Goal: Task Accomplishment & Management: Complete application form

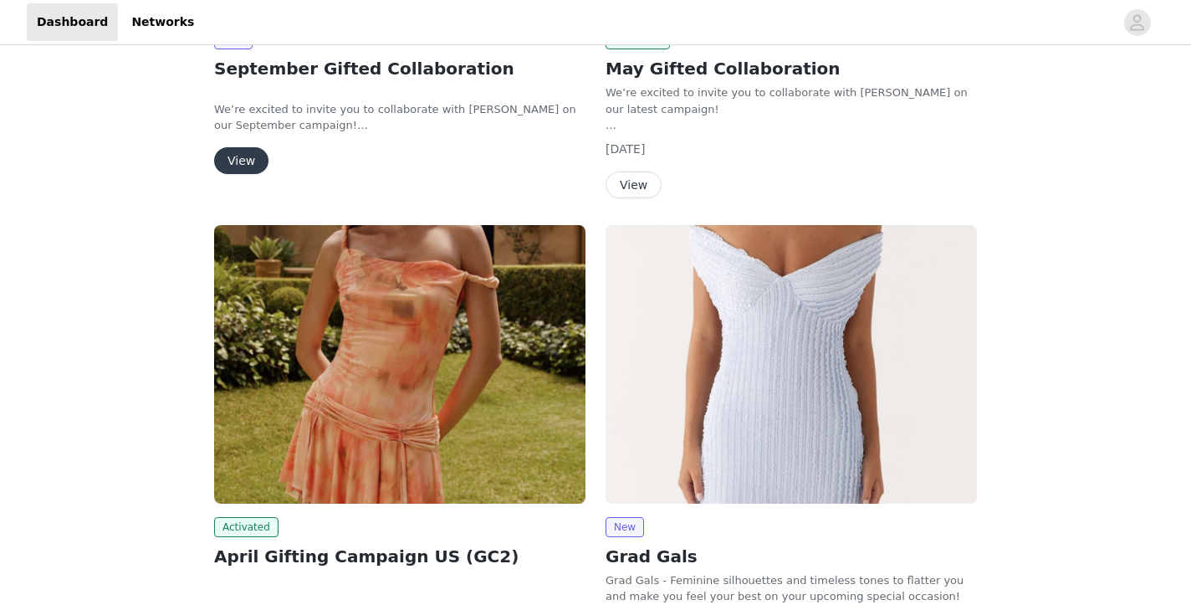
scroll to position [185, 0]
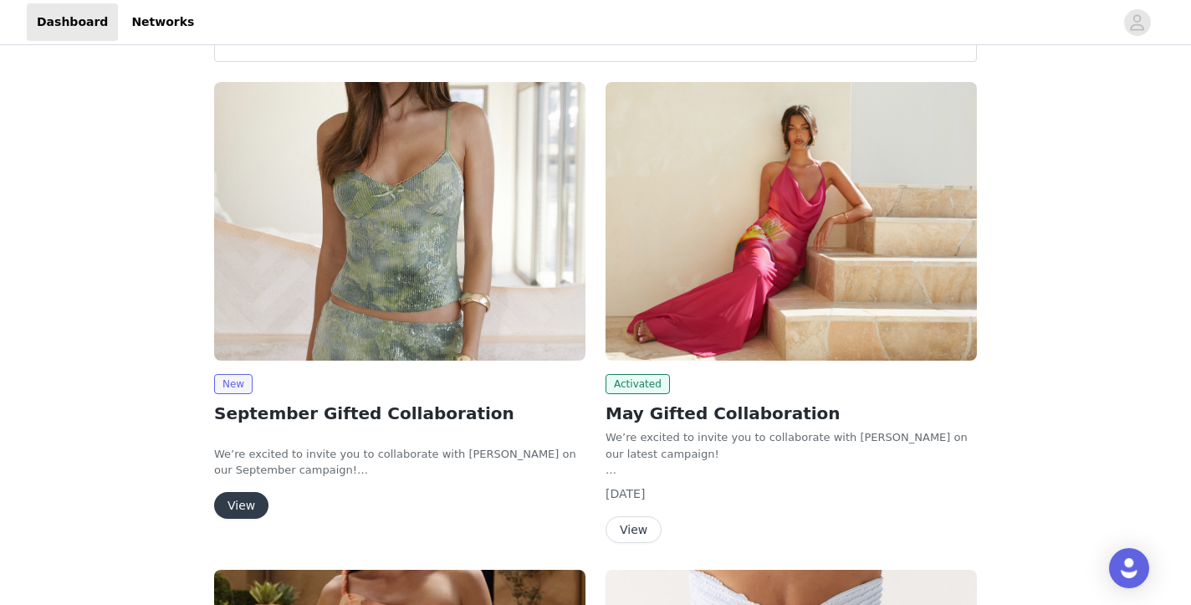
click at [248, 499] on button "View" at bounding box center [241, 505] width 54 height 27
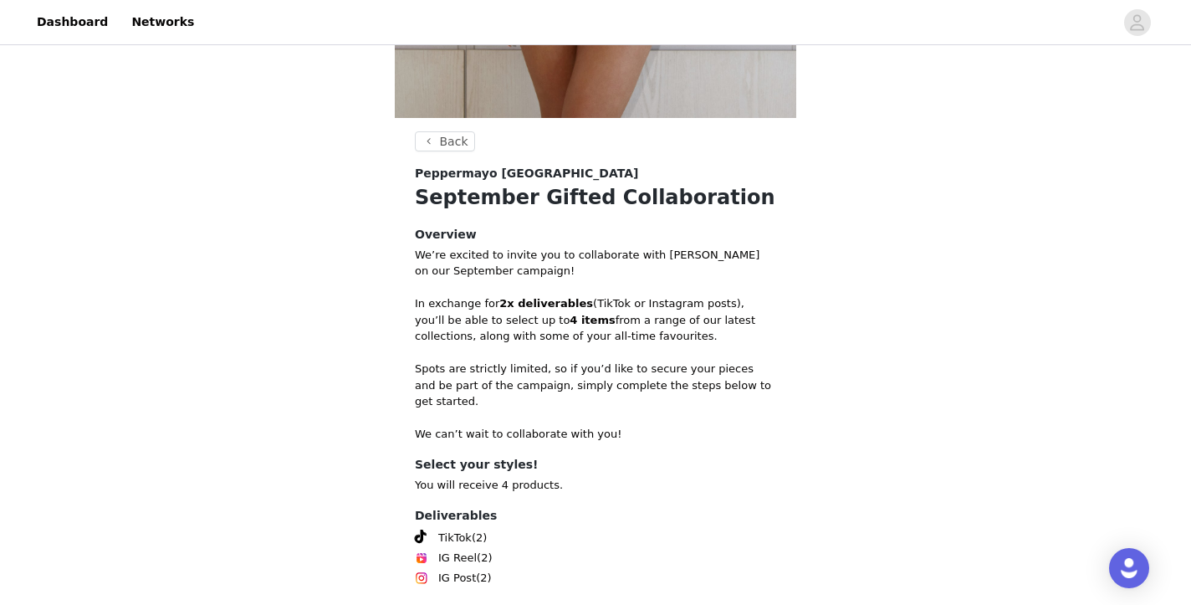
scroll to position [658, 0]
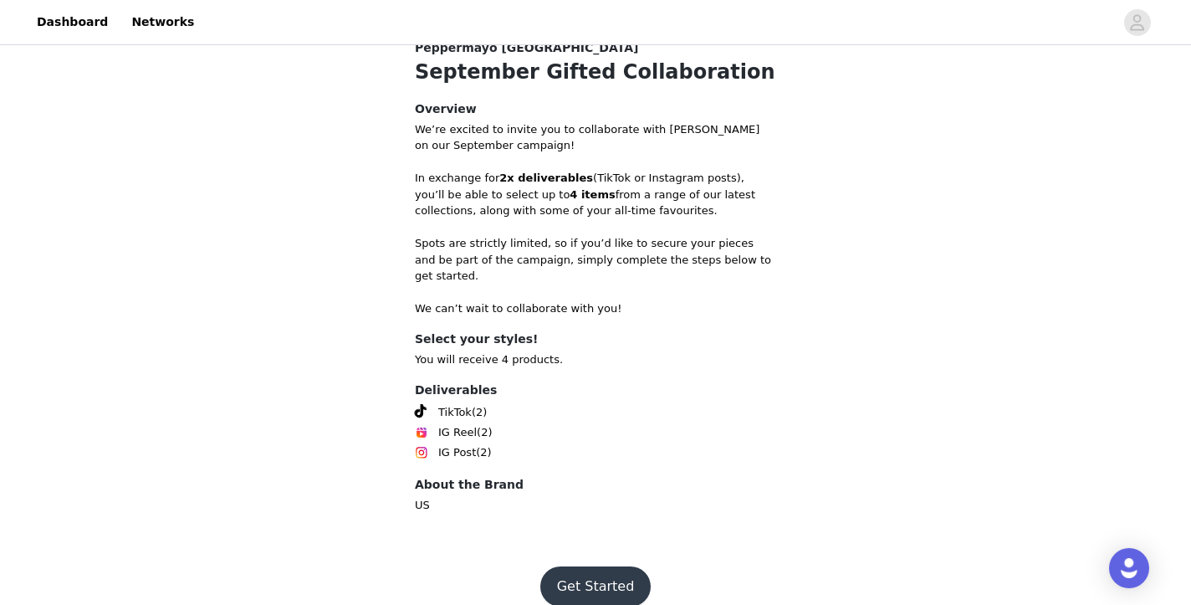
click at [573, 566] on button "Get Started" at bounding box center [595, 586] width 111 height 40
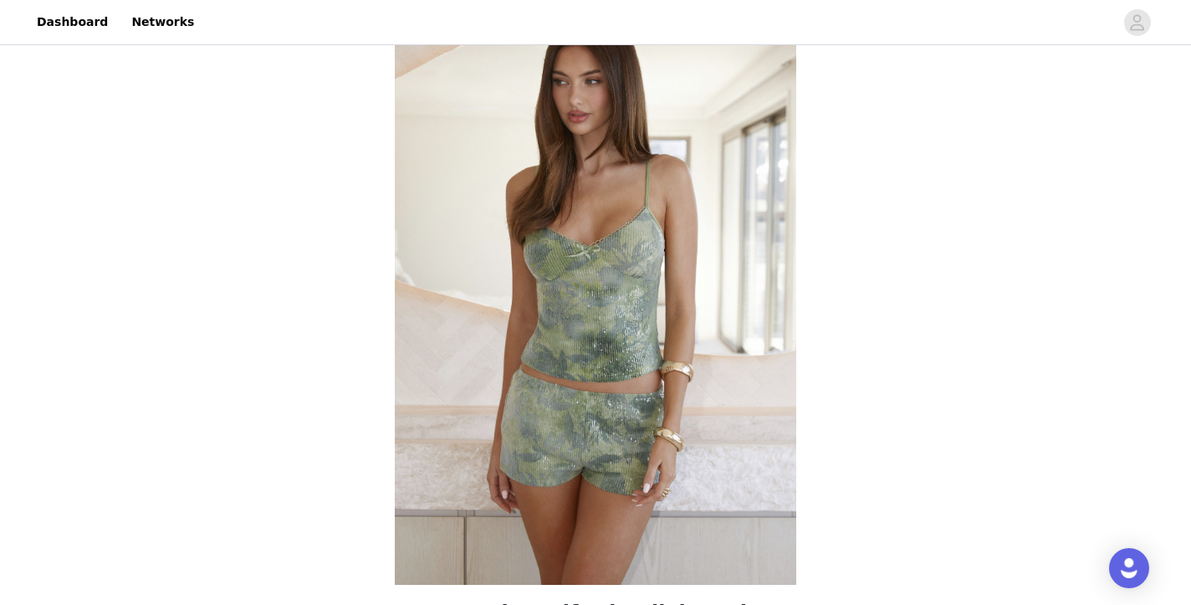
scroll to position [619, 0]
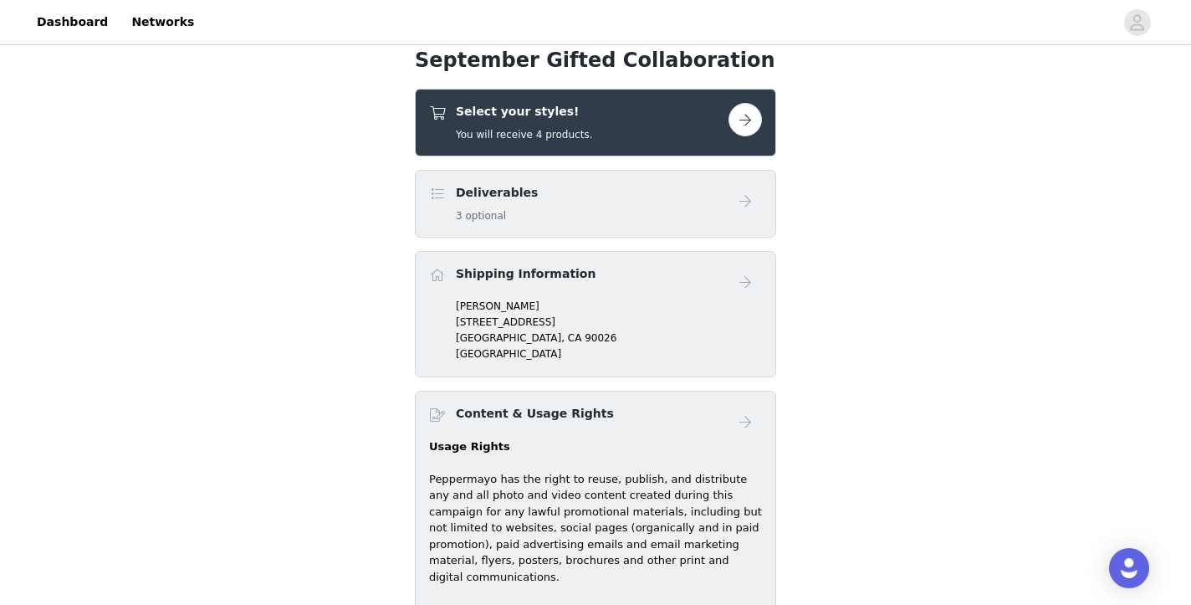
click at [756, 125] on button "button" at bounding box center [744, 119] width 33 height 33
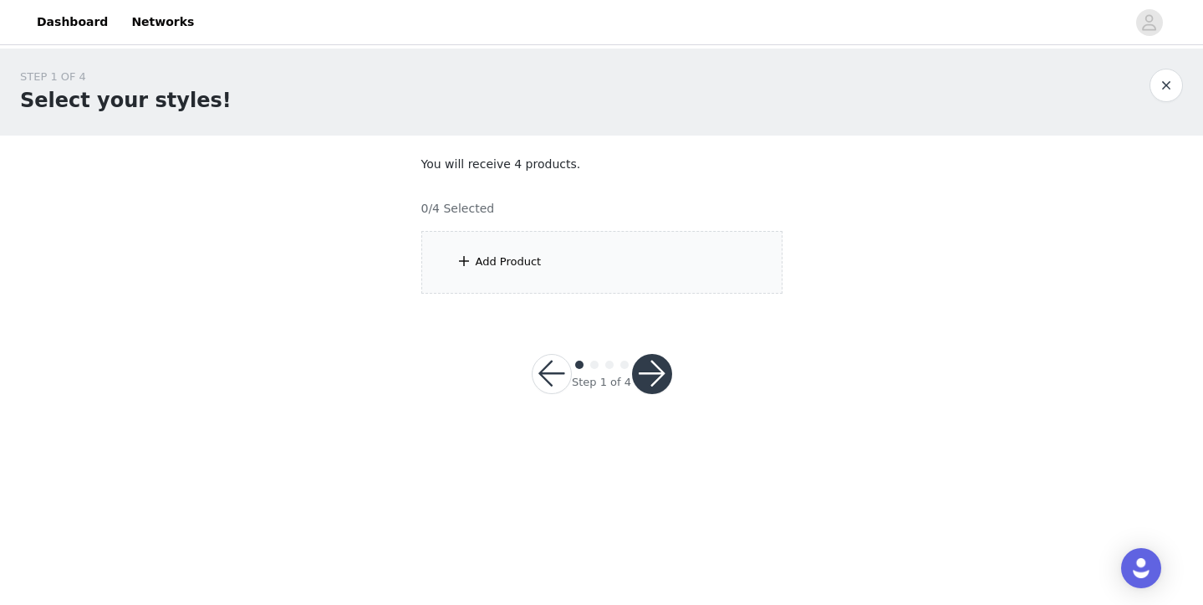
click at [657, 290] on div "Add Product" at bounding box center [601, 262] width 361 height 63
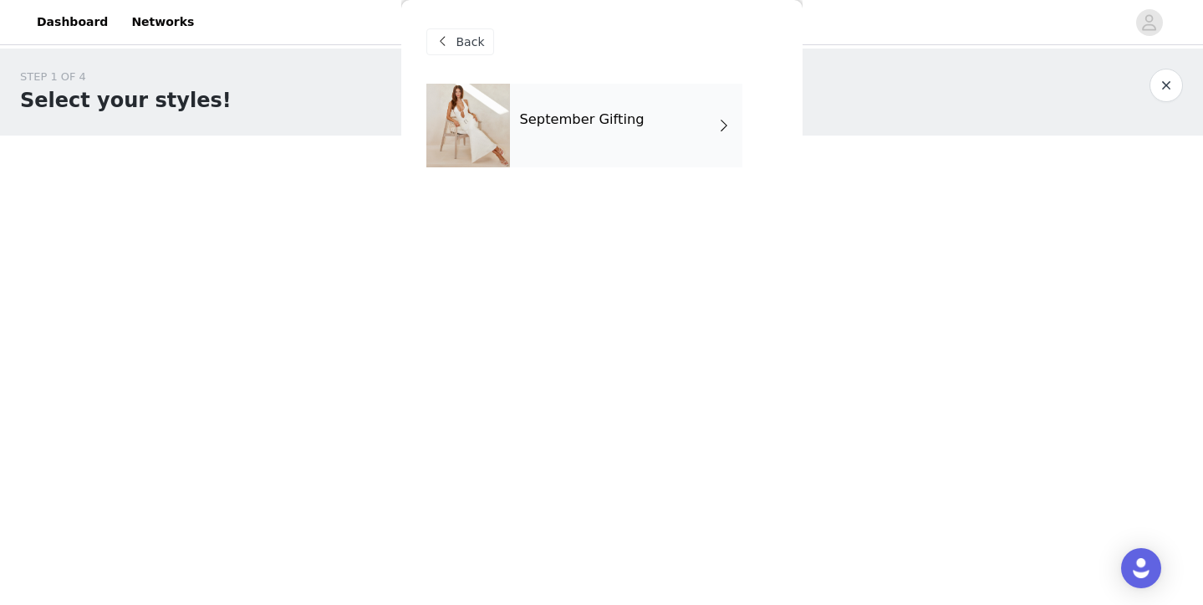
click at [657, 135] on div "September Gifting" at bounding box center [626, 126] width 232 height 84
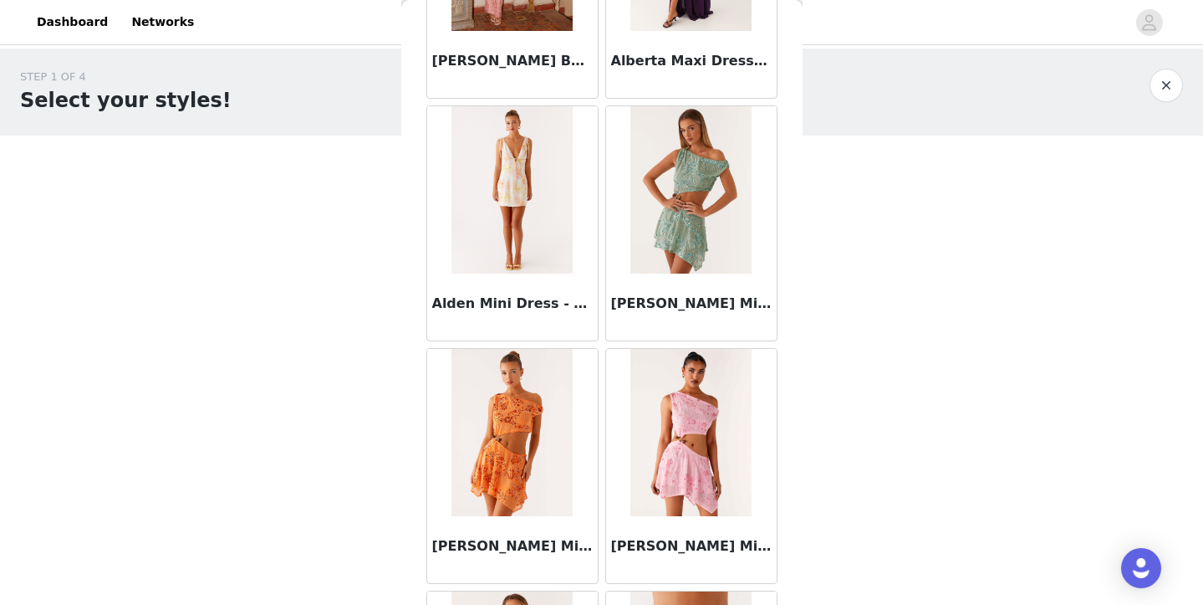
scroll to position [1954, 0]
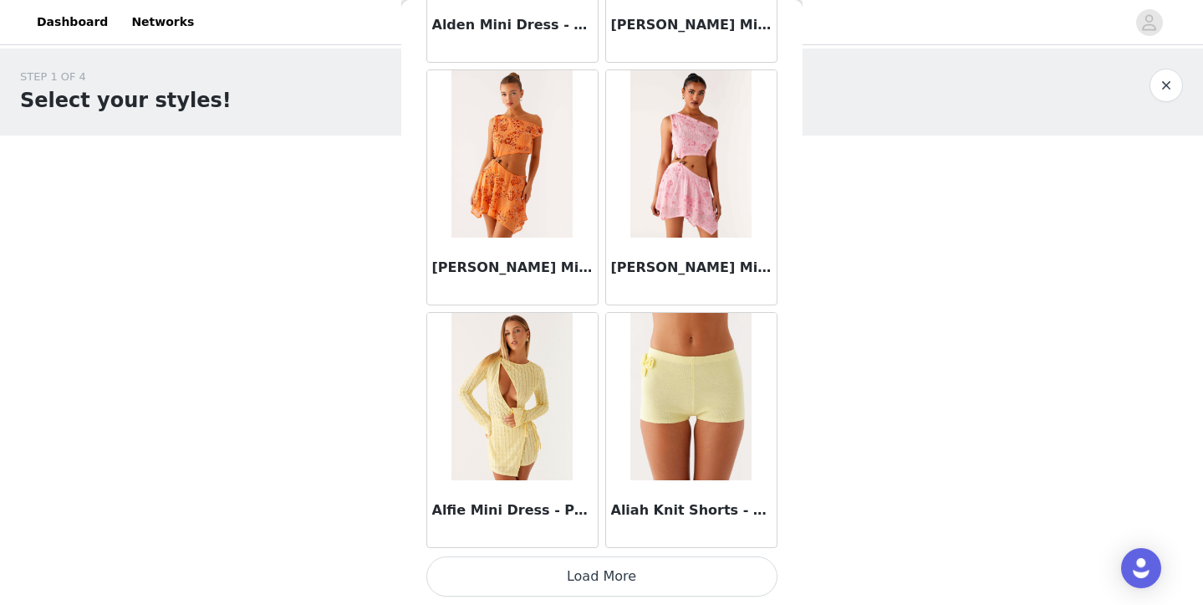
click at [634, 578] on button "Load More" at bounding box center [601, 576] width 351 height 40
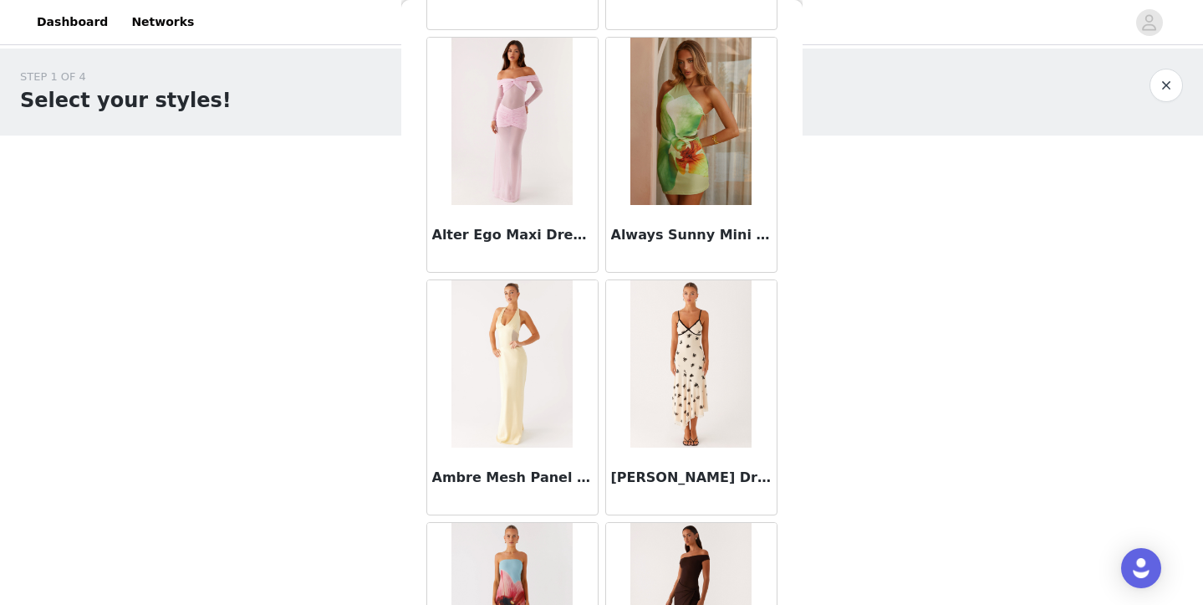
scroll to position [4379, 0]
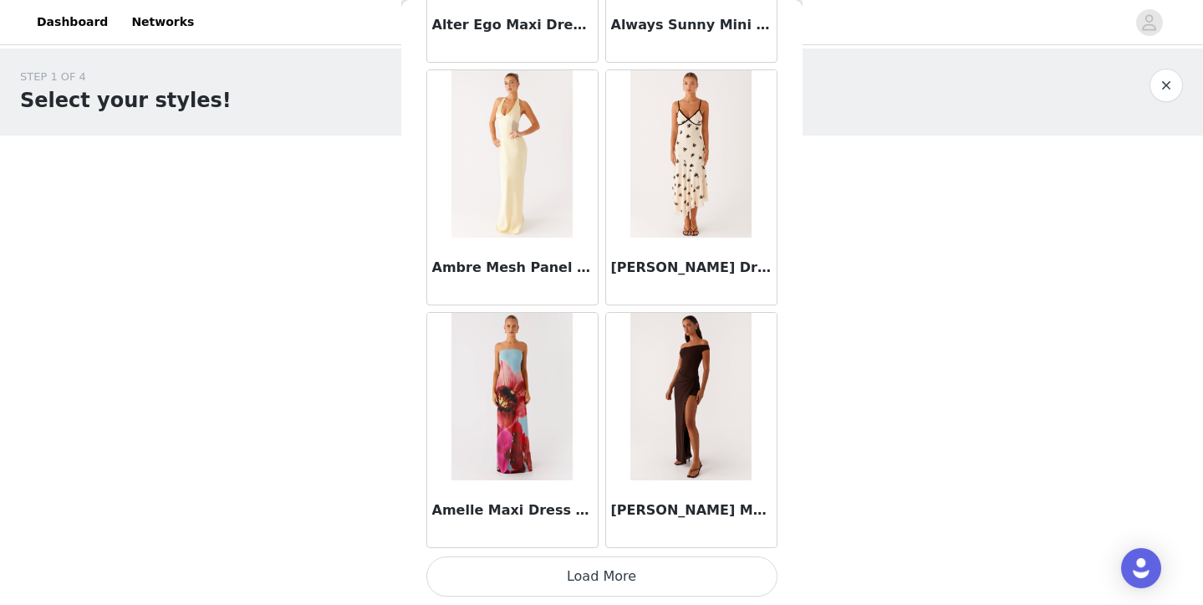
click at [602, 581] on button "Load More" at bounding box center [601, 576] width 351 height 40
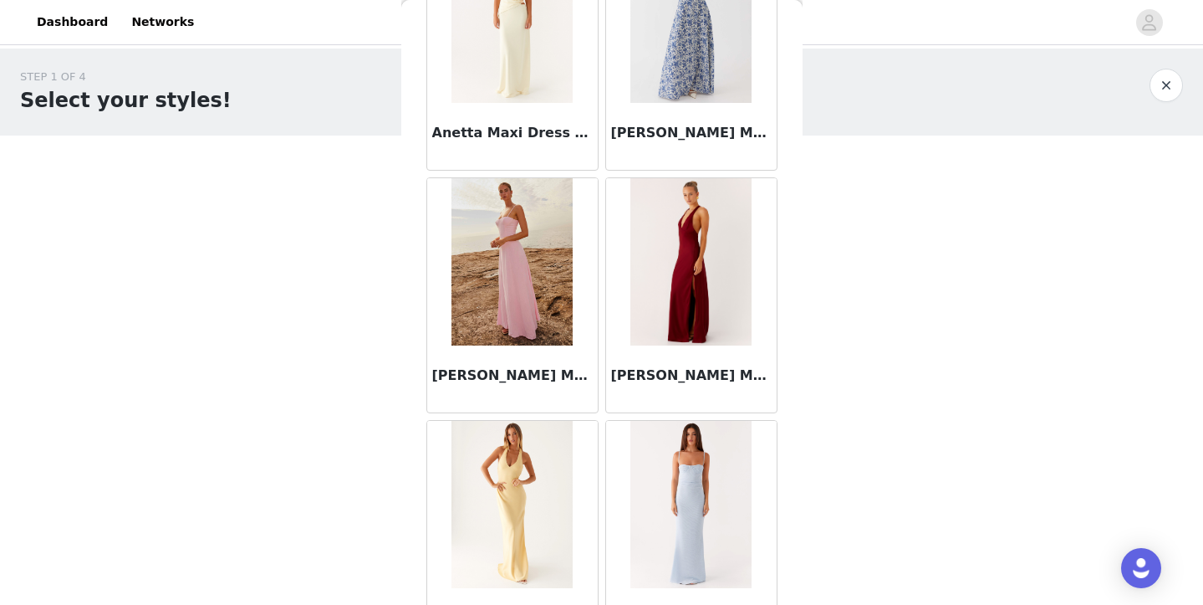
scroll to position [6804, 0]
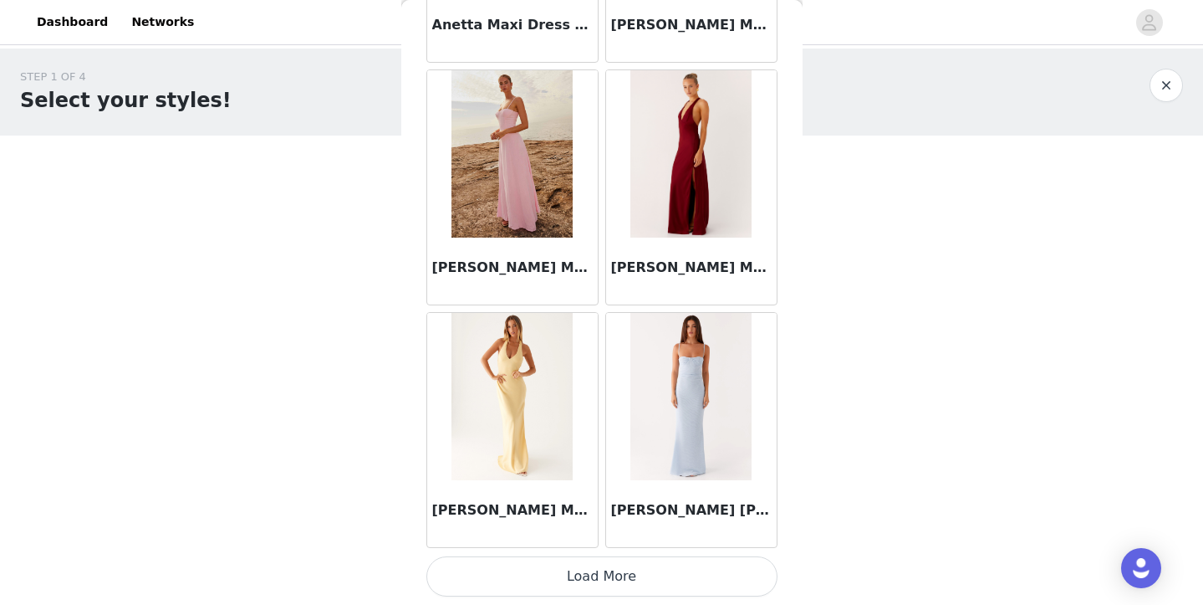
click at [617, 579] on button "Load More" at bounding box center [601, 576] width 351 height 40
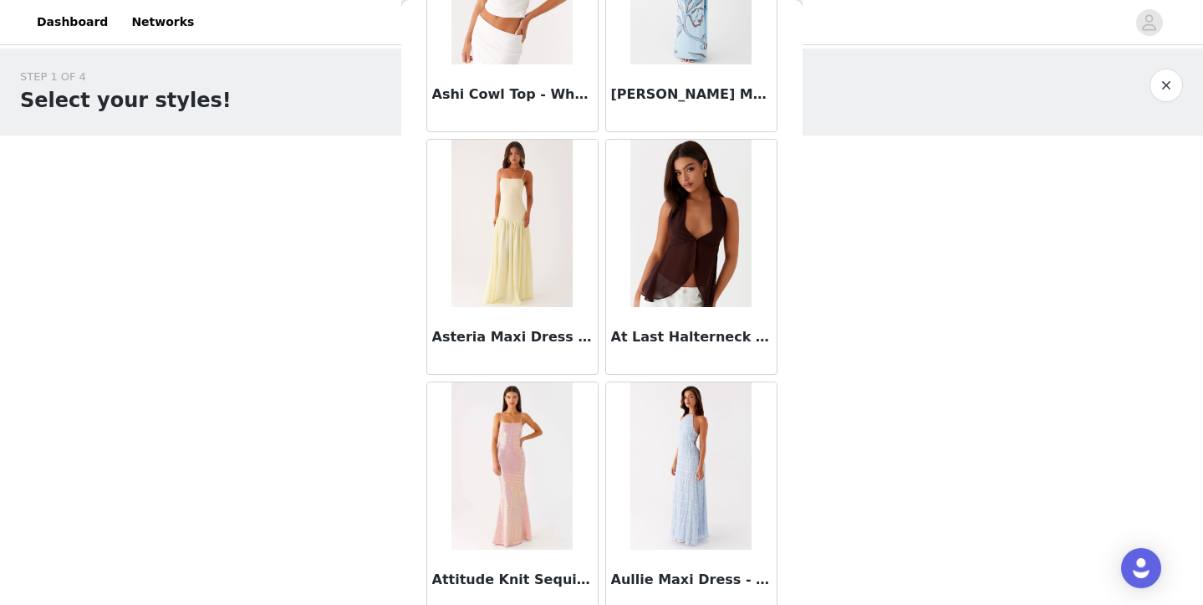
scroll to position [9229, 0]
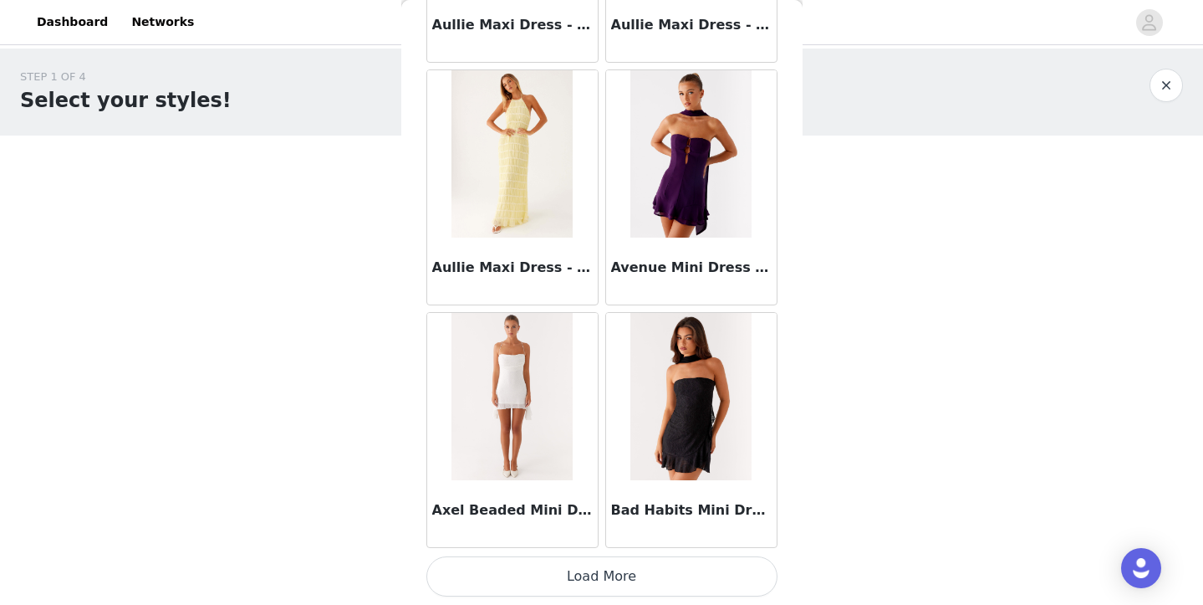
click at [614, 574] on button "Load More" at bounding box center [601, 576] width 351 height 40
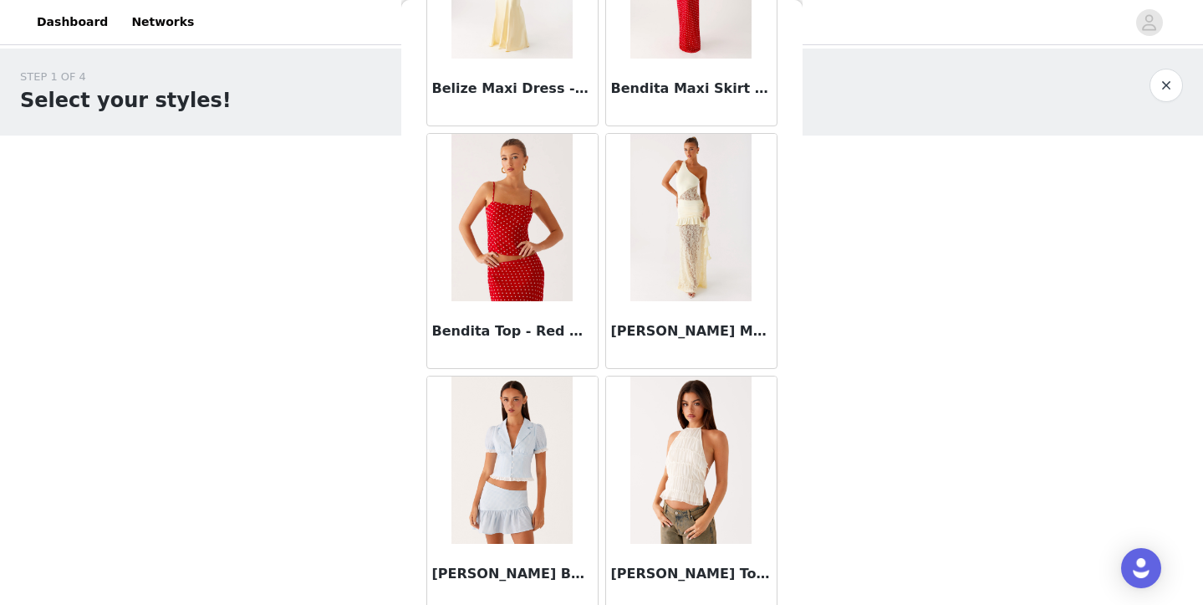
scroll to position [11654, 0]
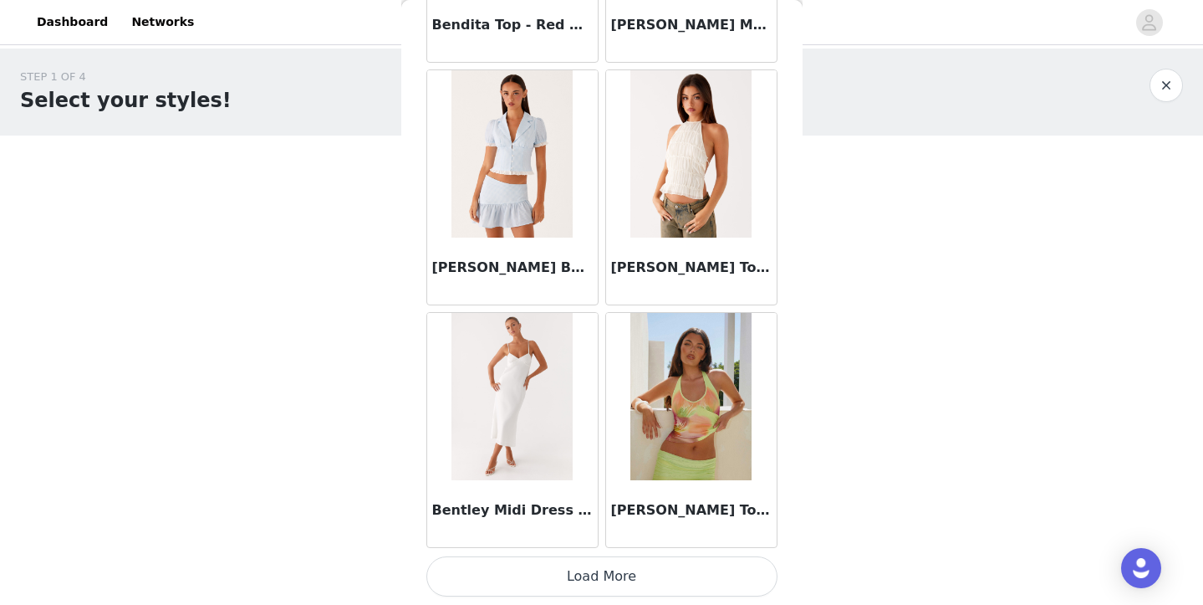
click at [616, 579] on button "Load More" at bounding box center [601, 576] width 351 height 40
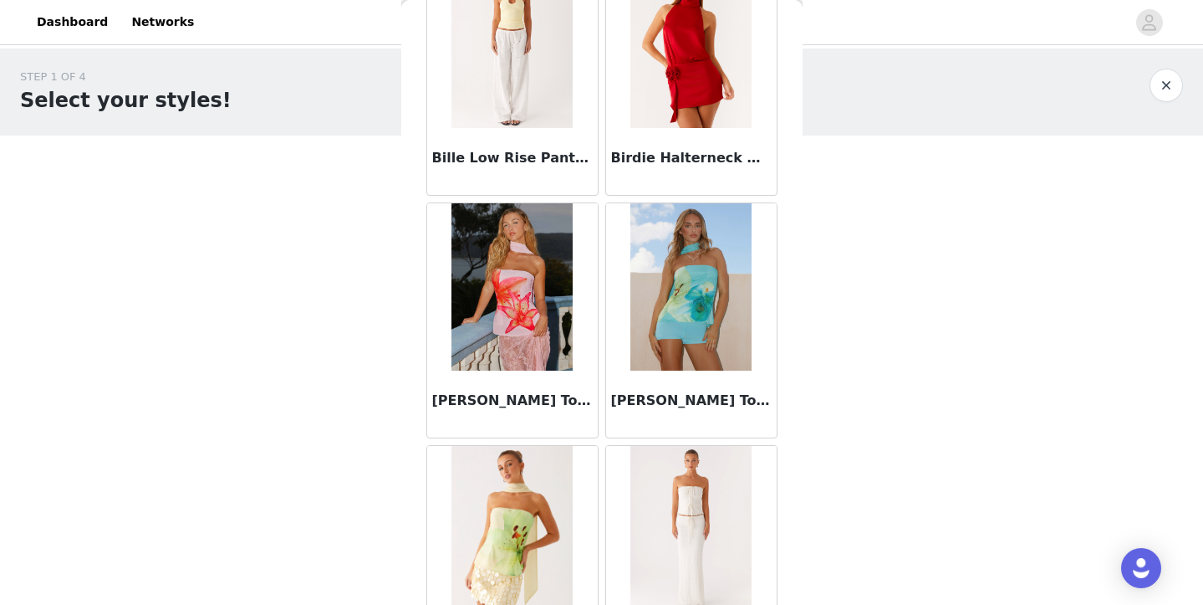
scroll to position [12138, 0]
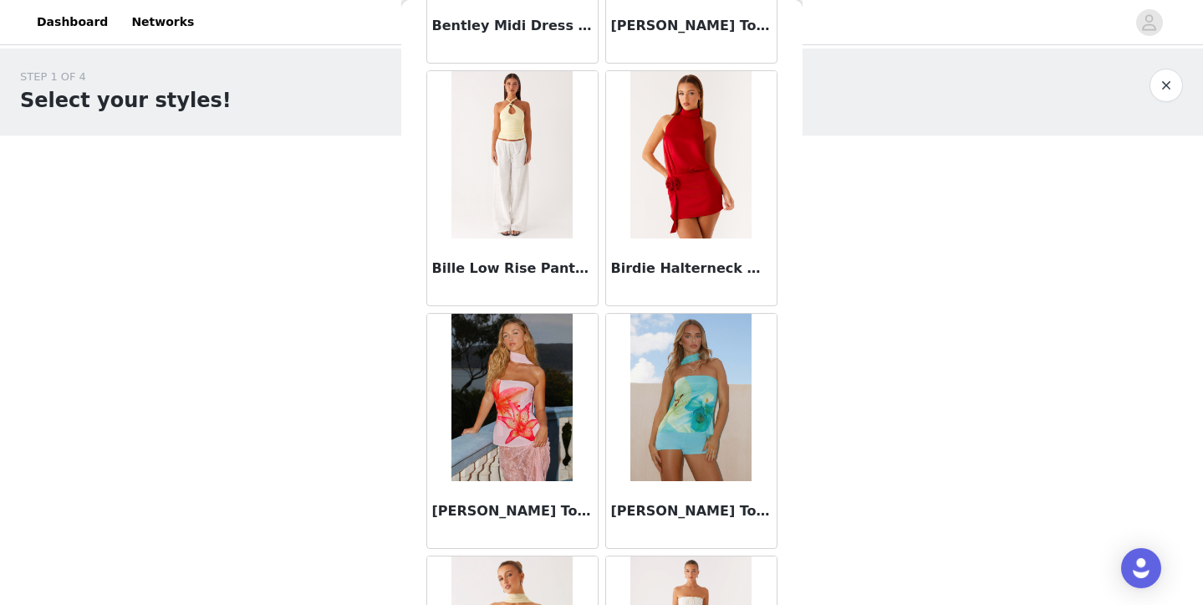
click at [554, 249] on div "Bille Low Rise Pants - White" at bounding box center [512, 271] width 171 height 67
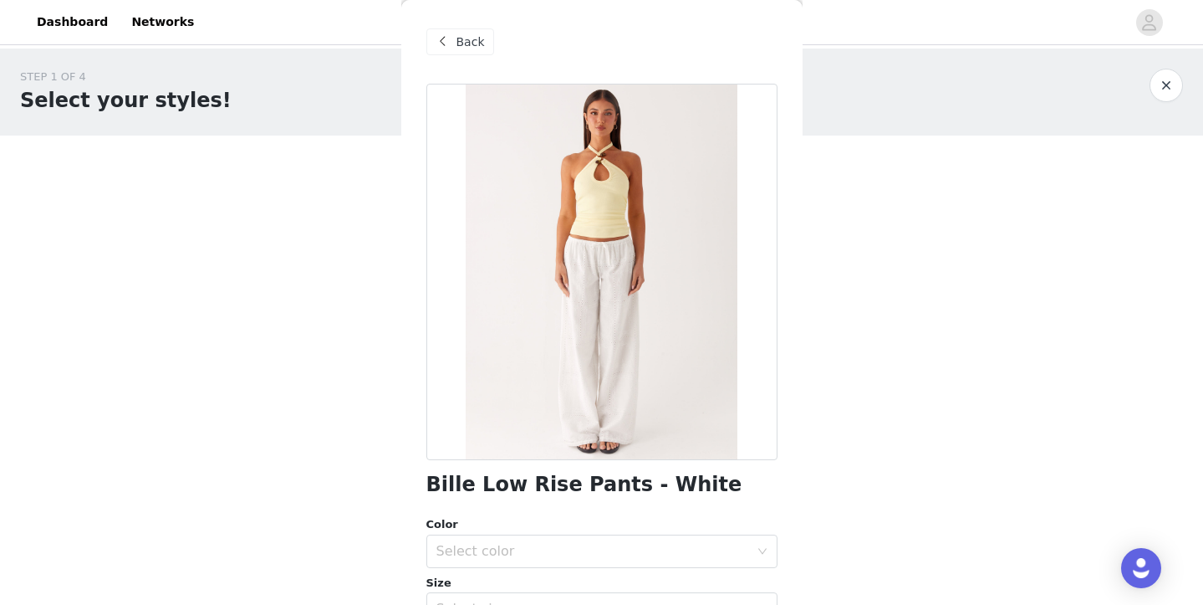
scroll to position [150, 0]
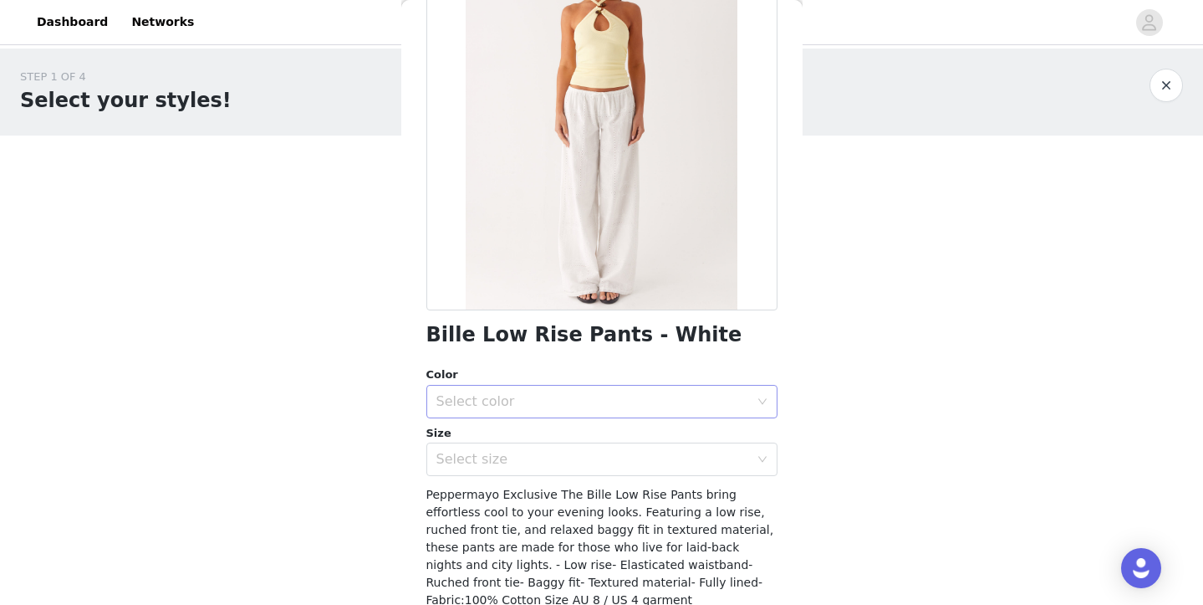
click at [561, 400] on div "Select color" at bounding box center [592, 401] width 313 height 17
click at [530, 426] on li "White" at bounding box center [595, 437] width 339 height 27
click at [514, 469] on div "Select size" at bounding box center [596, 459] width 320 height 32
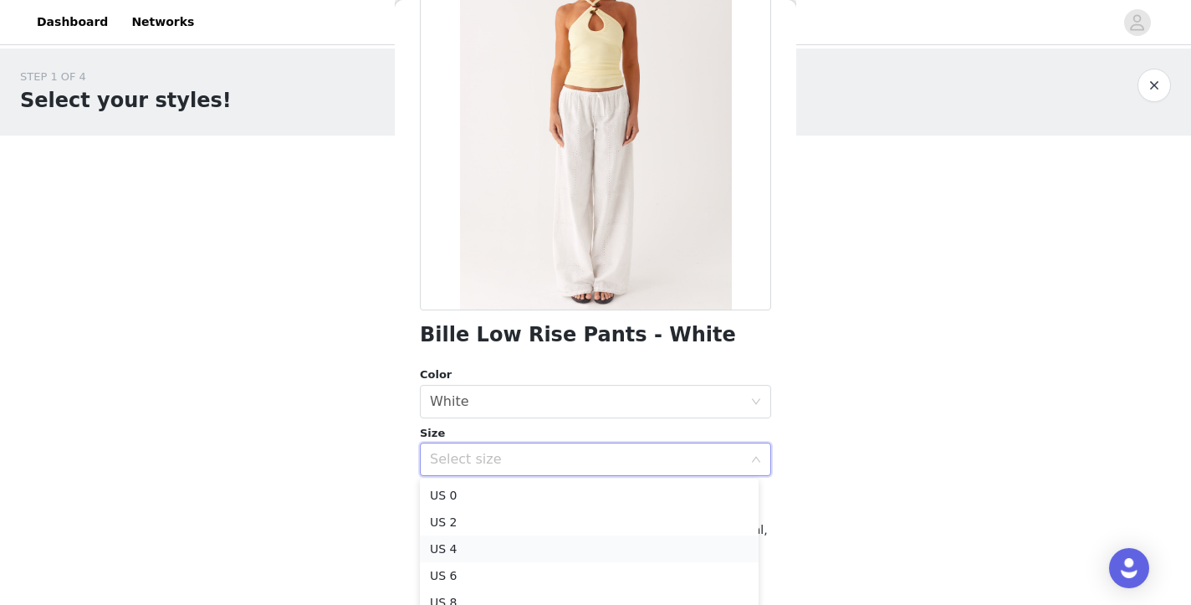
click at [487, 554] on li "US 4" at bounding box center [589, 548] width 339 height 27
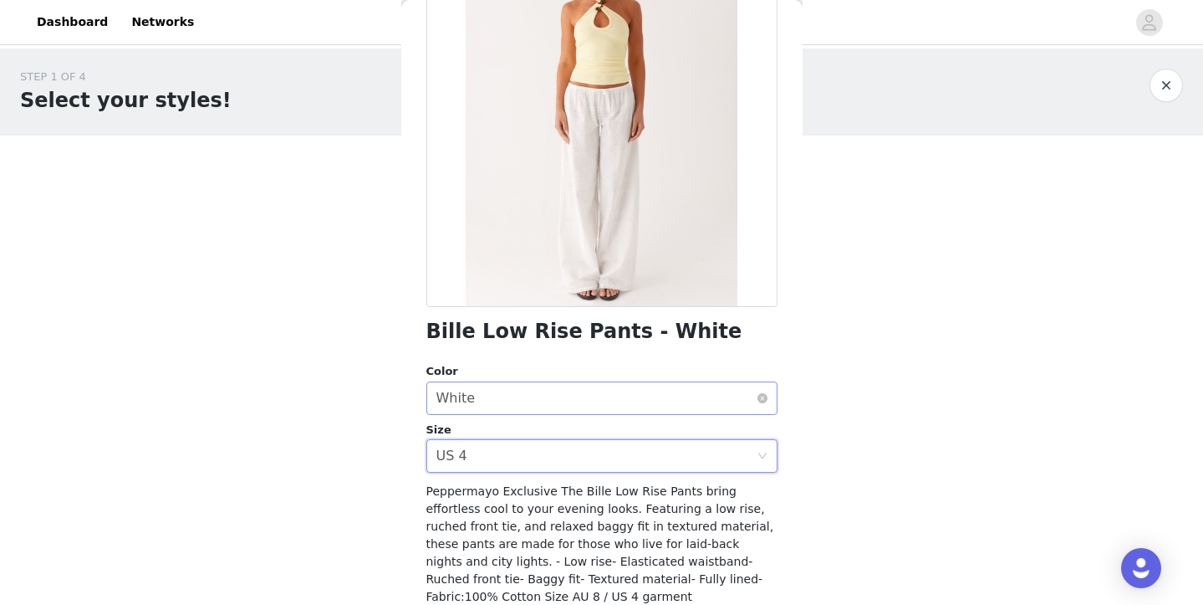
scroll to position [270, 0]
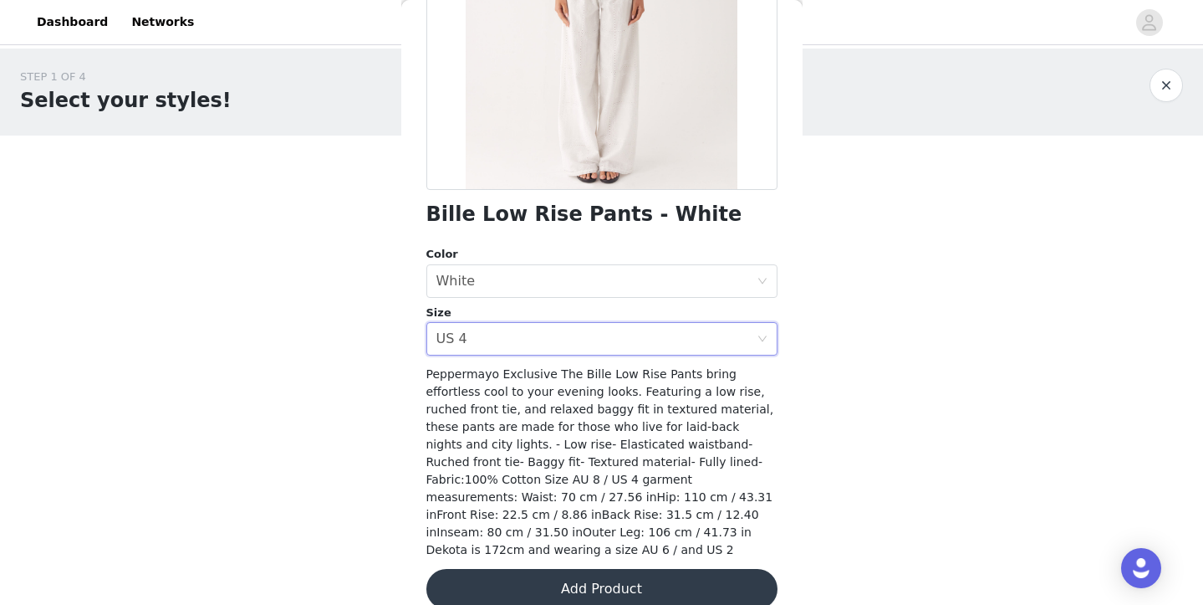
click at [611, 584] on button "Add Product" at bounding box center [601, 589] width 351 height 40
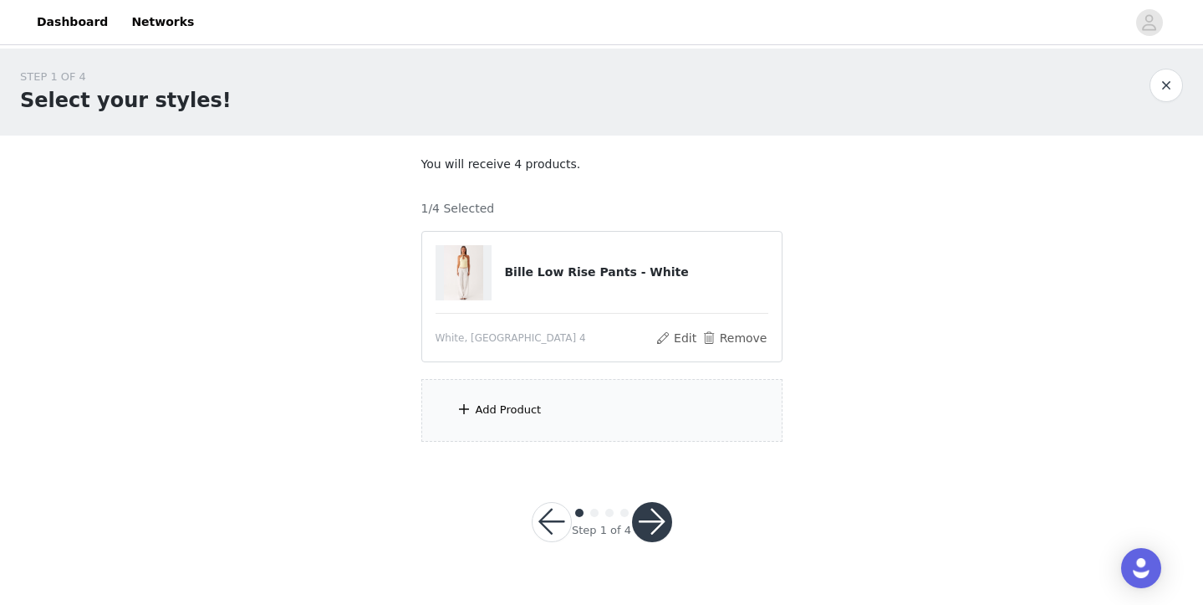
click at [533, 406] on div "Add Product" at bounding box center [509, 409] width 66 height 17
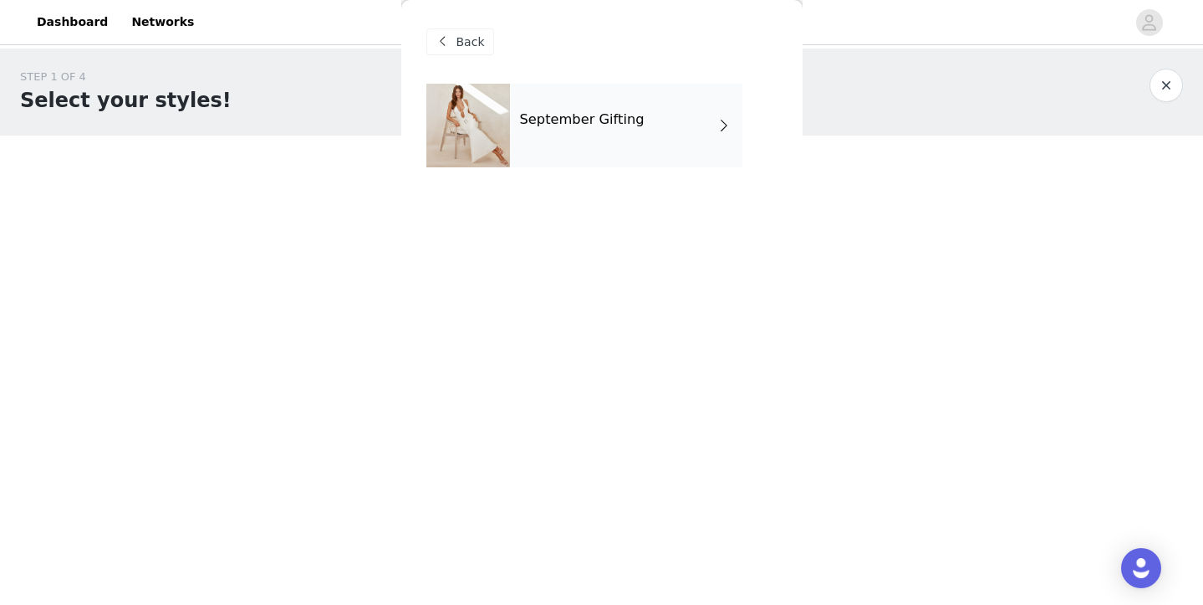
click at [592, 127] on h4 "September Gifting" at bounding box center [582, 119] width 125 height 15
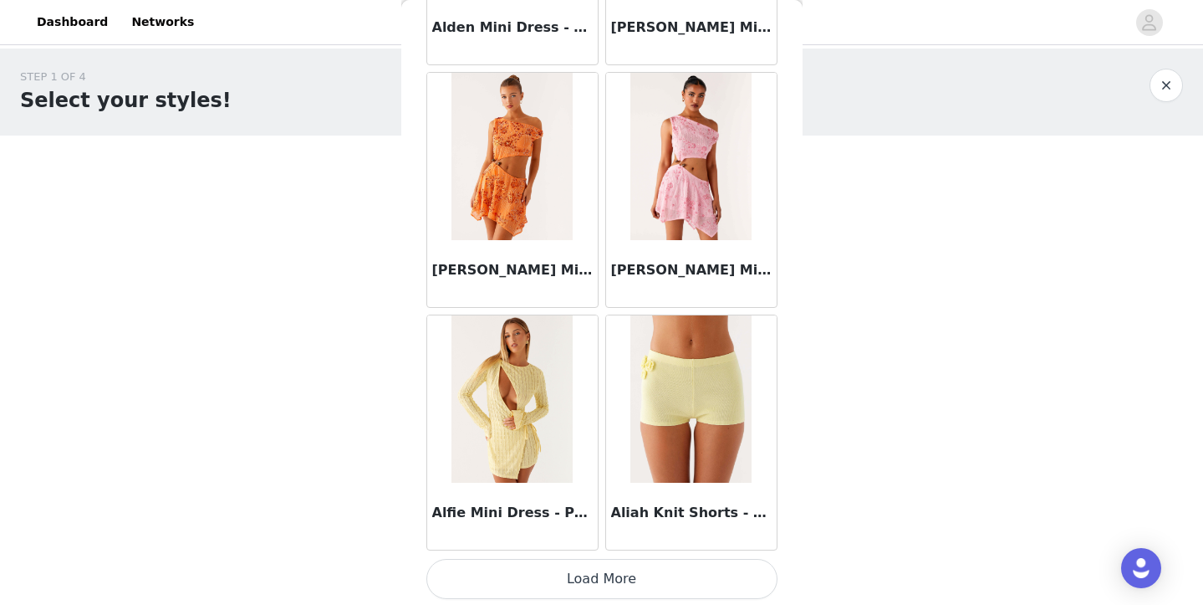
scroll to position [1954, 0]
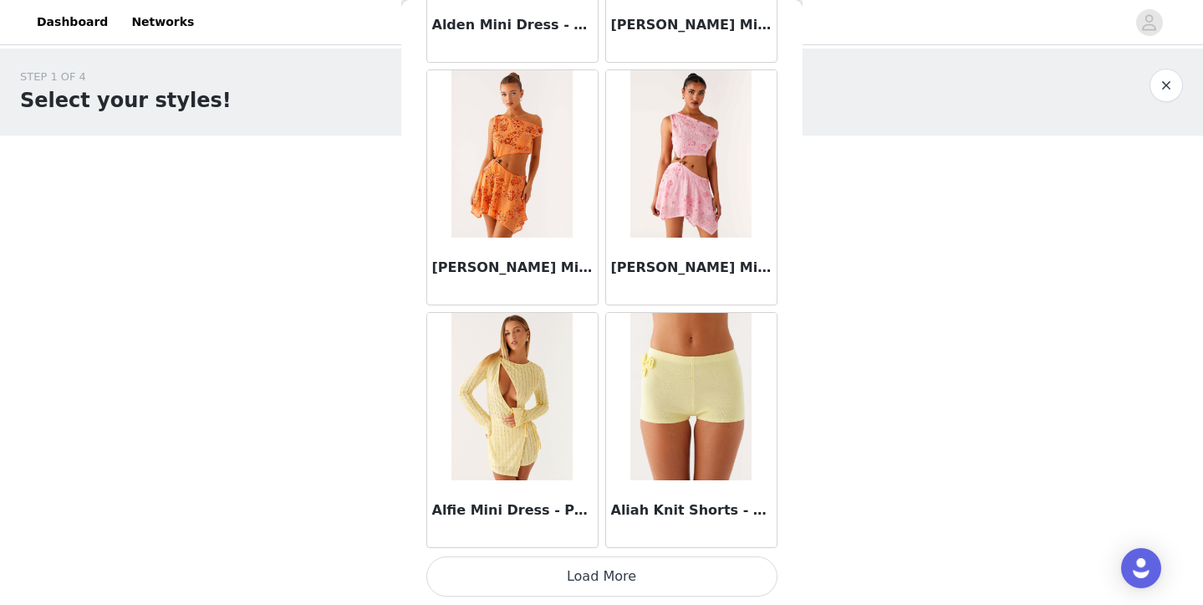
click at [554, 565] on button "Load More" at bounding box center [601, 576] width 351 height 40
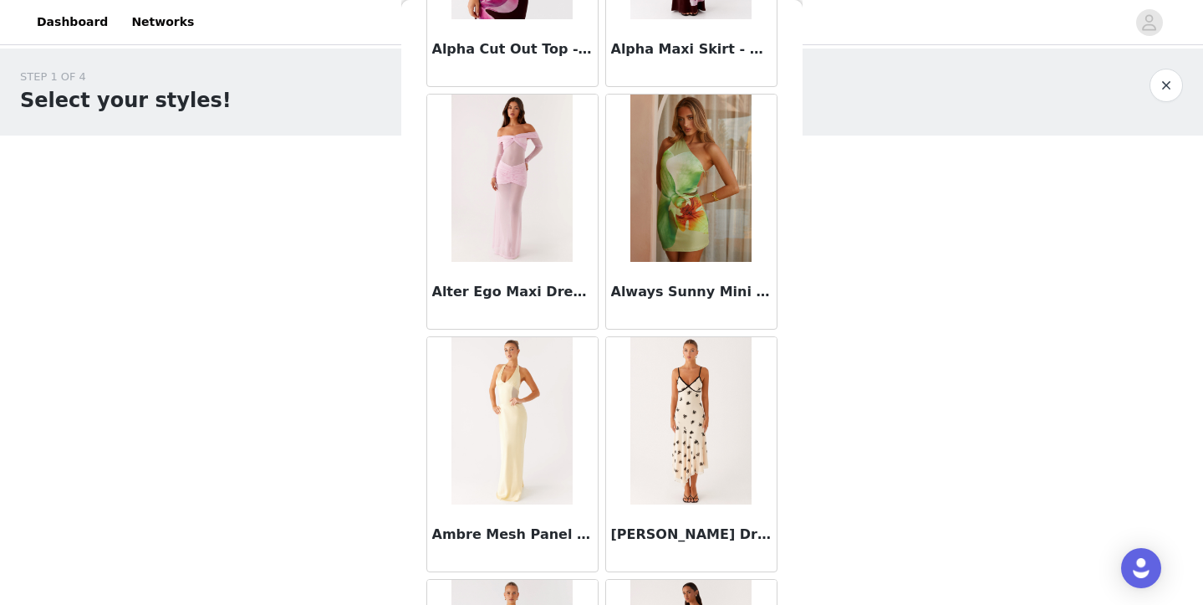
scroll to position [4379, 0]
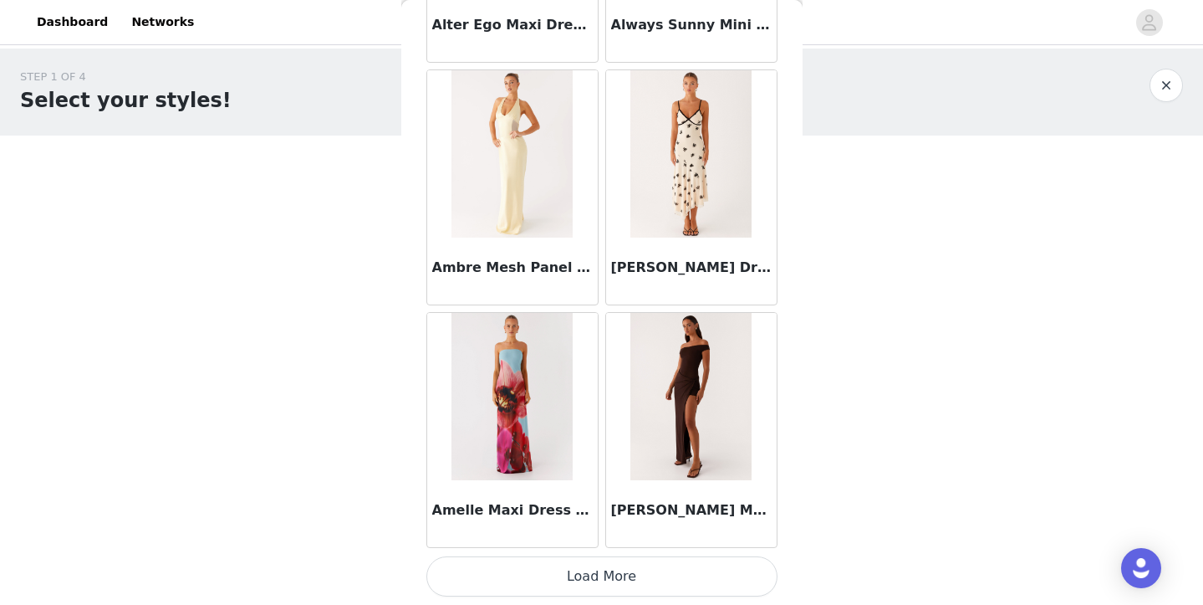
click at [621, 584] on button "Load More" at bounding box center [601, 576] width 351 height 40
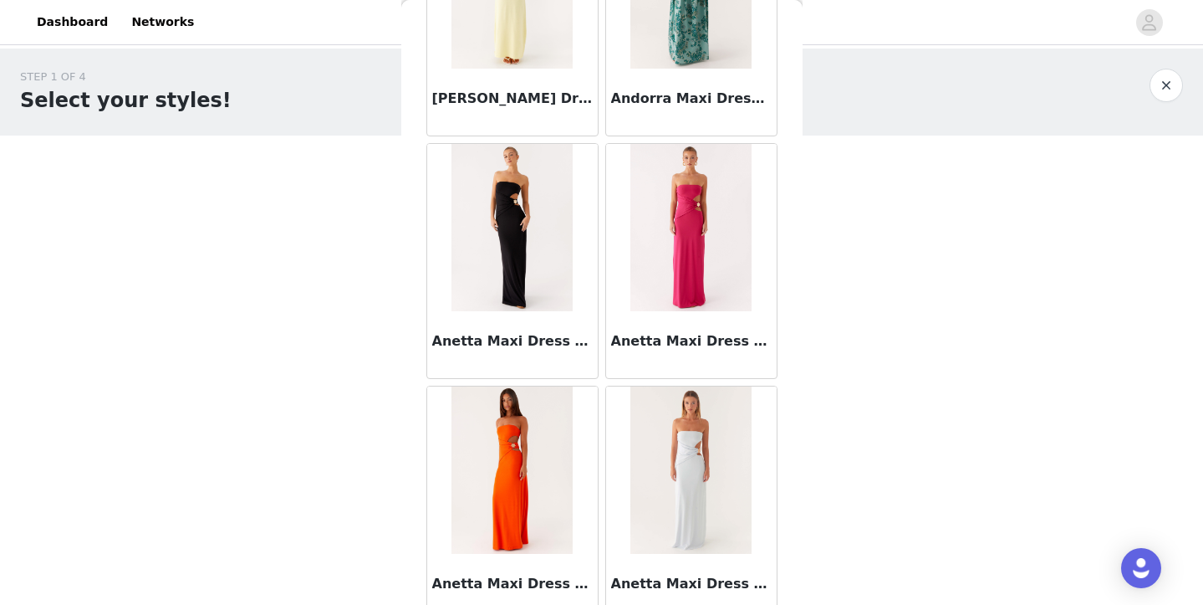
scroll to position [6804, 0]
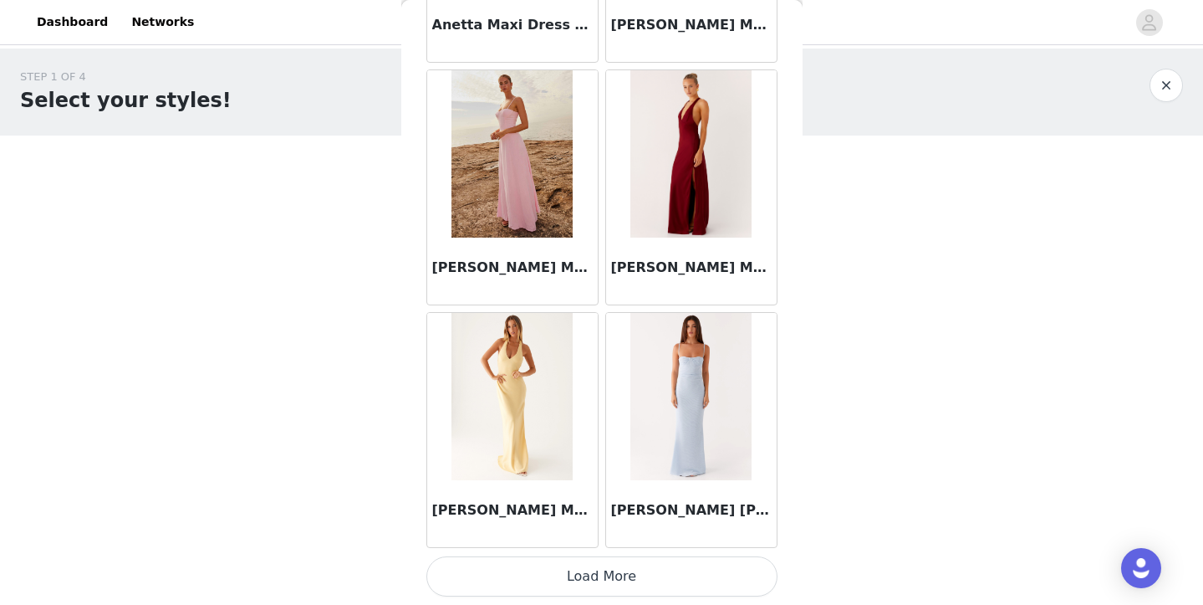
click at [615, 583] on button "Load More" at bounding box center [601, 576] width 351 height 40
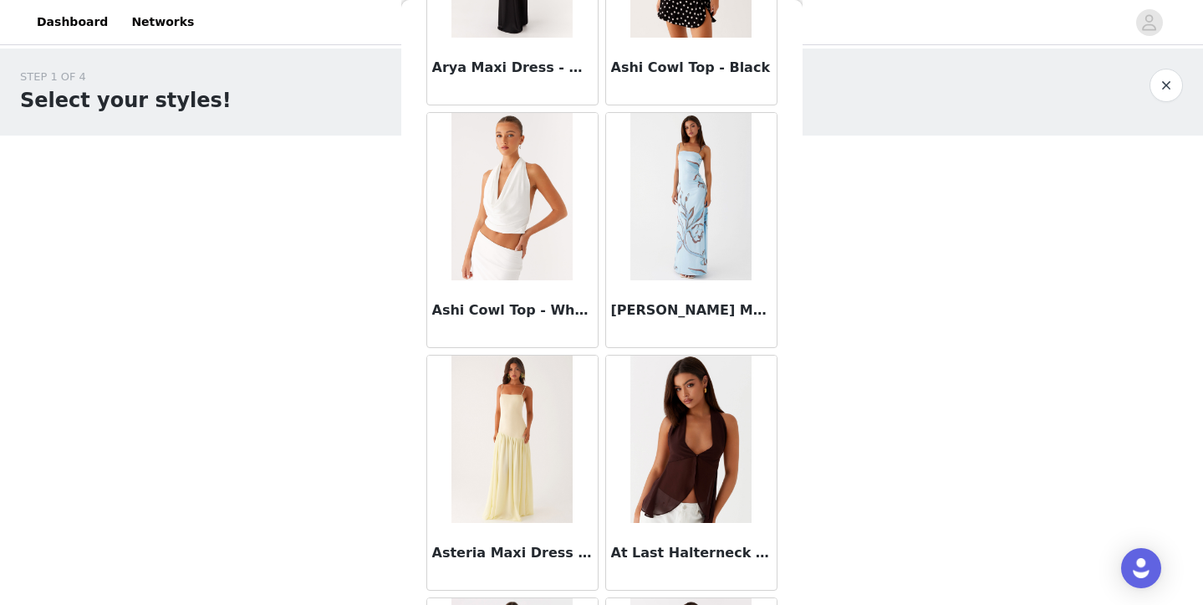
scroll to position [9229, 0]
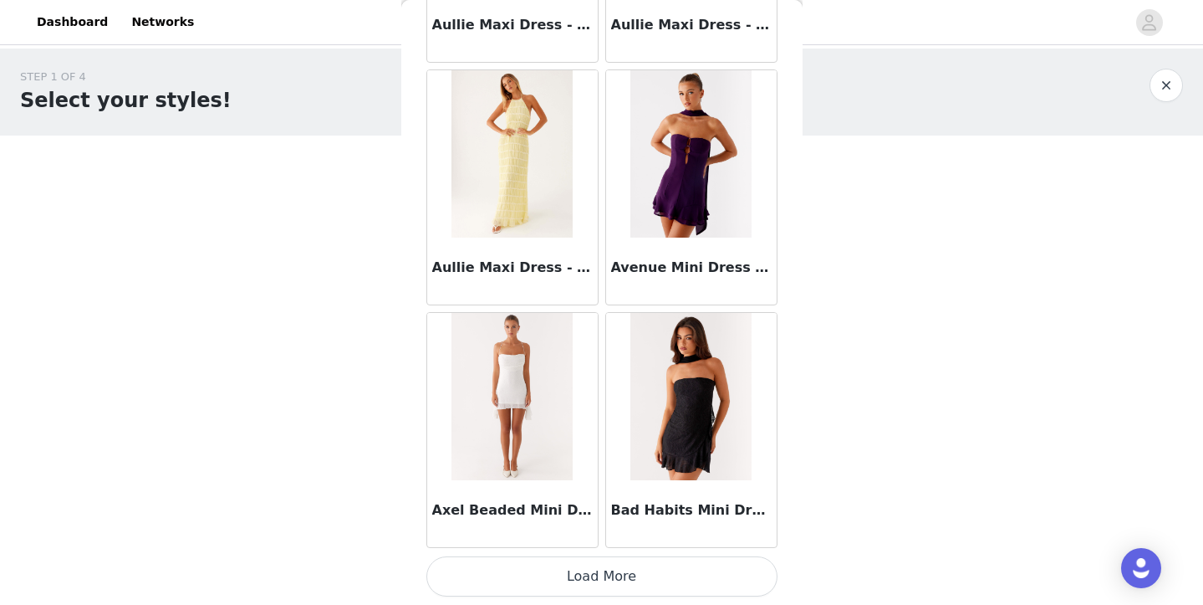
click at [598, 578] on button "Load More" at bounding box center [601, 576] width 351 height 40
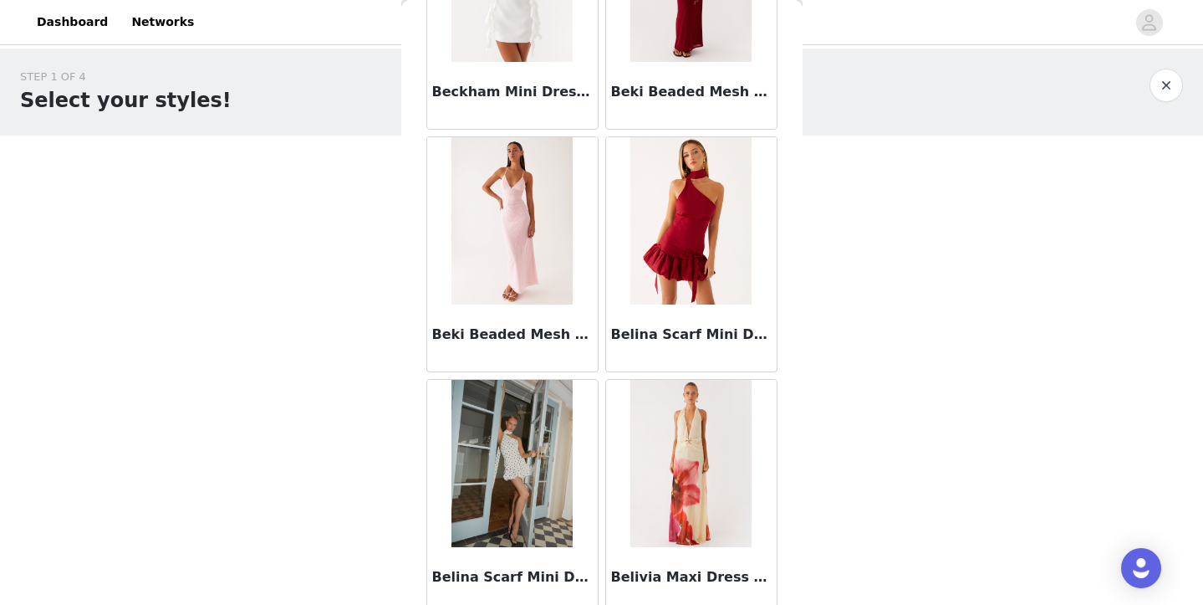
scroll to position [11654, 0]
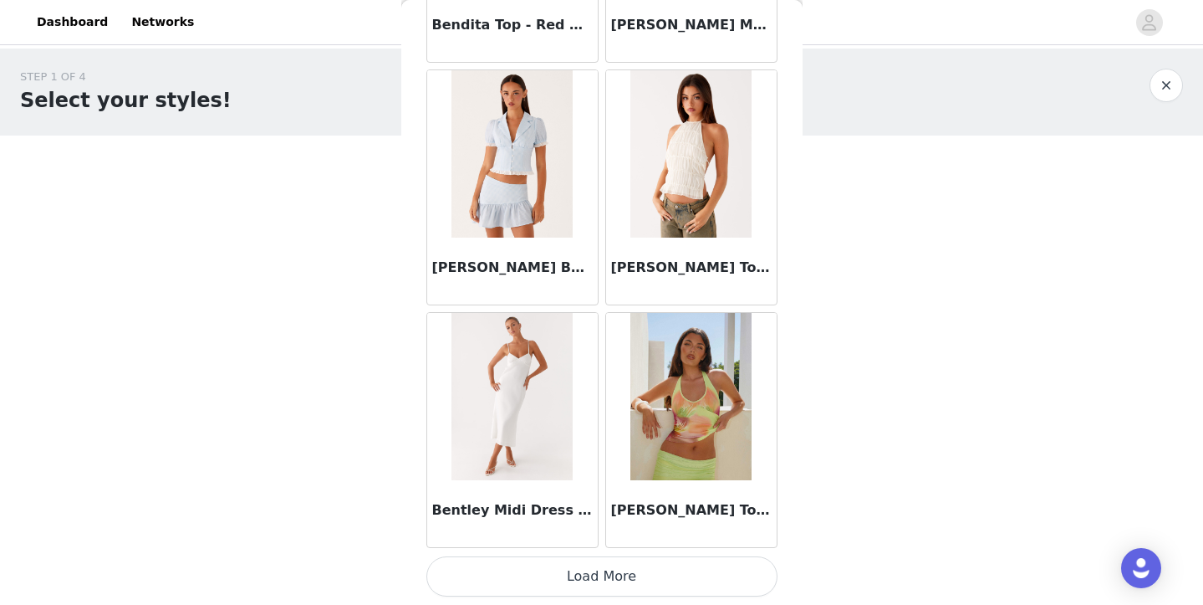
click at [630, 568] on button "Load More" at bounding box center [601, 576] width 351 height 40
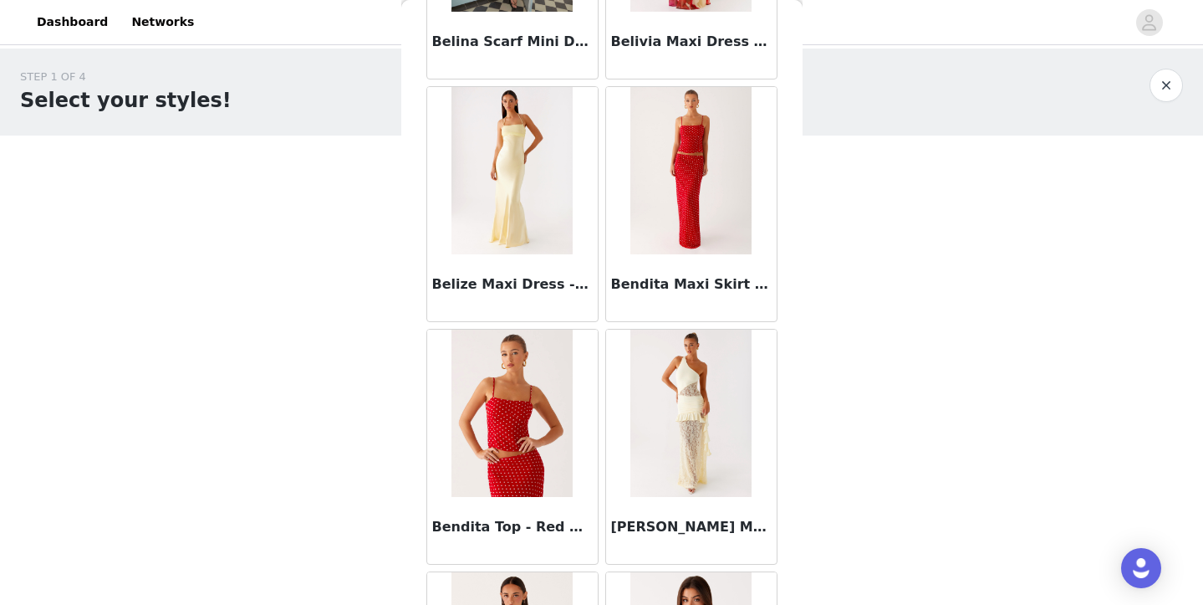
scroll to position [11288, 0]
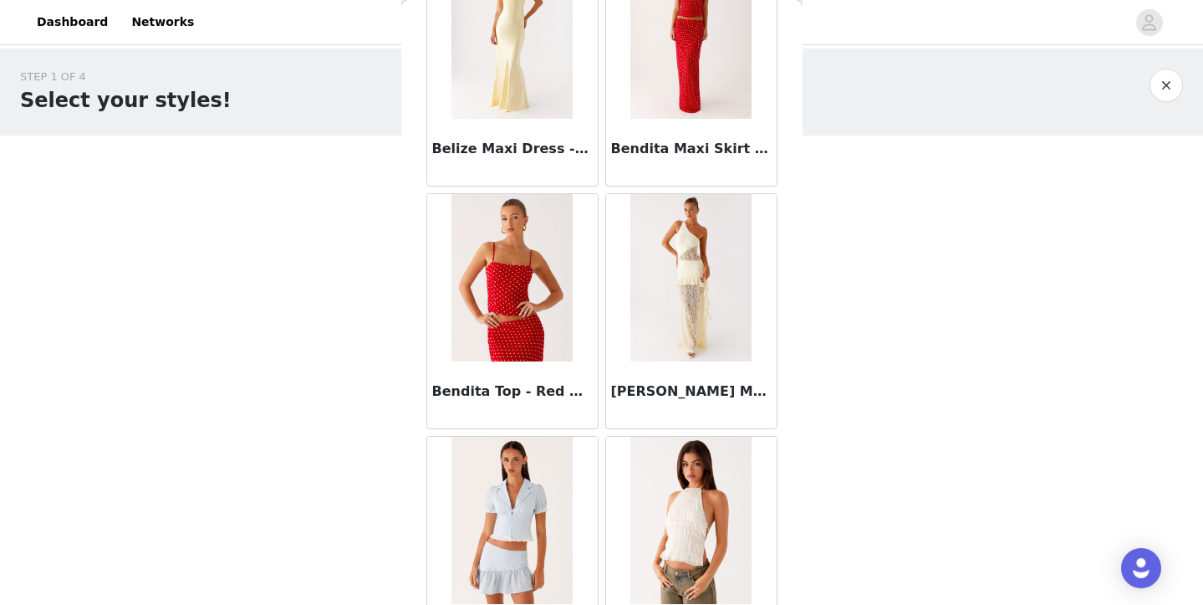
click at [547, 394] on h3 "Bendita Top - Red Polka Dot" at bounding box center [512, 391] width 161 height 20
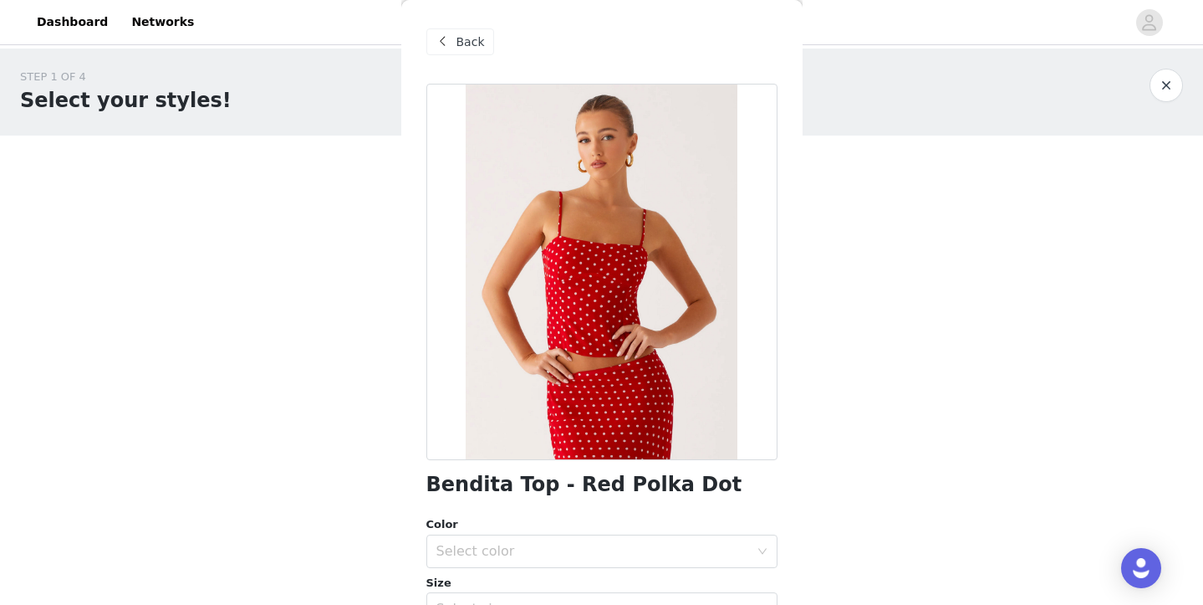
scroll to position [141, 0]
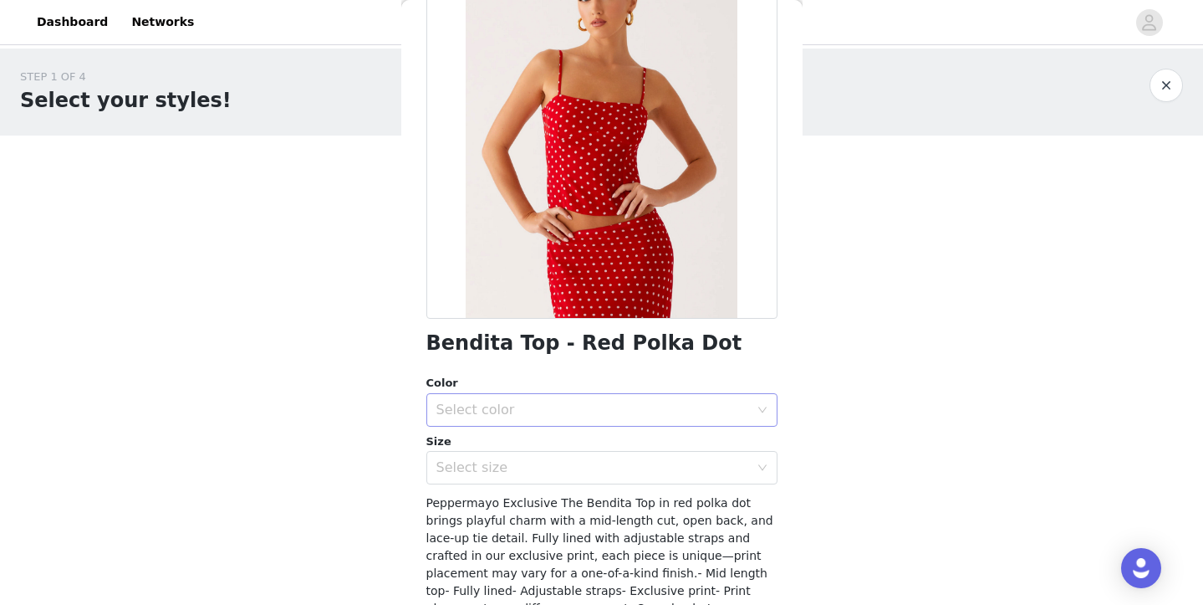
click at [617, 408] on div "Select color" at bounding box center [592, 409] width 313 height 17
click at [491, 447] on li "Red Polka Dot" at bounding box center [595, 445] width 339 height 27
click at [549, 466] on div "Select size" at bounding box center [592, 467] width 313 height 17
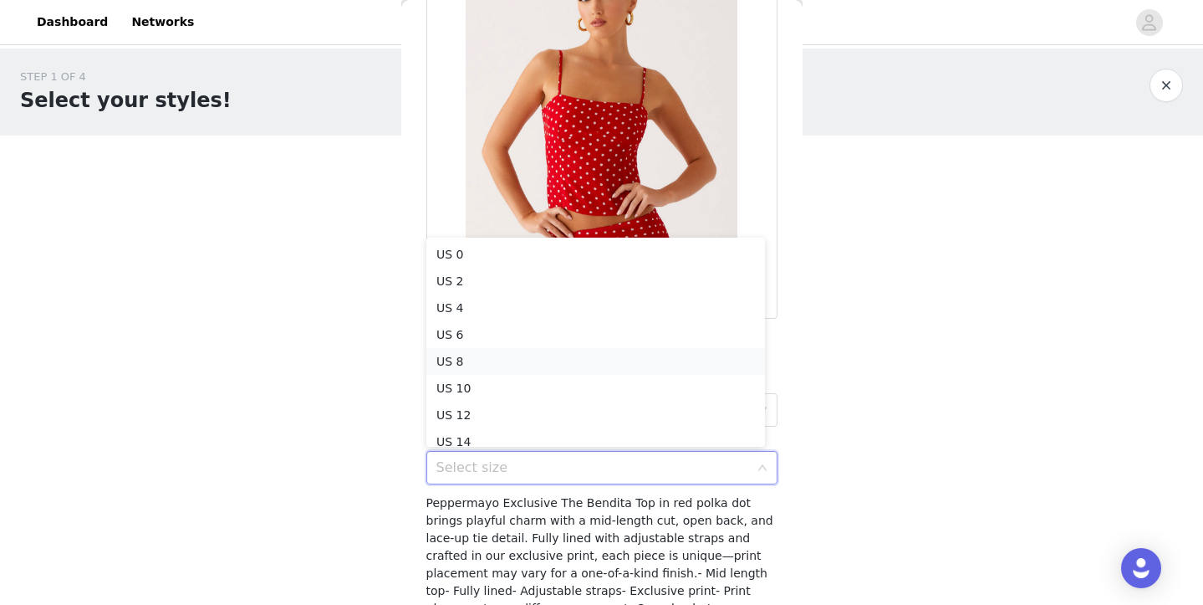
scroll to position [8, 0]
click at [549, 301] on li "US 4" at bounding box center [595, 299] width 339 height 27
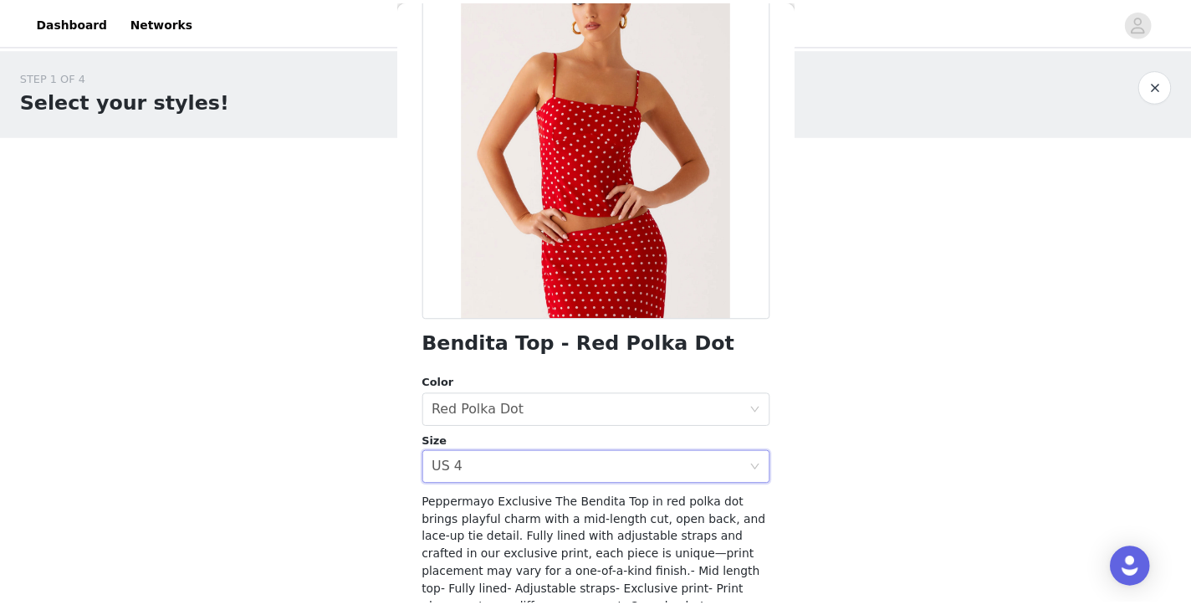
scroll to position [276, 0]
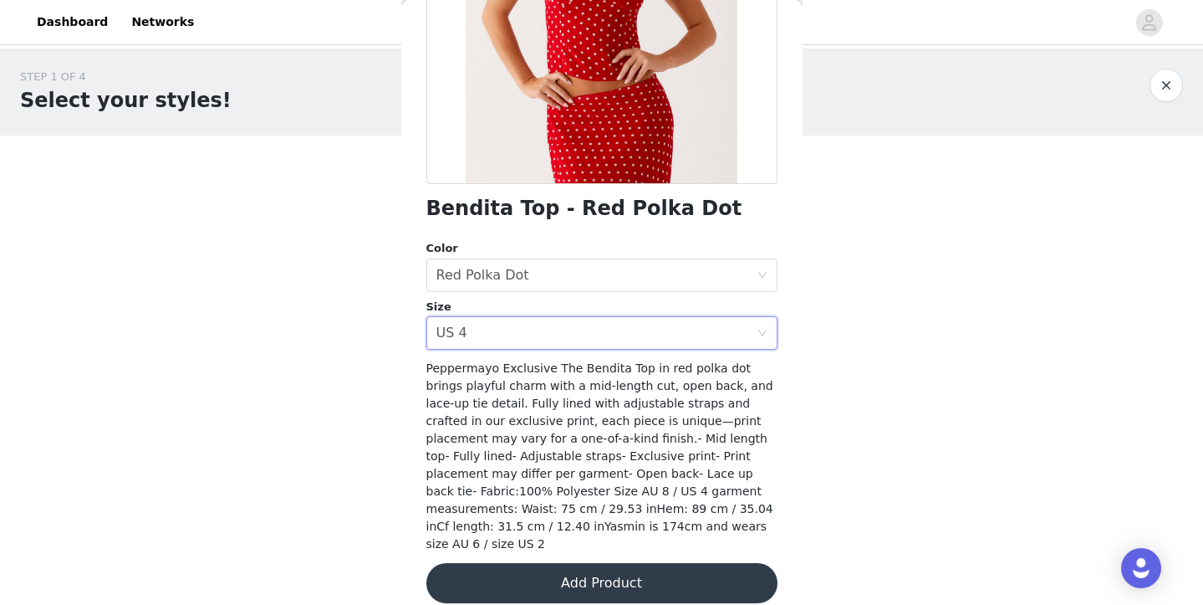
click at [587, 570] on button "Add Product" at bounding box center [601, 583] width 351 height 40
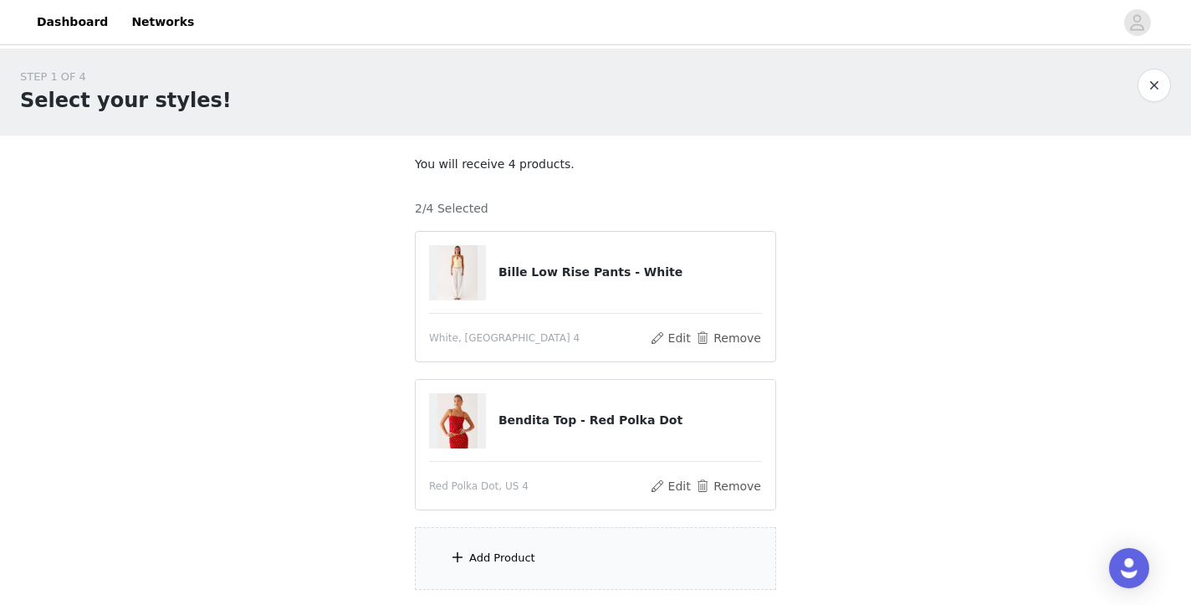
click at [566, 554] on div "Add Product" at bounding box center [595, 558] width 361 height 63
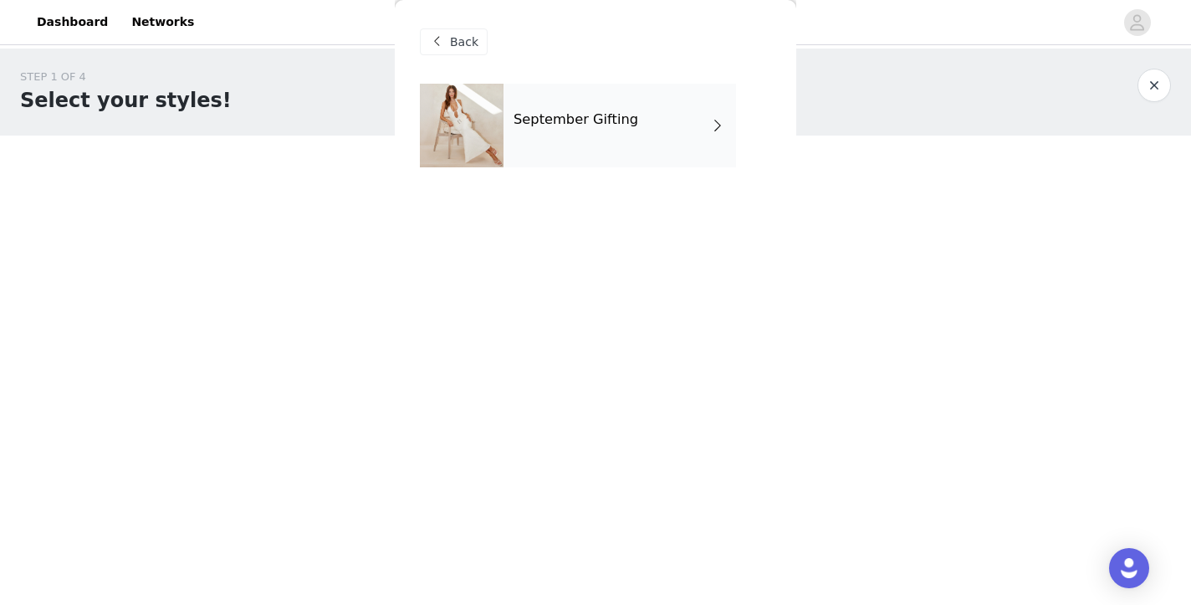
click at [624, 100] on div "September Gifting" at bounding box center [619, 126] width 232 height 84
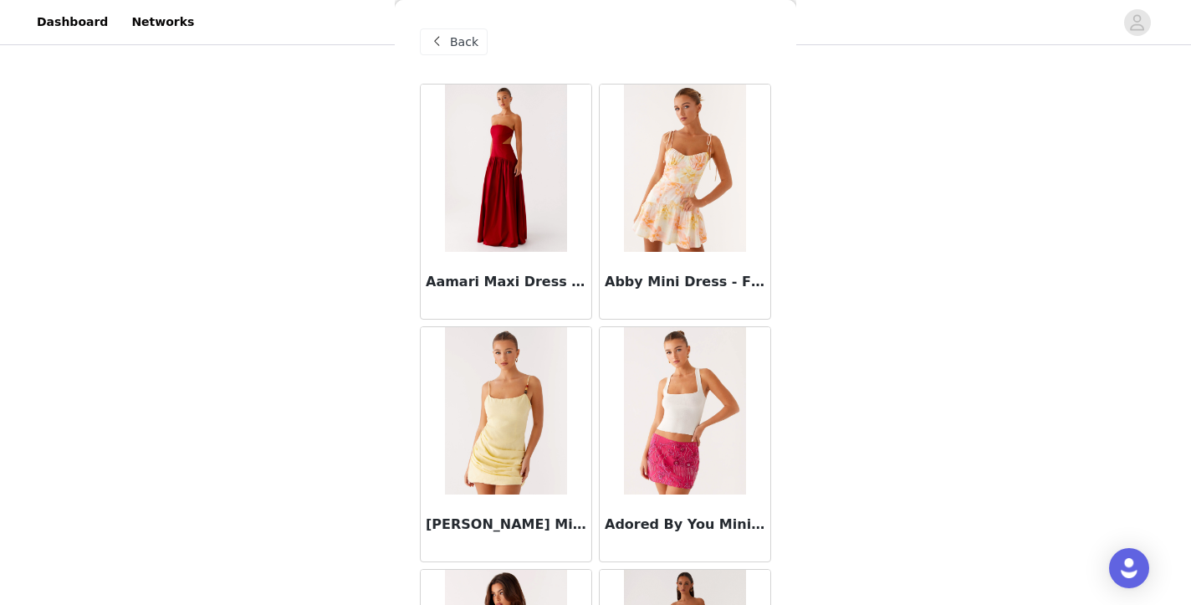
scroll to position [1111, 0]
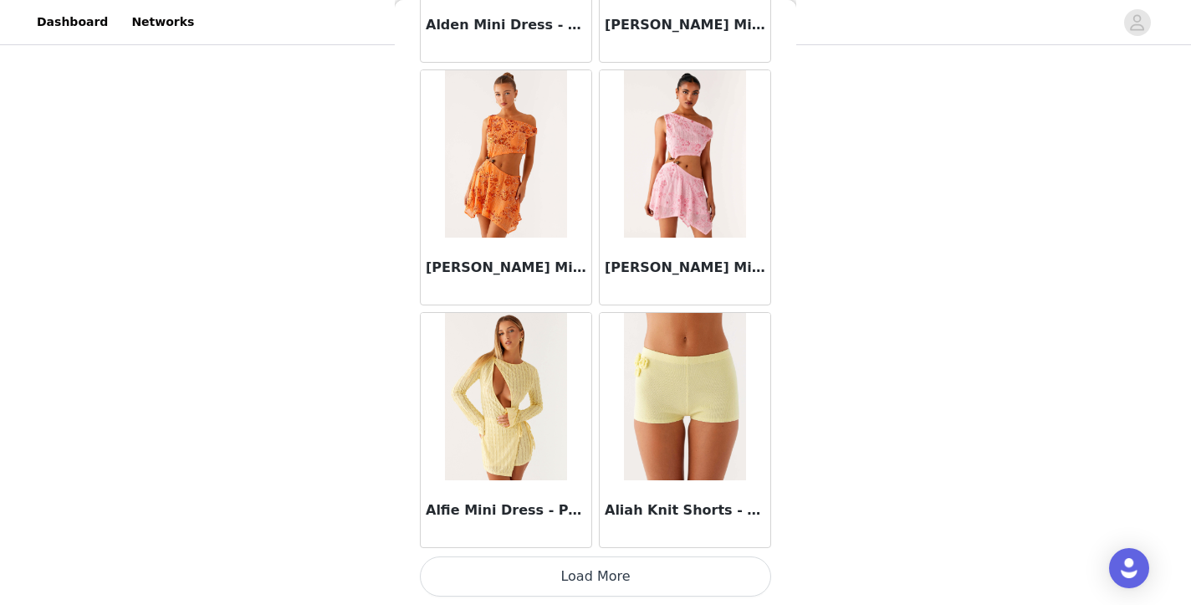
click at [635, 573] on button "Load More" at bounding box center [595, 576] width 351 height 40
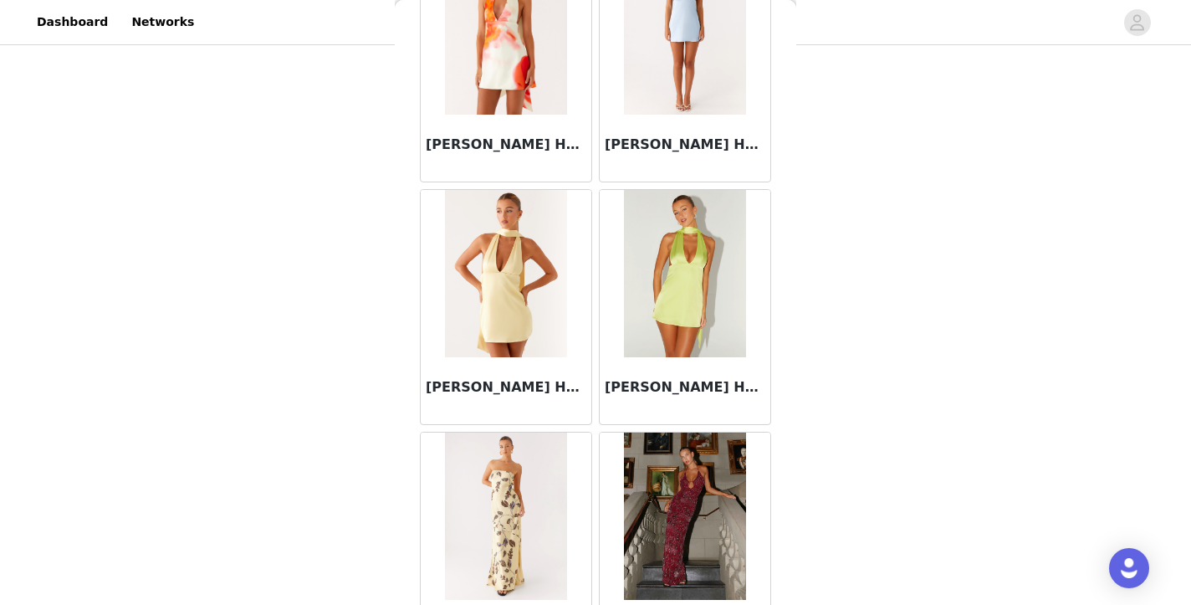
scroll to position [4379, 0]
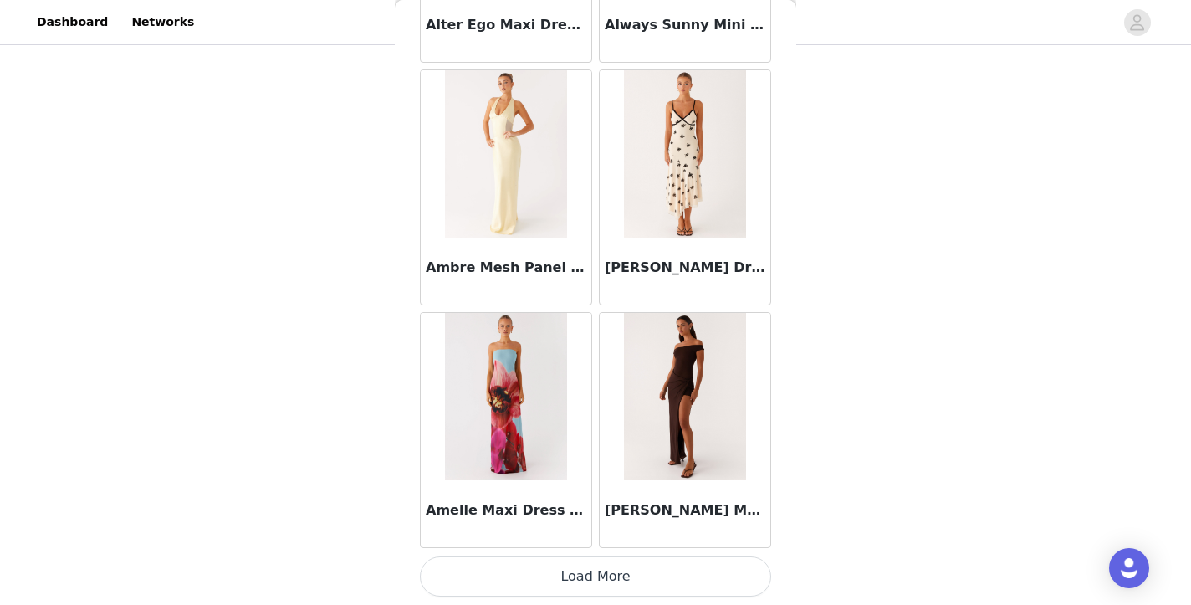
click at [610, 580] on button "Load More" at bounding box center [595, 576] width 351 height 40
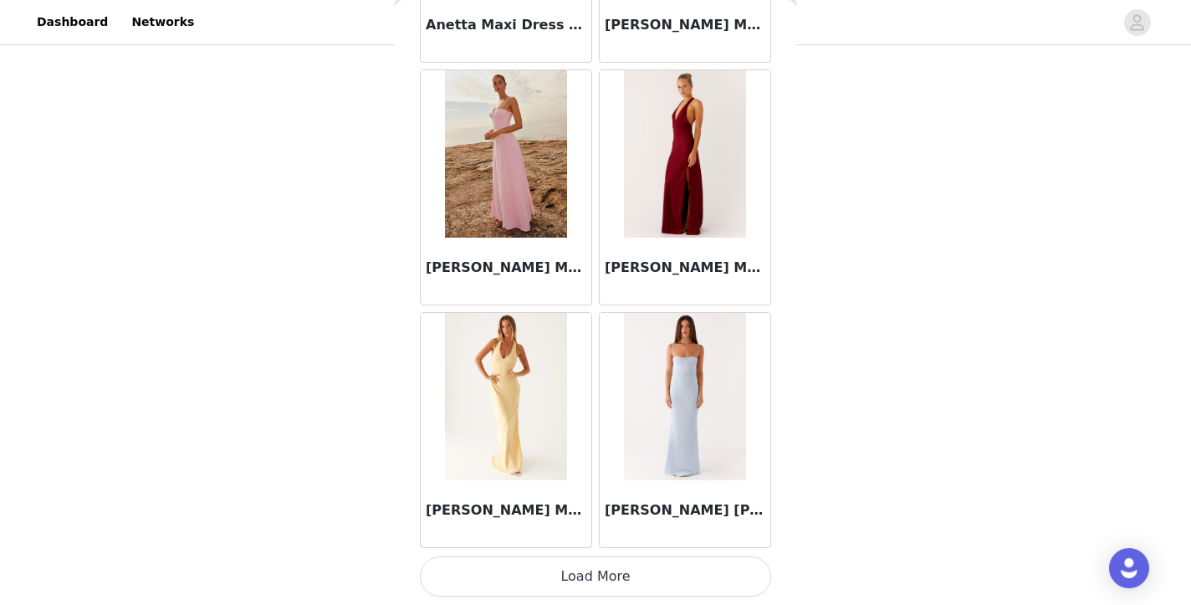
click at [643, 569] on button "Load More" at bounding box center [595, 576] width 351 height 40
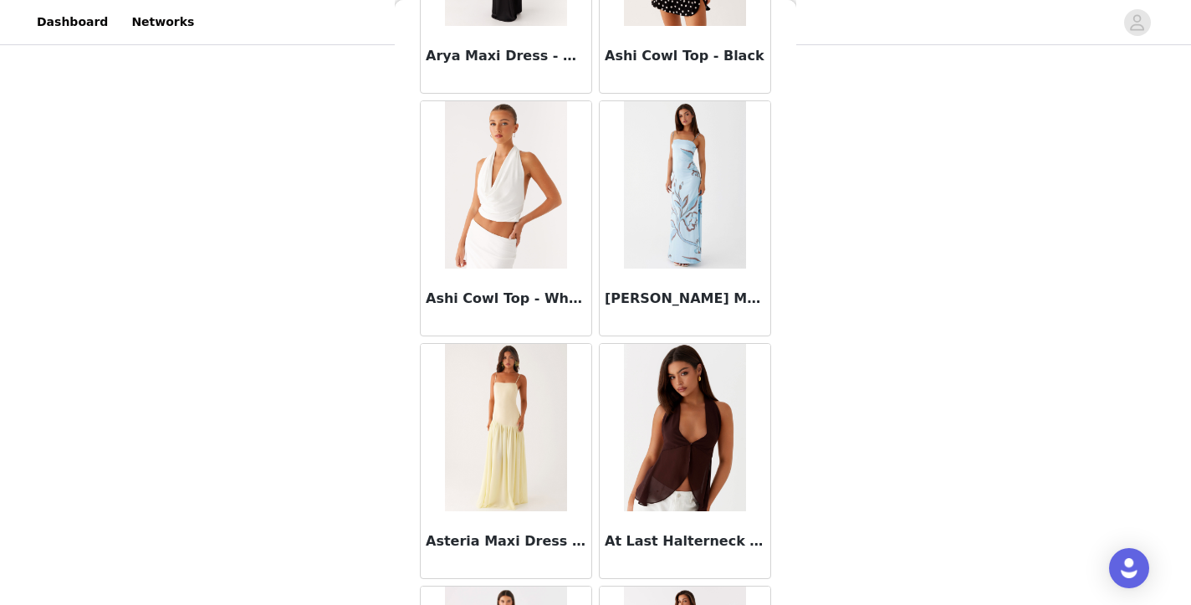
scroll to position [9229, 0]
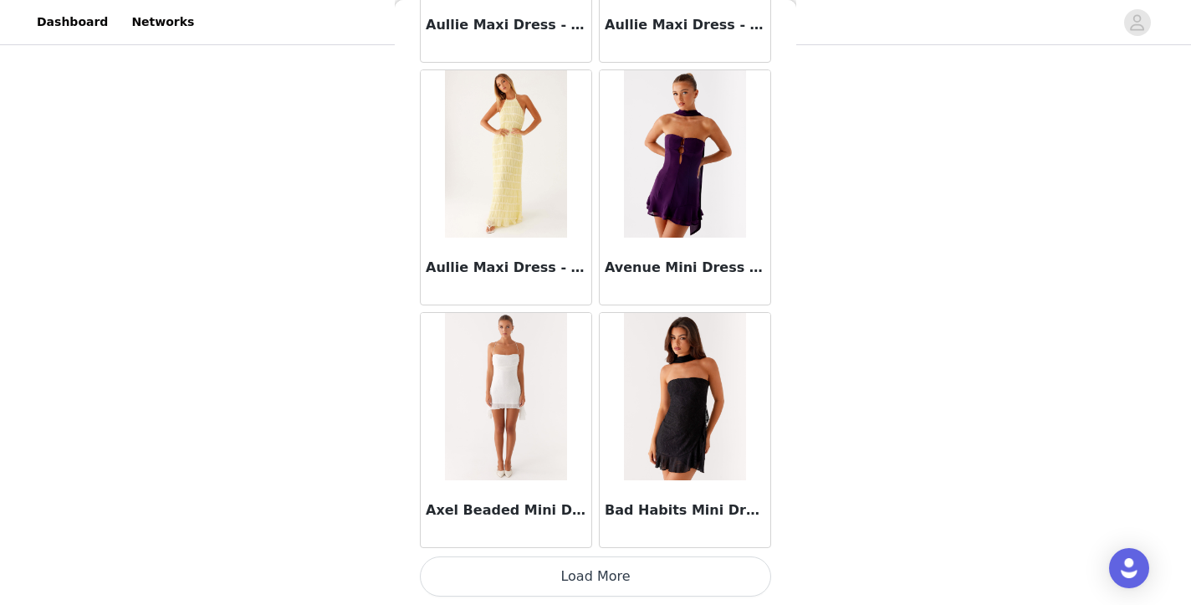
click at [635, 568] on button "Load More" at bounding box center [595, 576] width 351 height 40
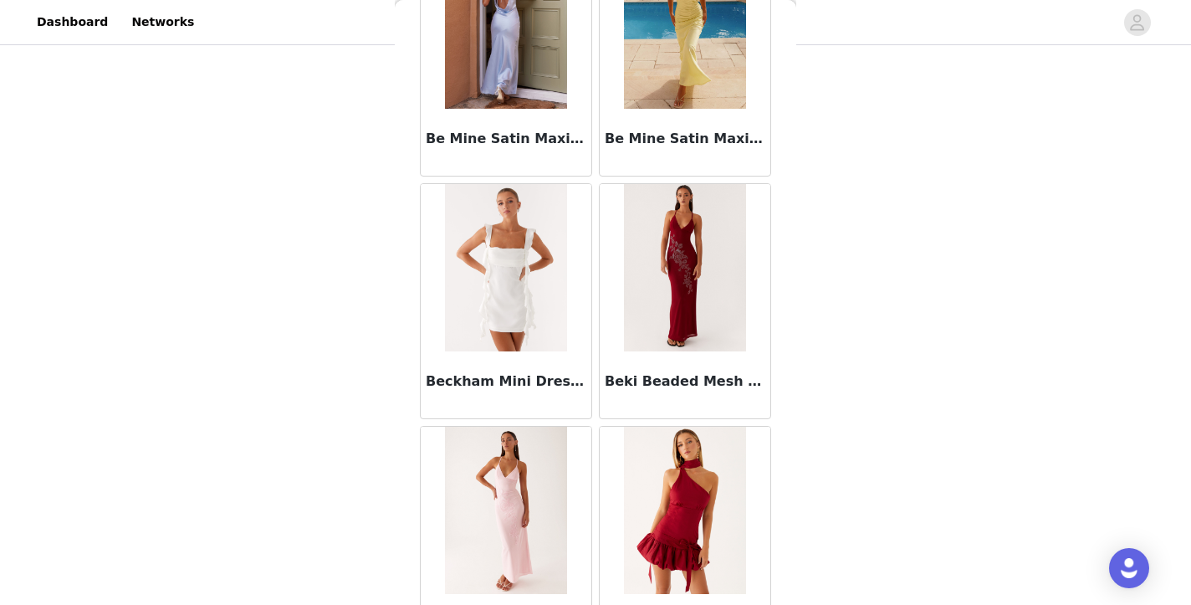
scroll to position [11654, 0]
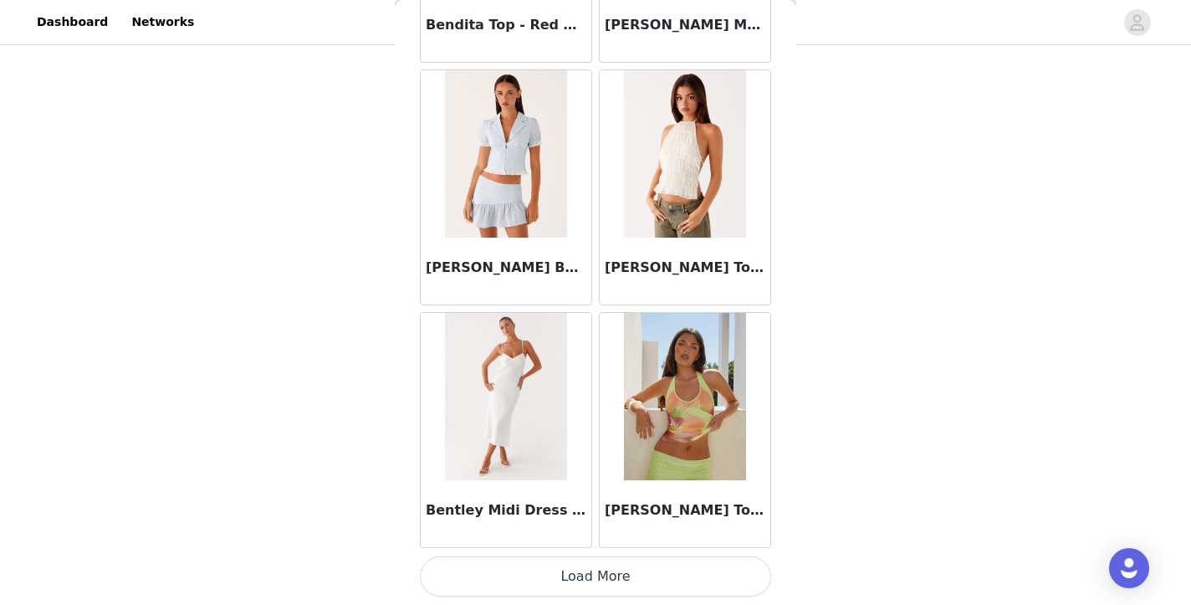
click at [644, 568] on button "Load More" at bounding box center [595, 576] width 351 height 40
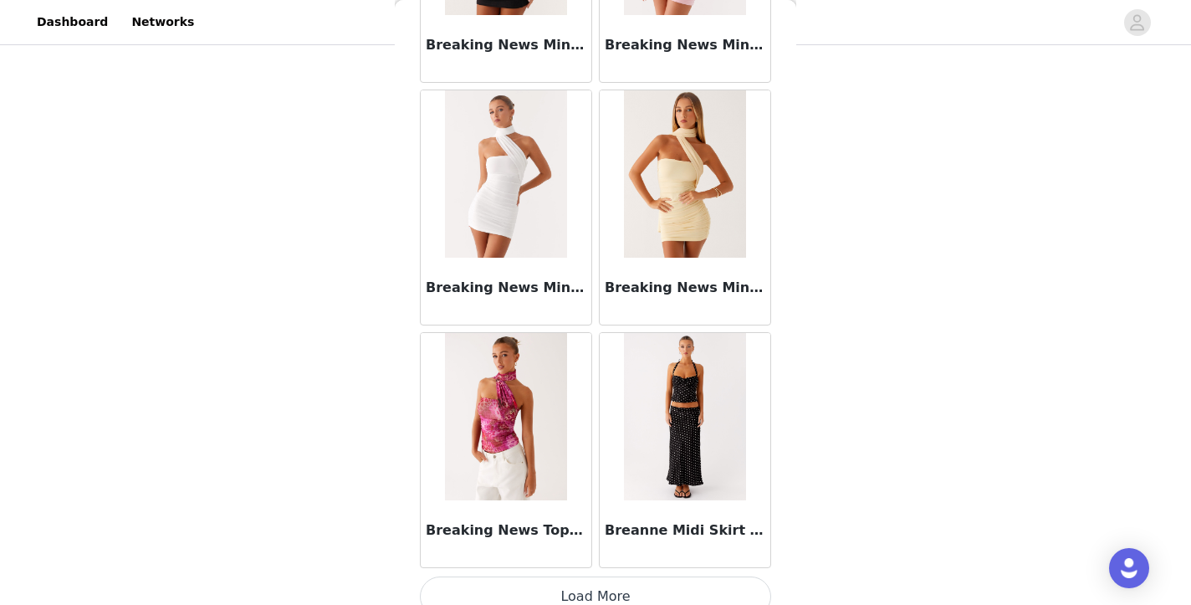
scroll to position [14079, 0]
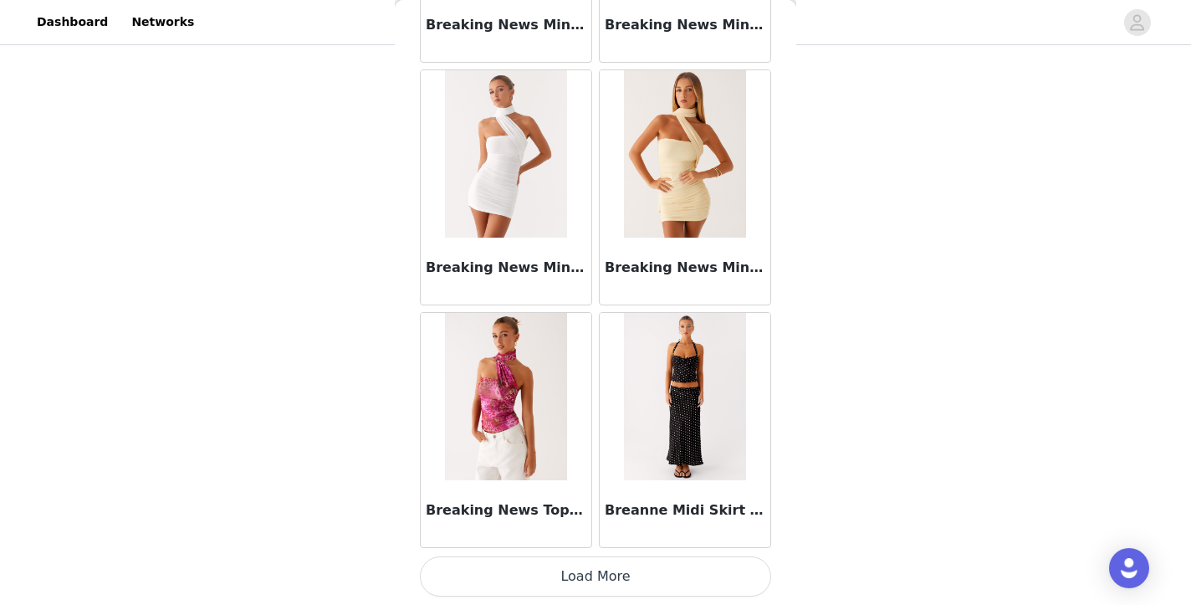
click at [610, 576] on button "Load More" at bounding box center [595, 576] width 351 height 40
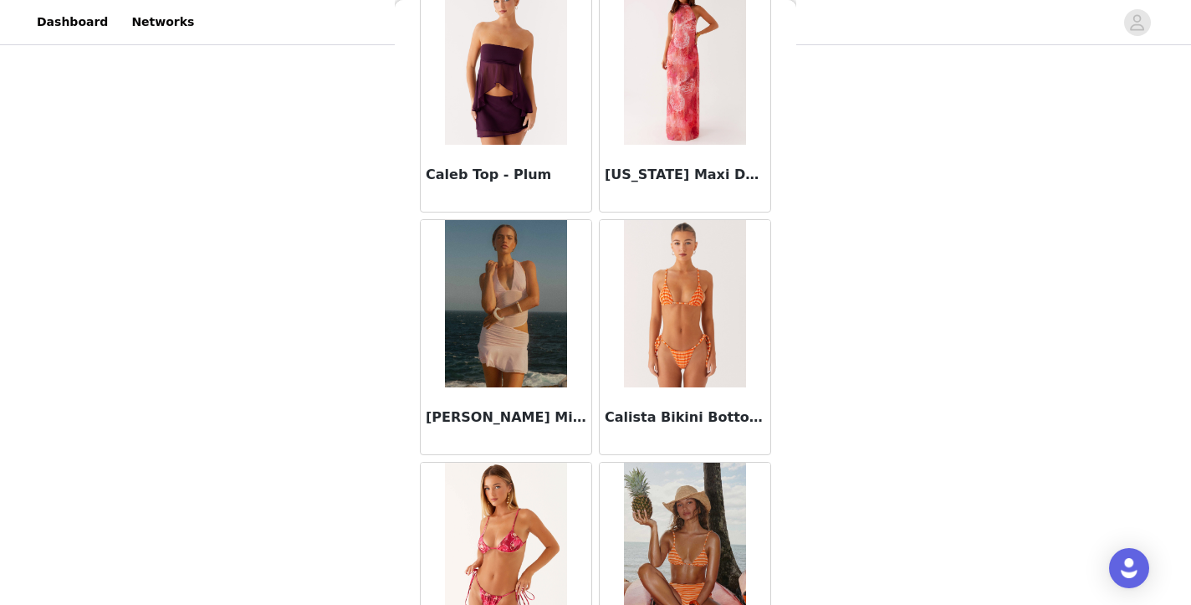
scroll to position [16498, 0]
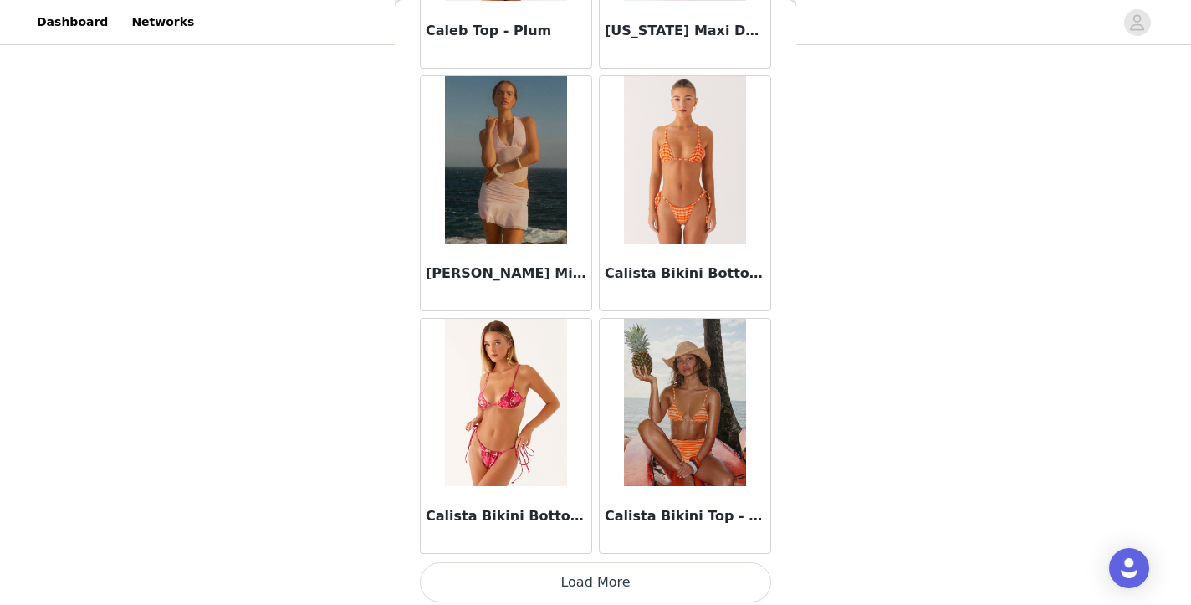
click at [583, 578] on button "Load More" at bounding box center [595, 582] width 351 height 40
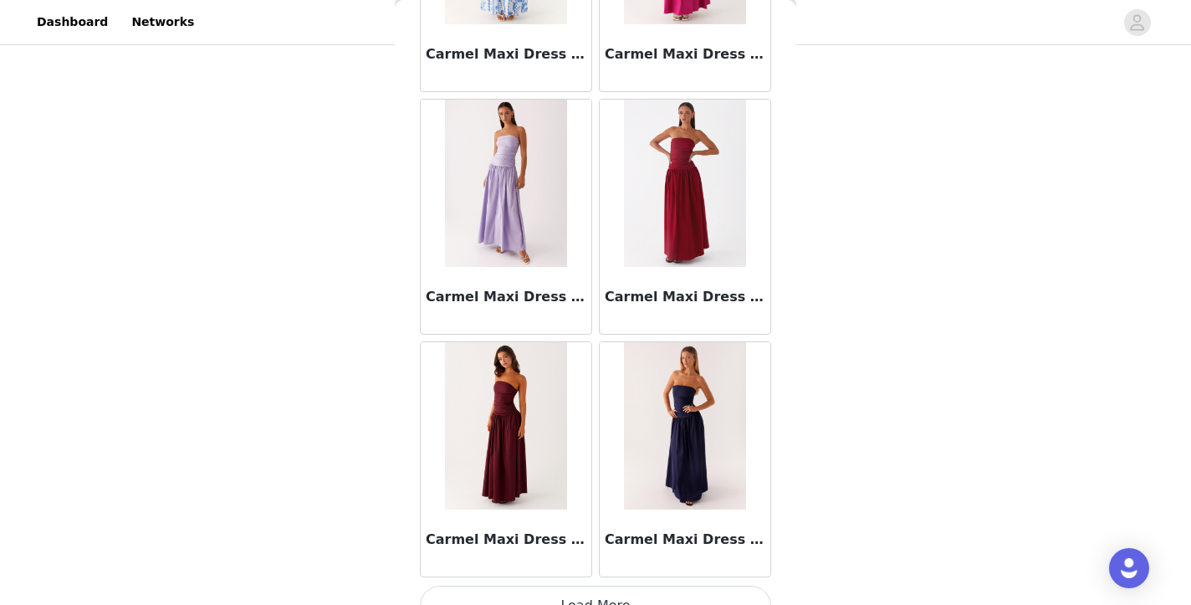
scroll to position [18928, 0]
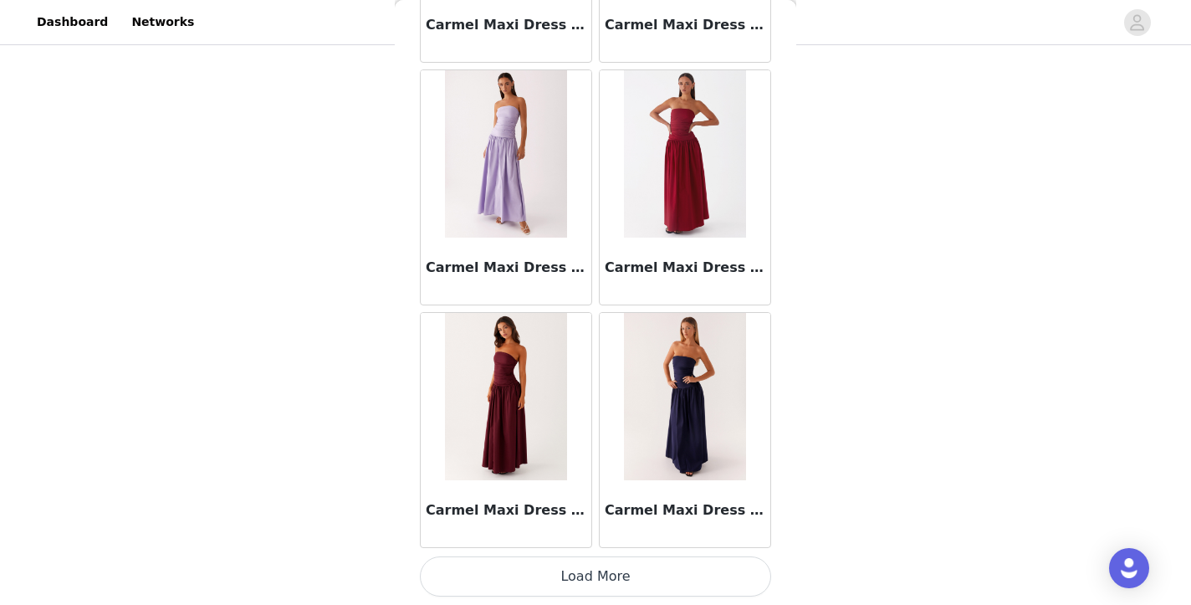
click at [608, 568] on button "Load More" at bounding box center [595, 576] width 351 height 40
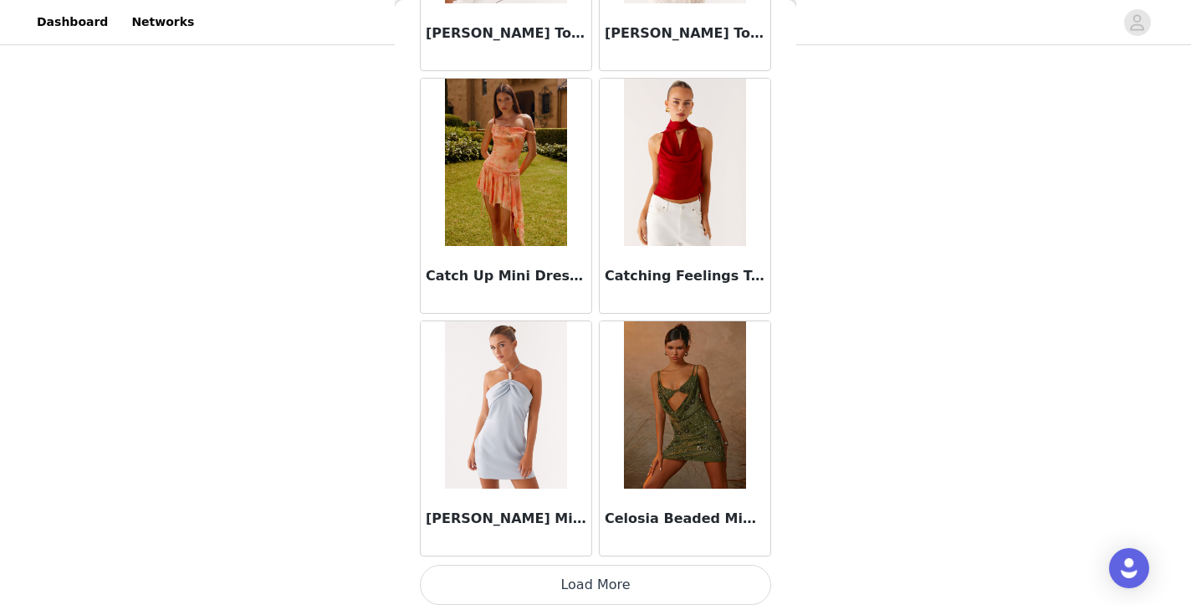
scroll to position [21353, 0]
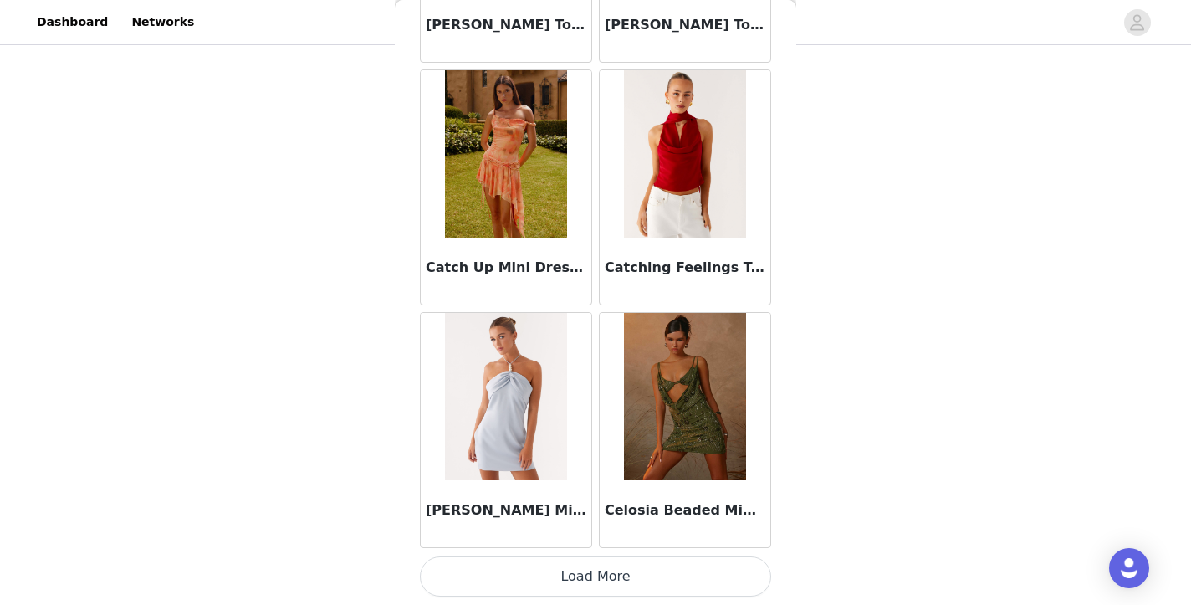
click at [597, 576] on button "Load More" at bounding box center [595, 576] width 351 height 40
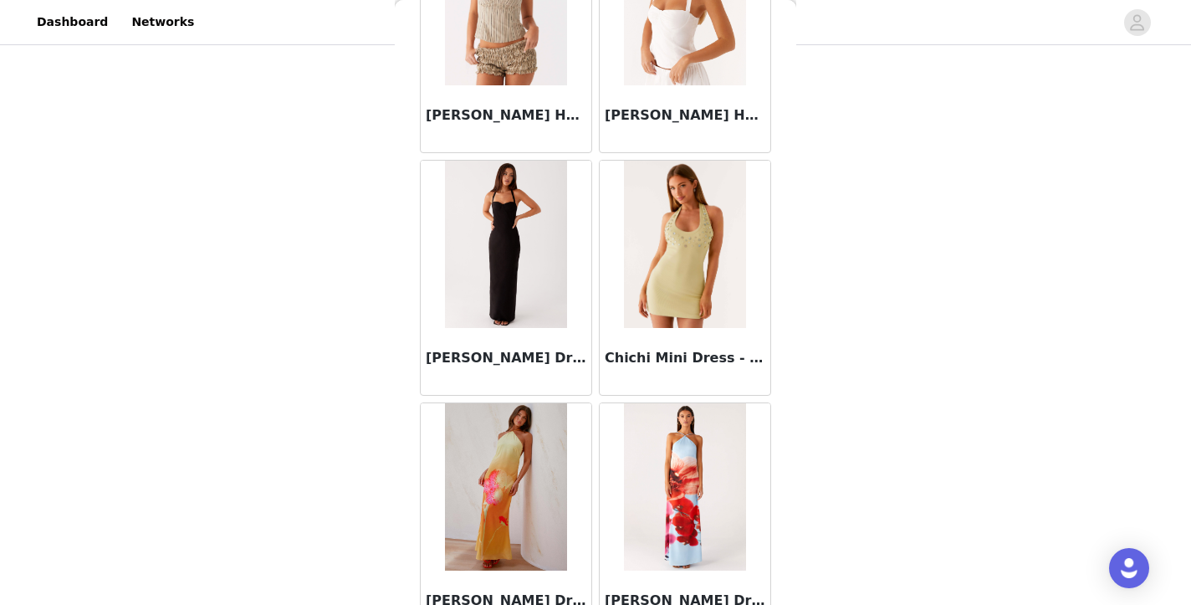
scroll to position [23778, 0]
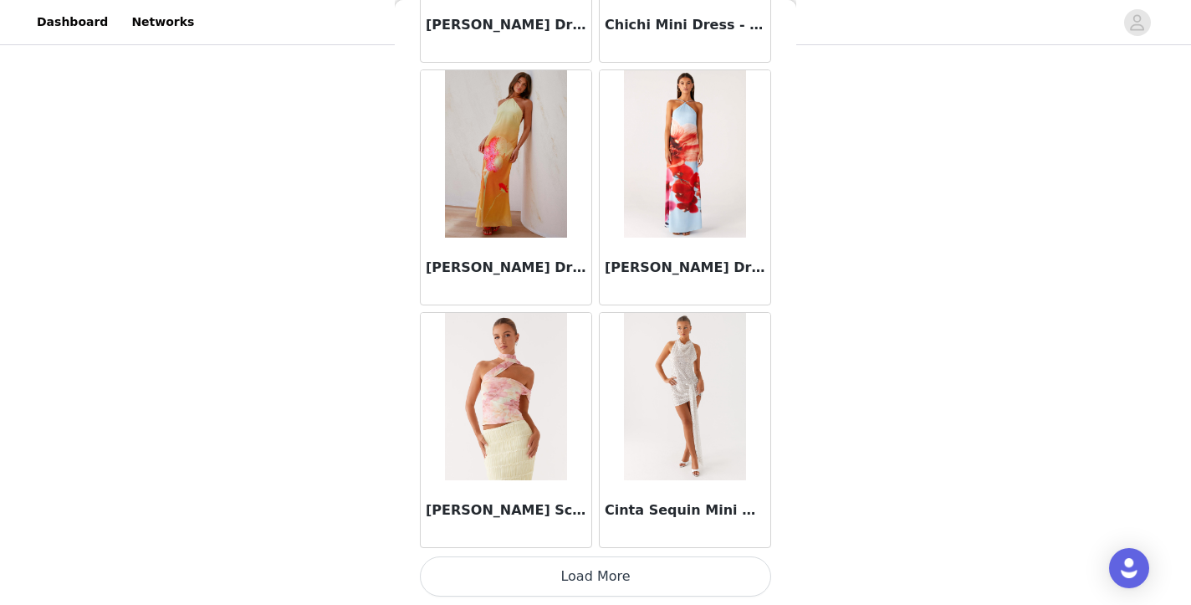
click at [579, 583] on button "Load More" at bounding box center [595, 576] width 351 height 40
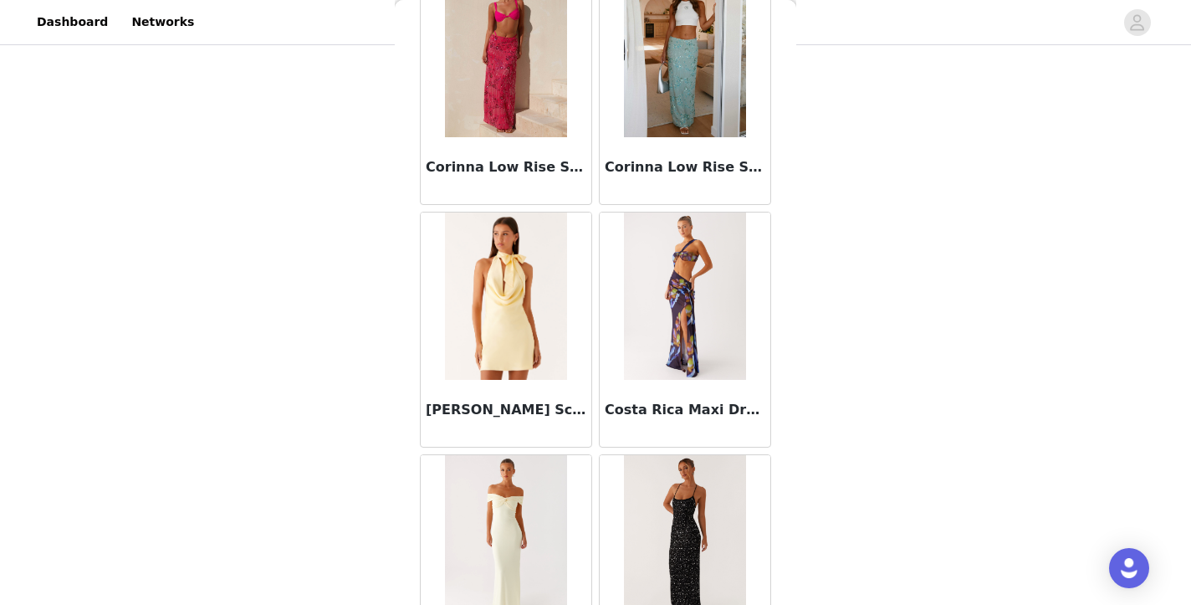
scroll to position [26203, 0]
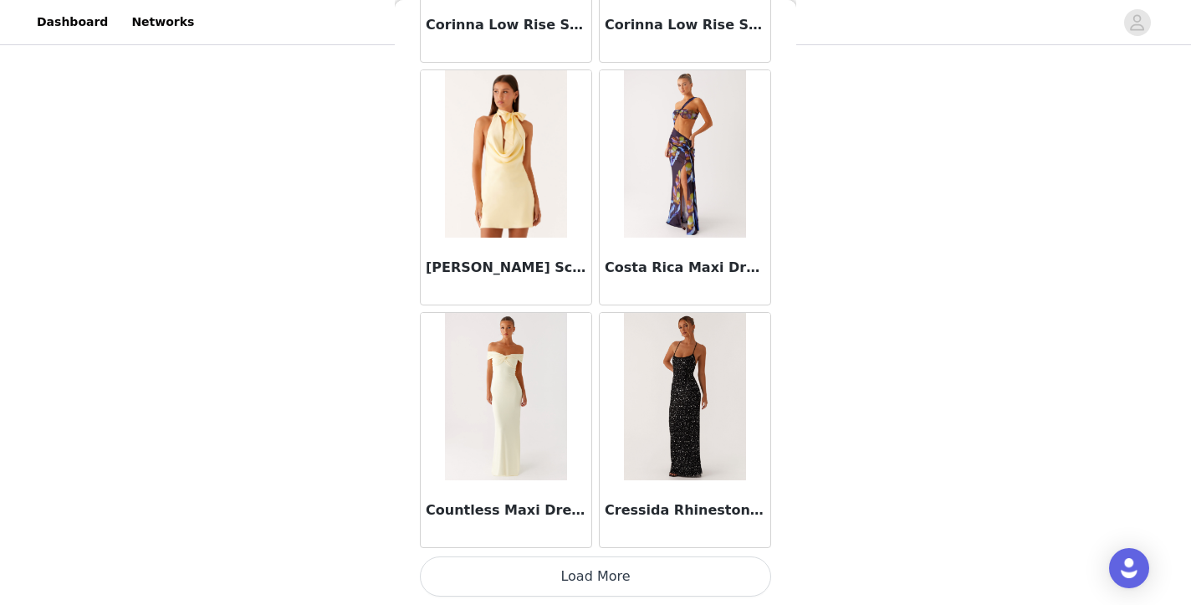
click at [638, 570] on button "Load More" at bounding box center [595, 576] width 351 height 40
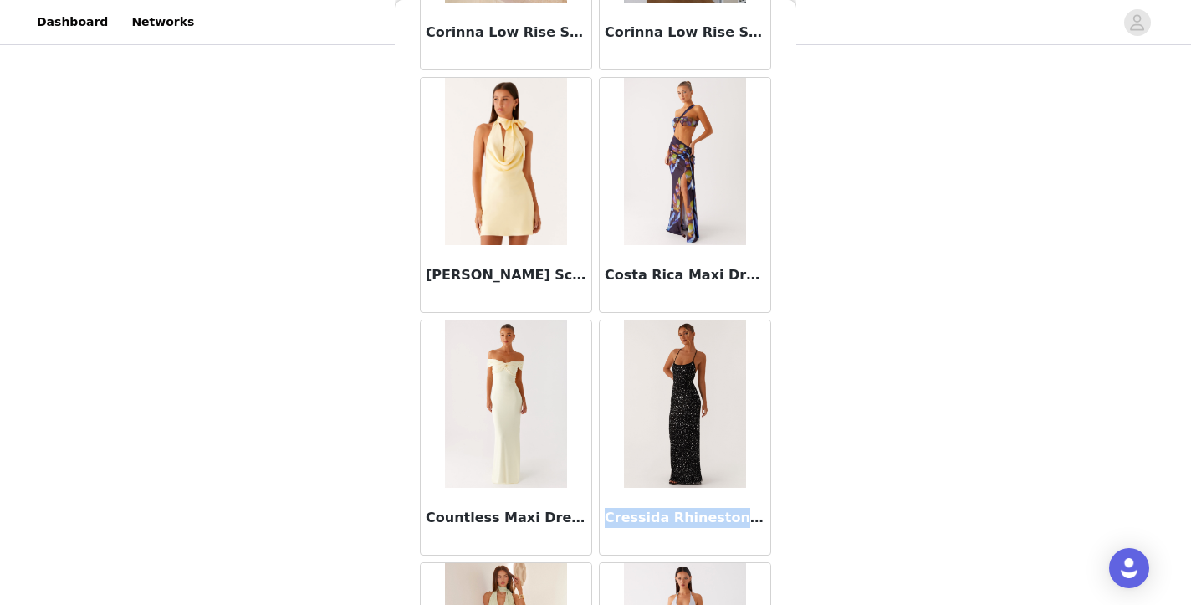
drag, startPoint x: 599, startPoint y: 516, endPoint x: 727, endPoint y: 521, distance: 128.9
click at [727, 521] on div "Cressida Rhinestone Mesh Maxi Dress - Black" at bounding box center [685, 520] width 171 height 67
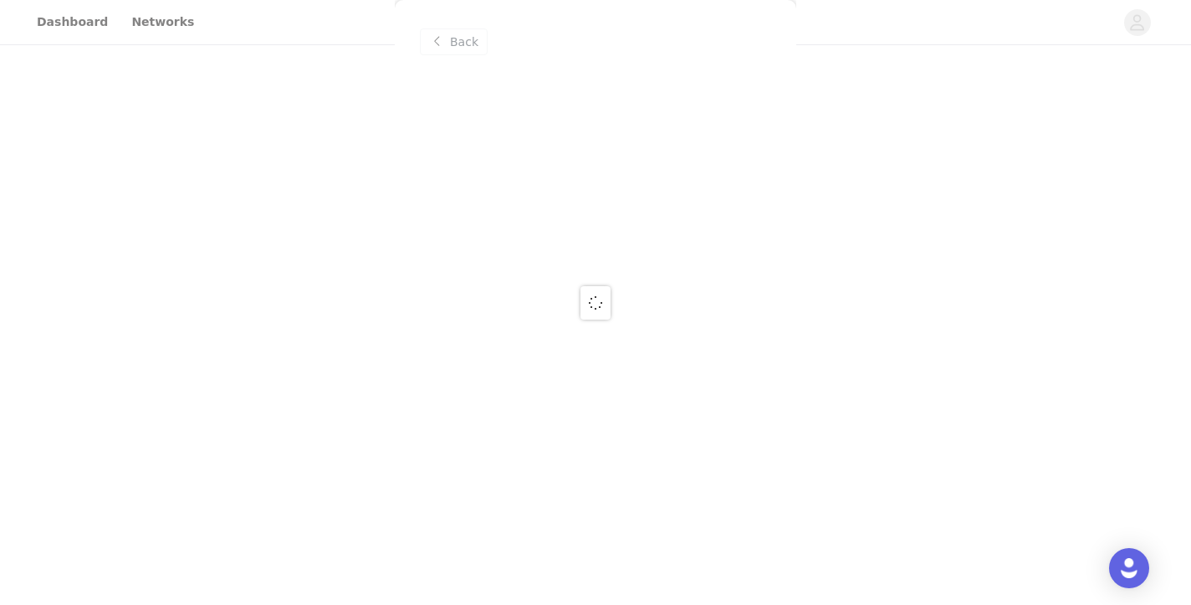
scroll to position [0, 0]
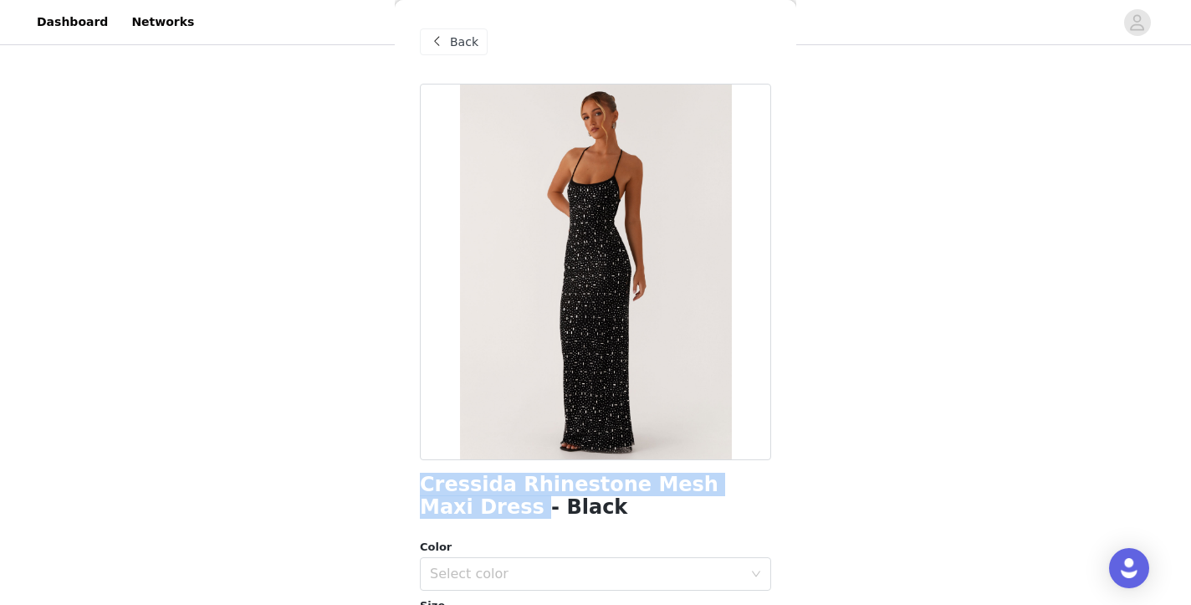
drag, startPoint x: 403, startPoint y: 491, endPoint x: 475, endPoint y: 513, distance: 75.4
click at [475, 513] on div "Back Cressida Rhinestone Mesh Maxi Dress - Black Color Select color Size Select…" at bounding box center [595, 302] width 401 height 605
copy h1 "Cressida Rhinestone Mesh Maxi Dress"
click at [480, 52] on div "Back" at bounding box center [454, 41] width 68 height 27
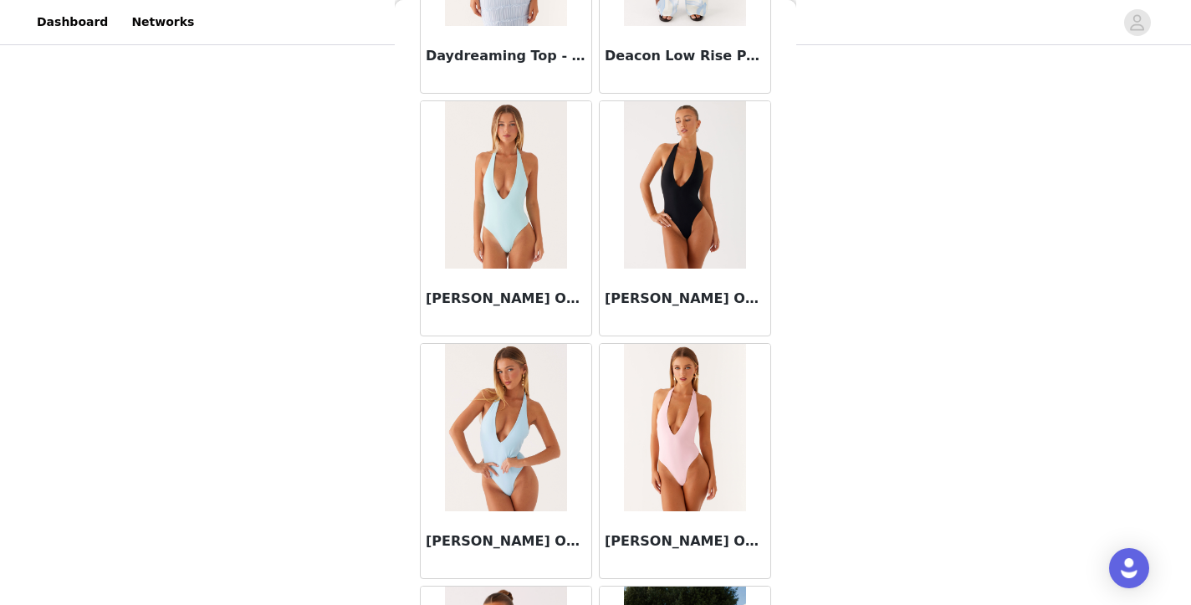
scroll to position [28628, 0]
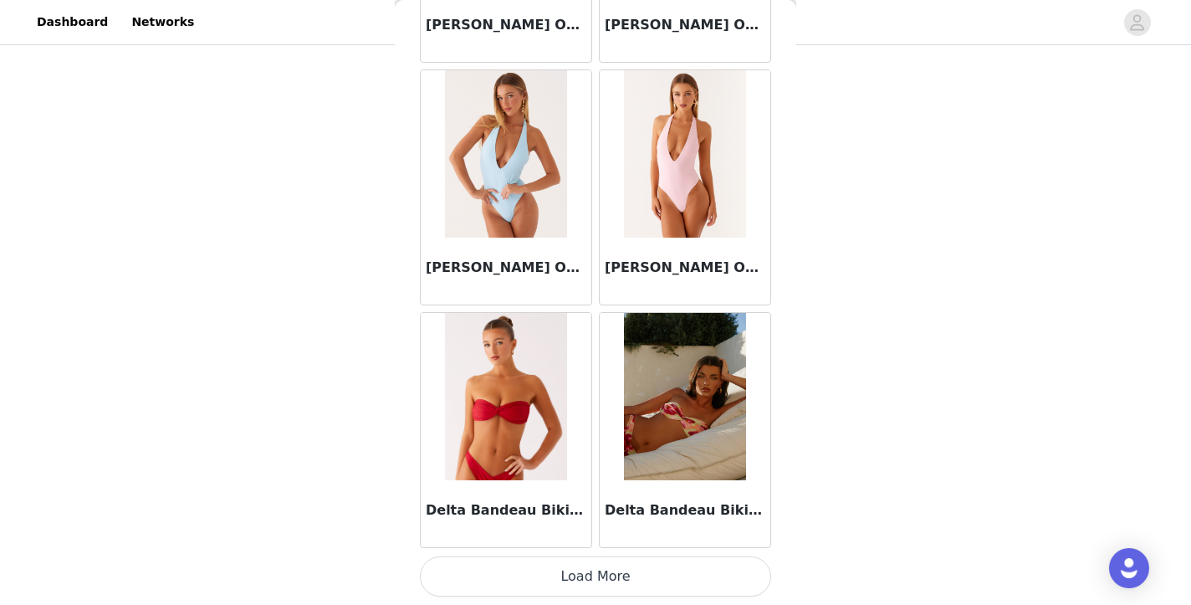
click at [607, 579] on button "Load More" at bounding box center [595, 576] width 351 height 40
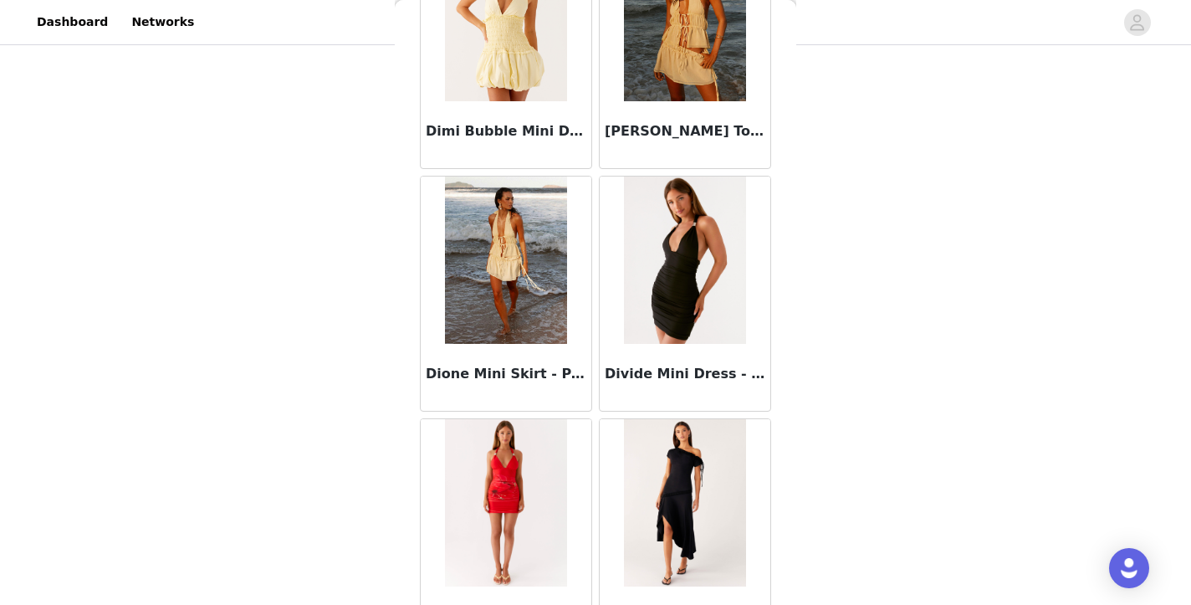
scroll to position [31053, 0]
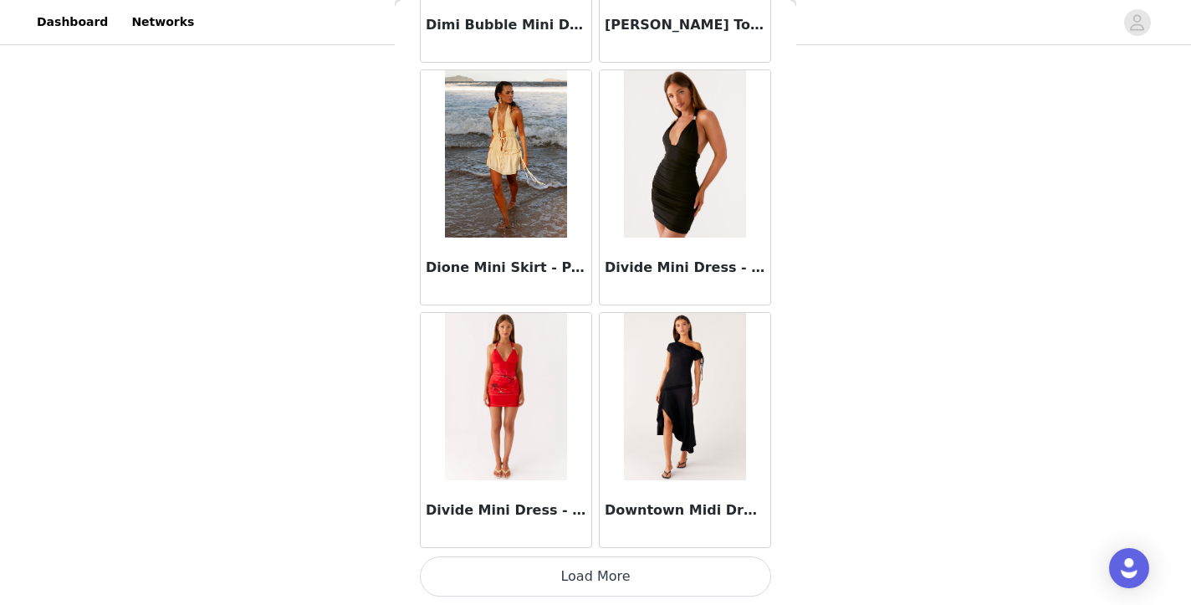
click at [600, 567] on button "Load More" at bounding box center [595, 576] width 351 height 40
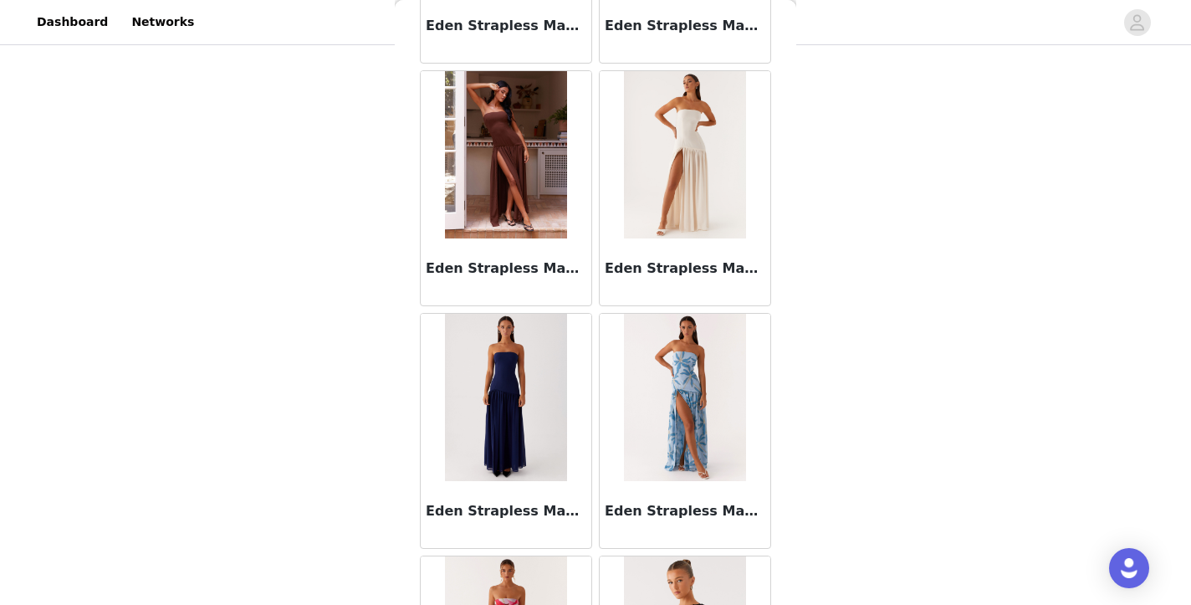
scroll to position [33478, 0]
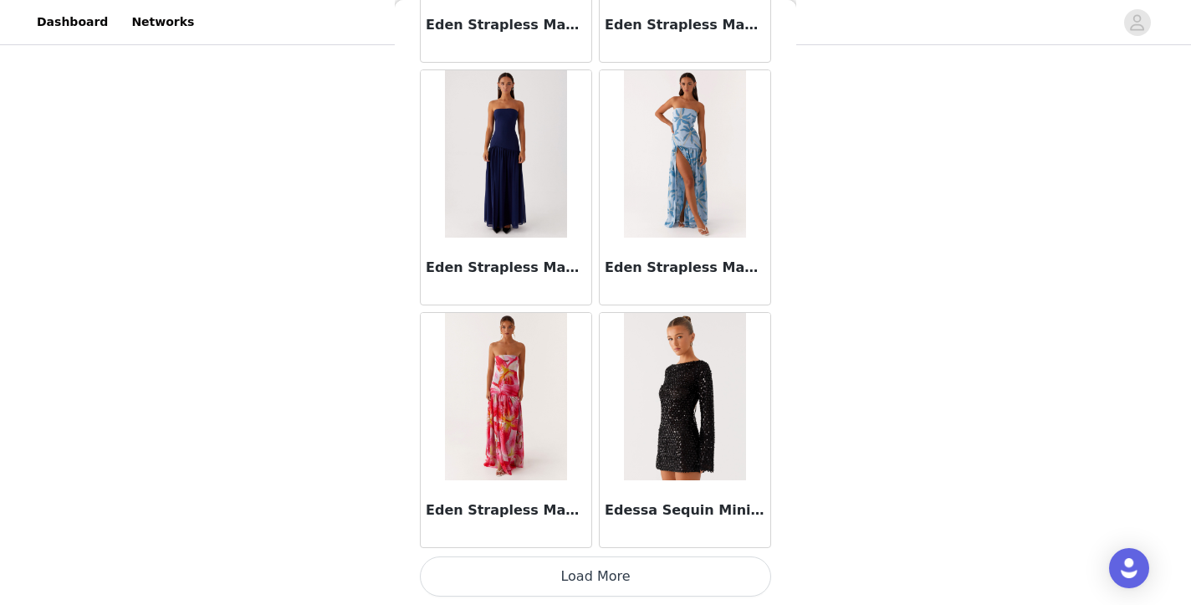
click at [590, 576] on button "Load More" at bounding box center [595, 576] width 351 height 40
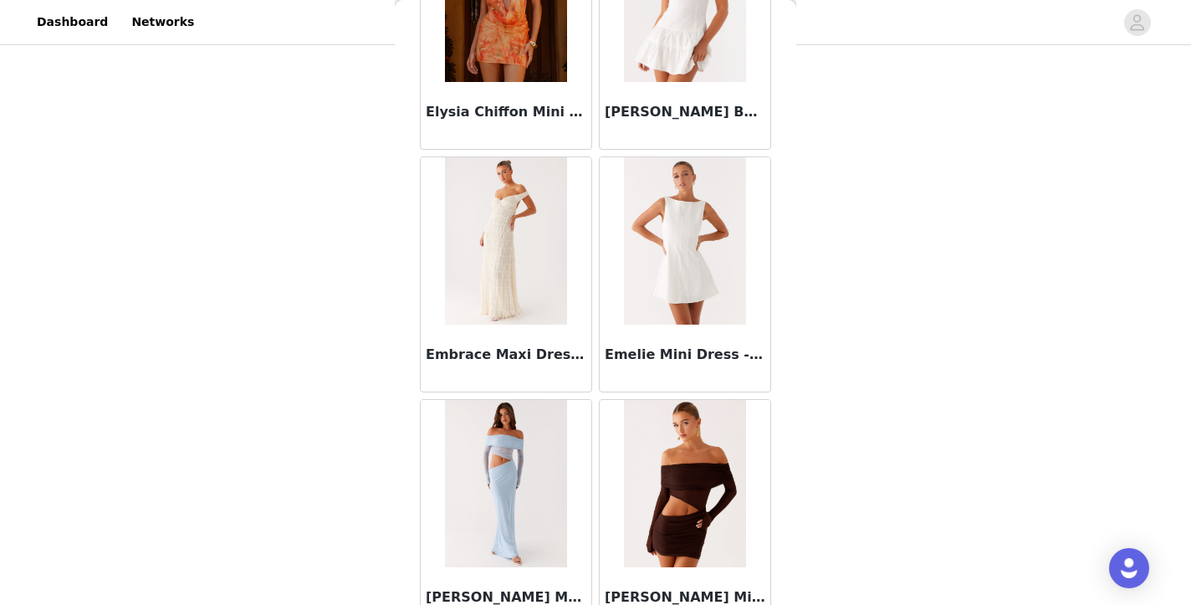
scroll to position [35903, 0]
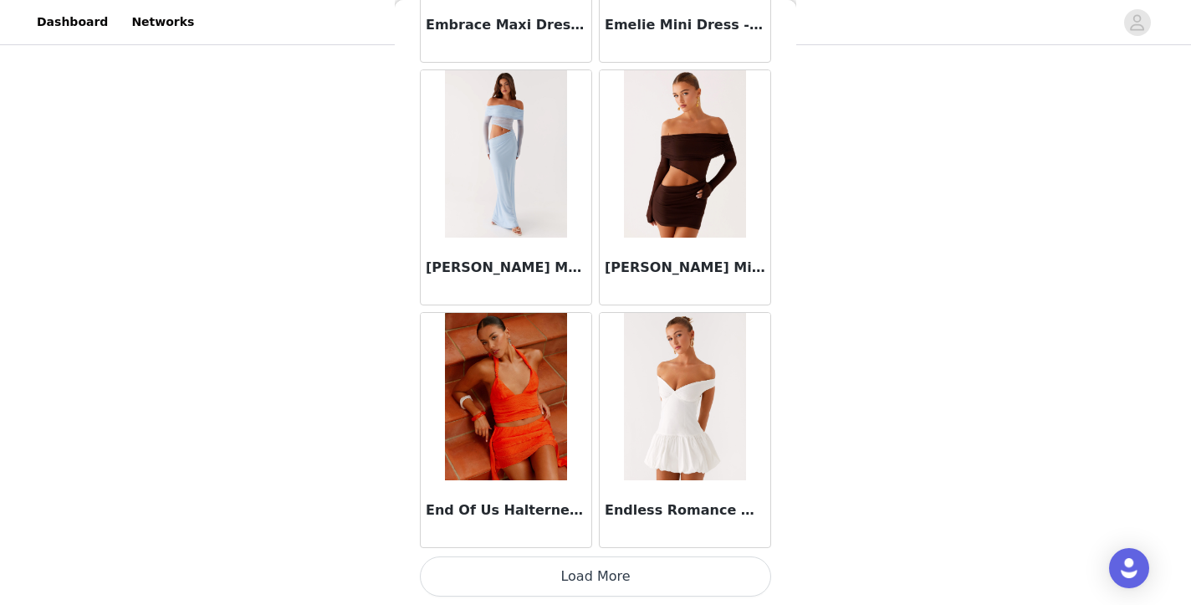
click at [585, 569] on button "Load More" at bounding box center [595, 576] width 351 height 40
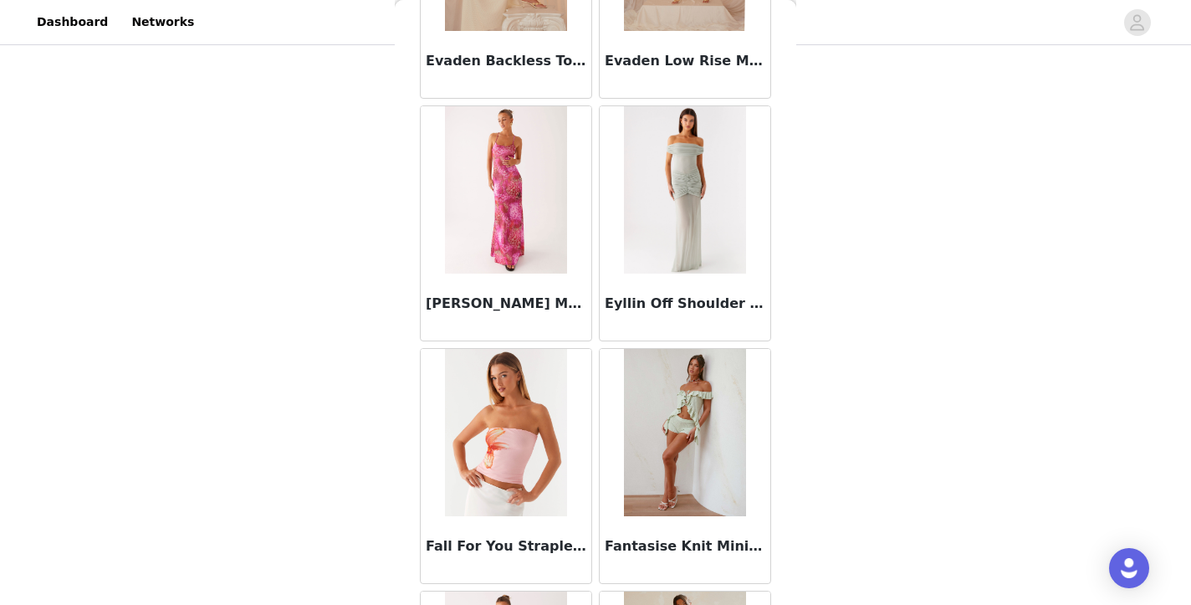
scroll to position [38328, 0]
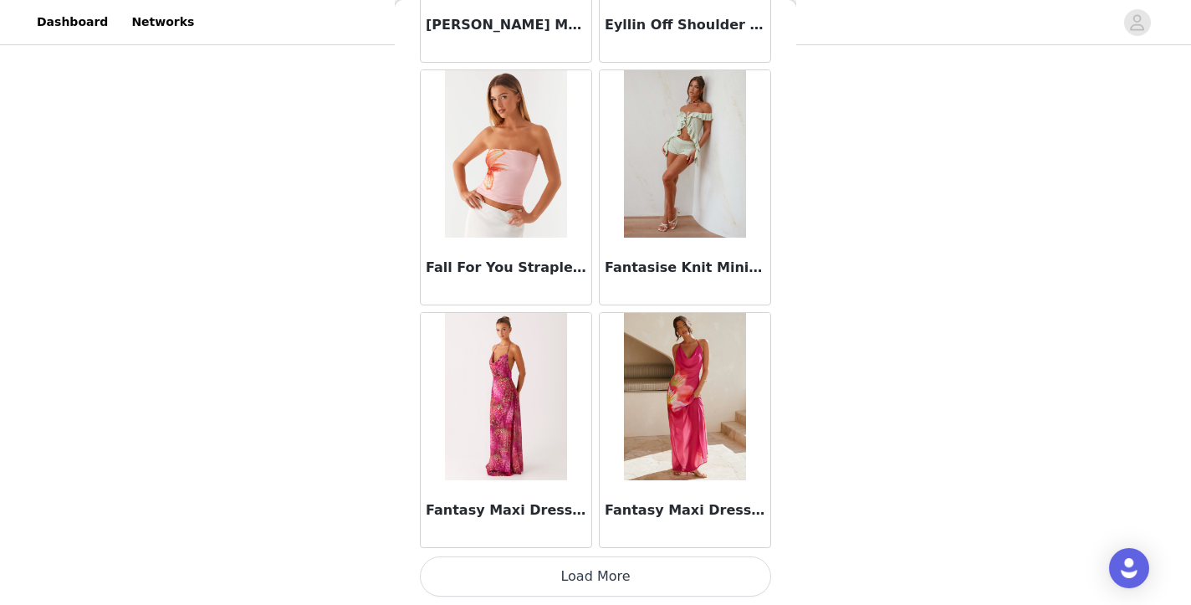
click at [593, 568] on button "Load More" at bounding box center [595, 576] width 351 height 40
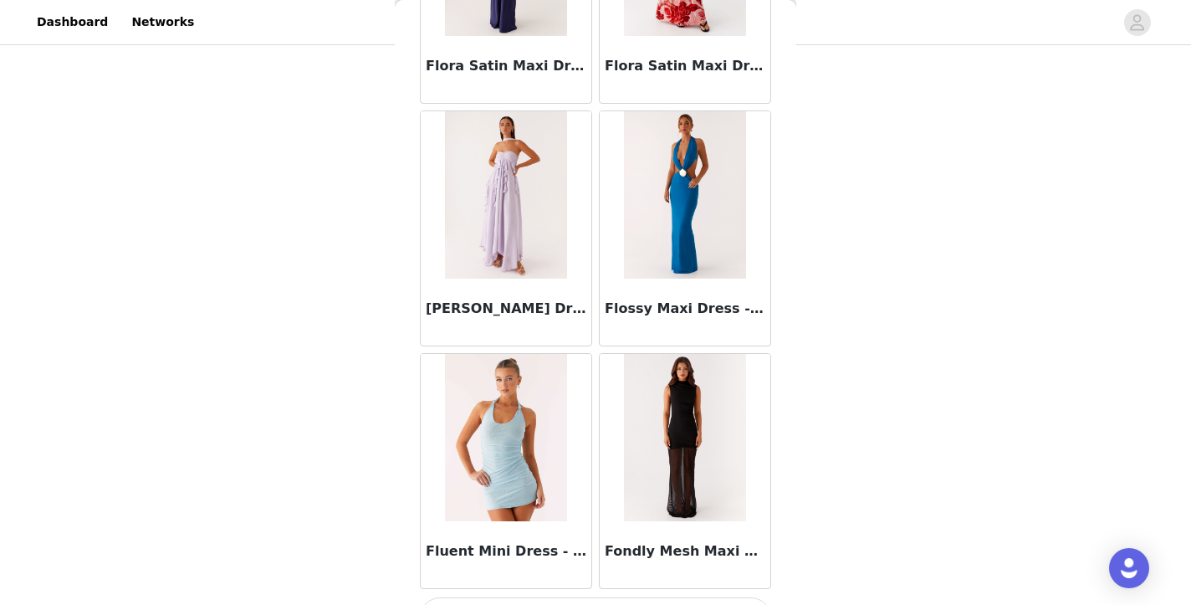
scroll to position [40753, 0]
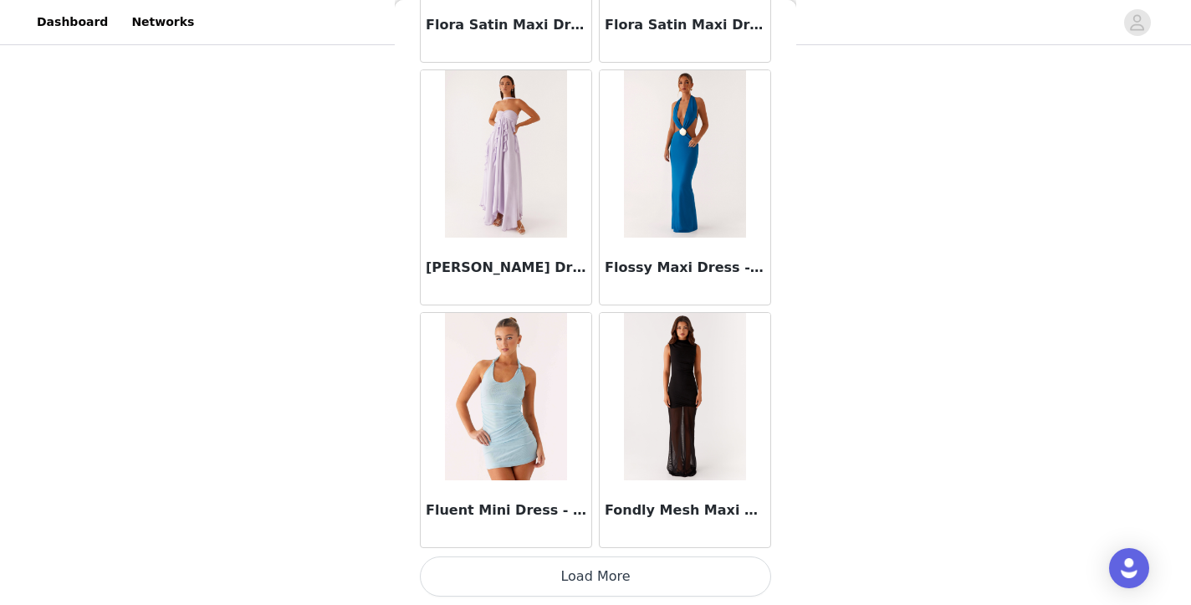
click at [596, 589] on button "Load More" at bounding box center [595, 576] width 351 height 40
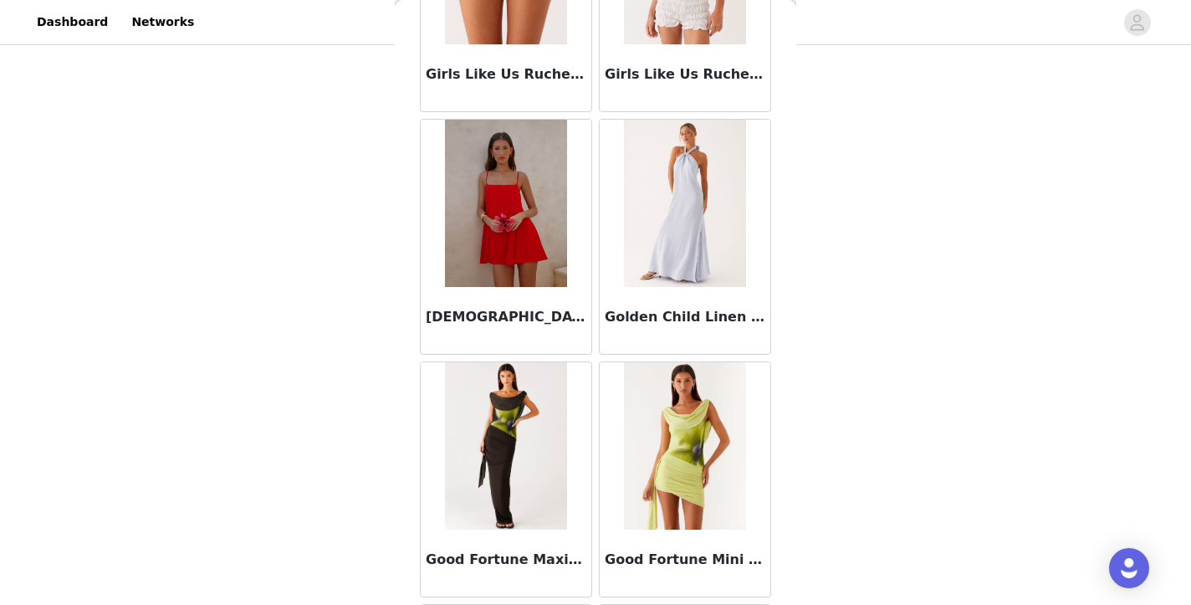
scroll to position [43178, 0]
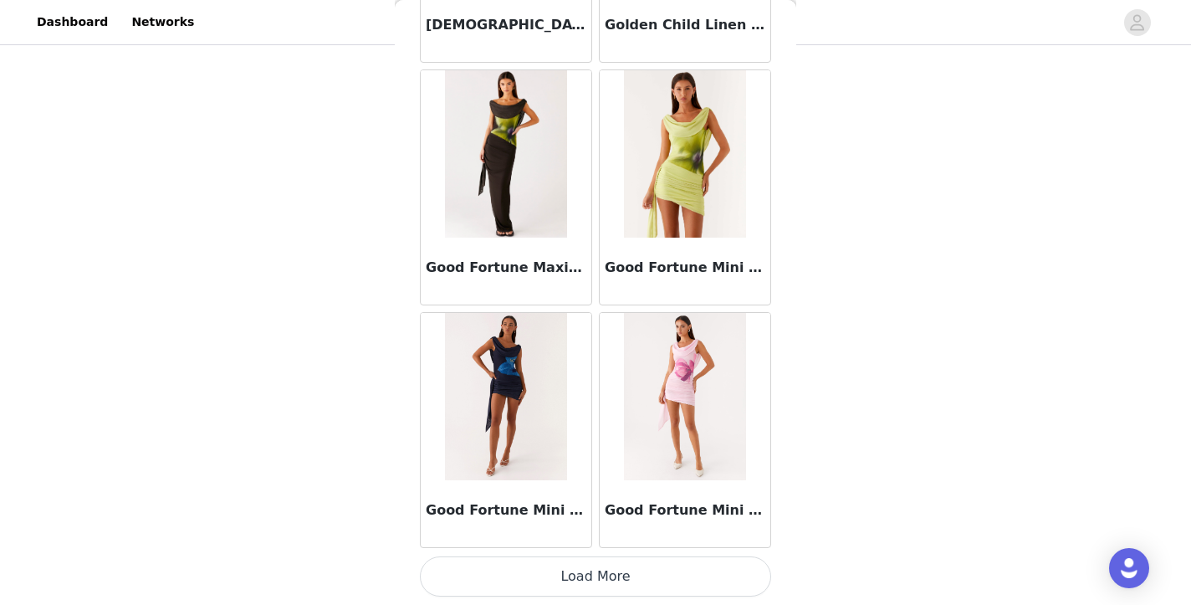
click at [602, 574] on button "Load More" at bounding box center [595, 576] width 351 height 40
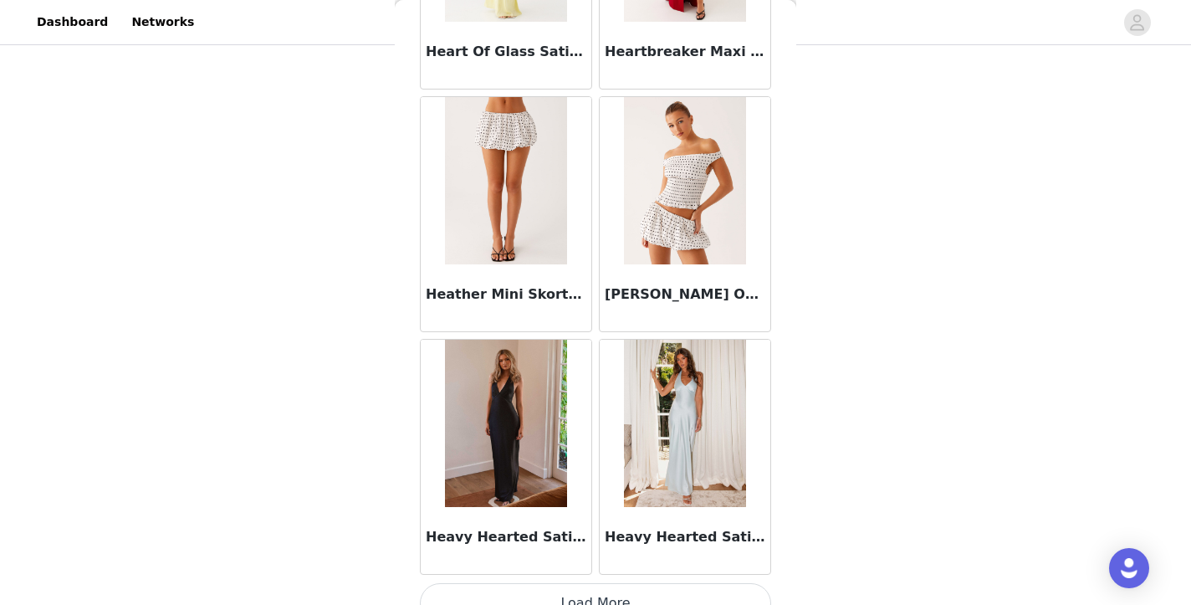
scroll to position [45602, 0]
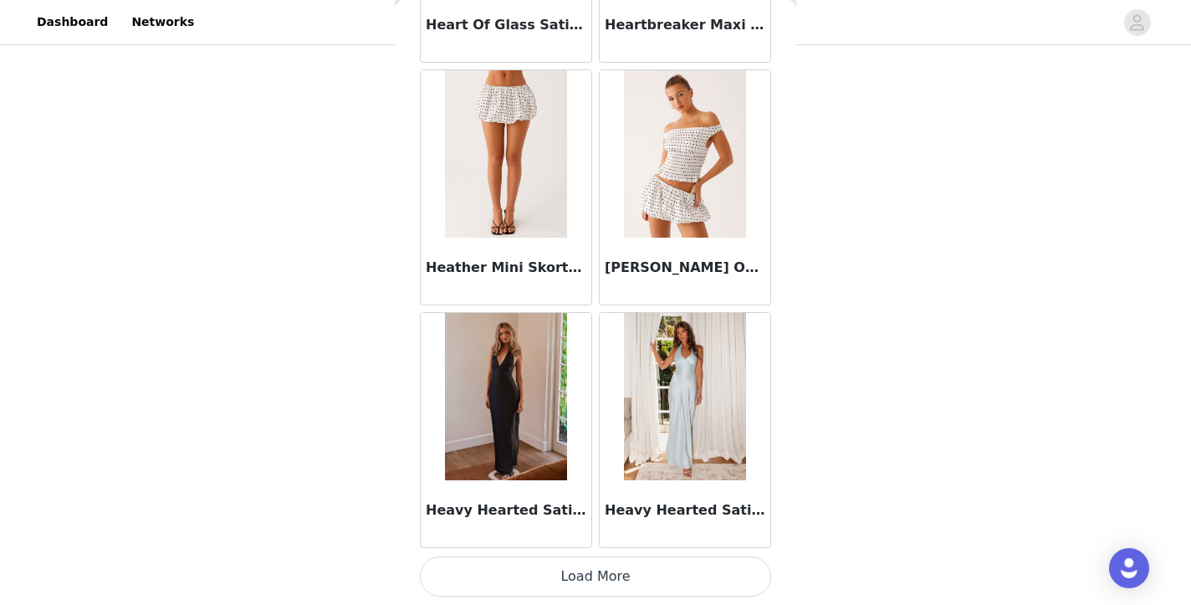
click at [567, 583] on button "Load More" at bounding box center [595, 576] width 351 height 40
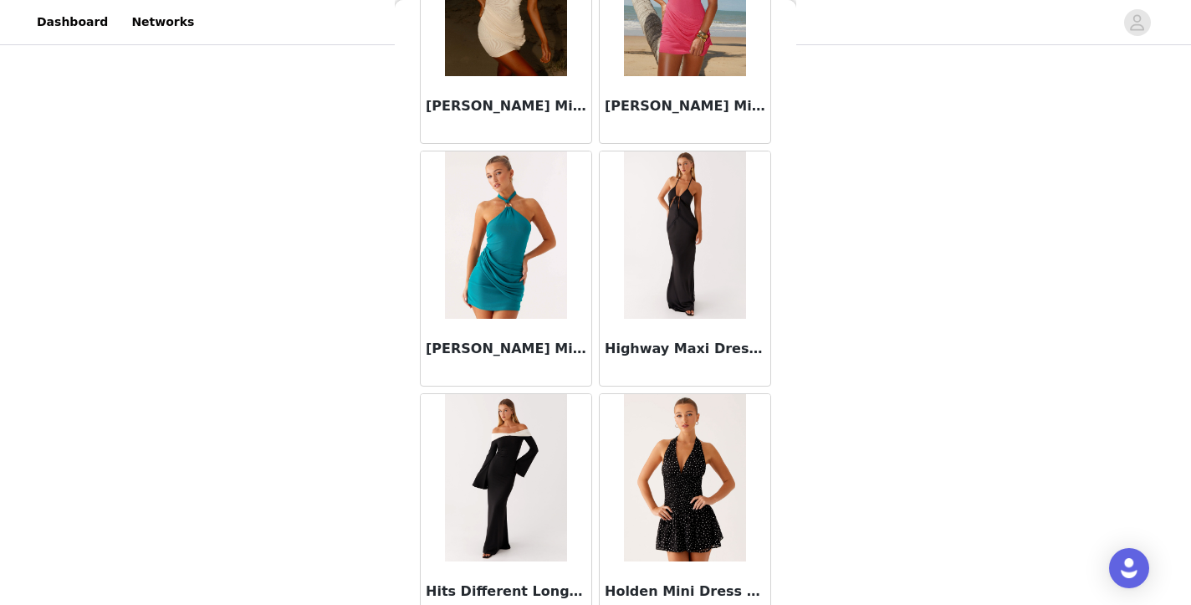
scroll to position [46864, 0]
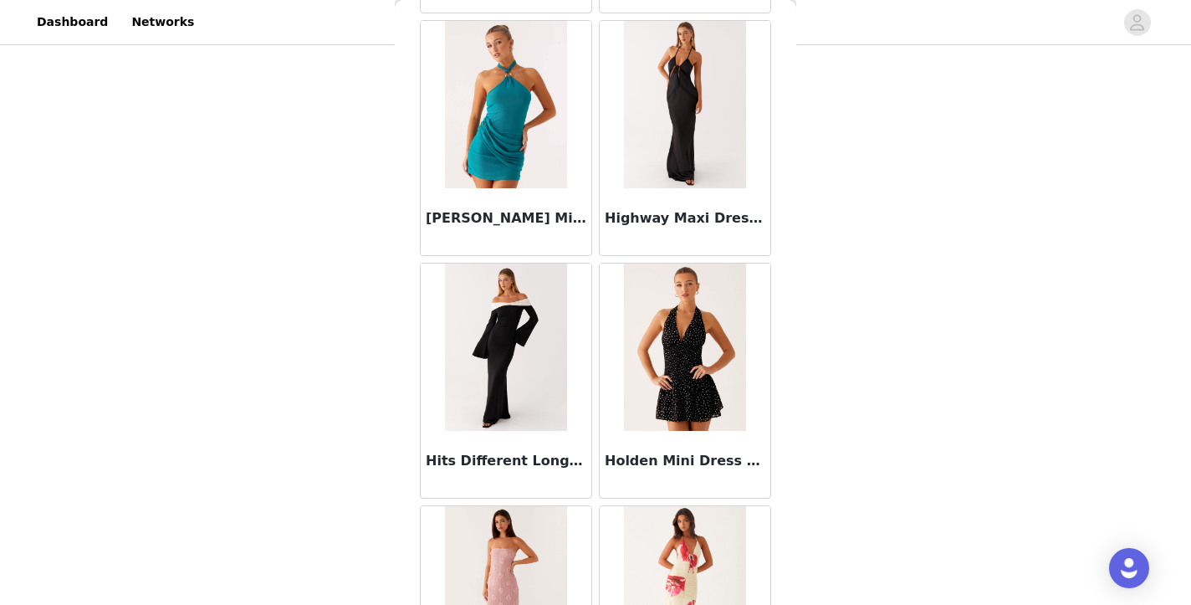
click at [668, 473] on div "Holden Mini Dress - Black Polka Dot" at bounding box center [685, 464] width 171 height 67
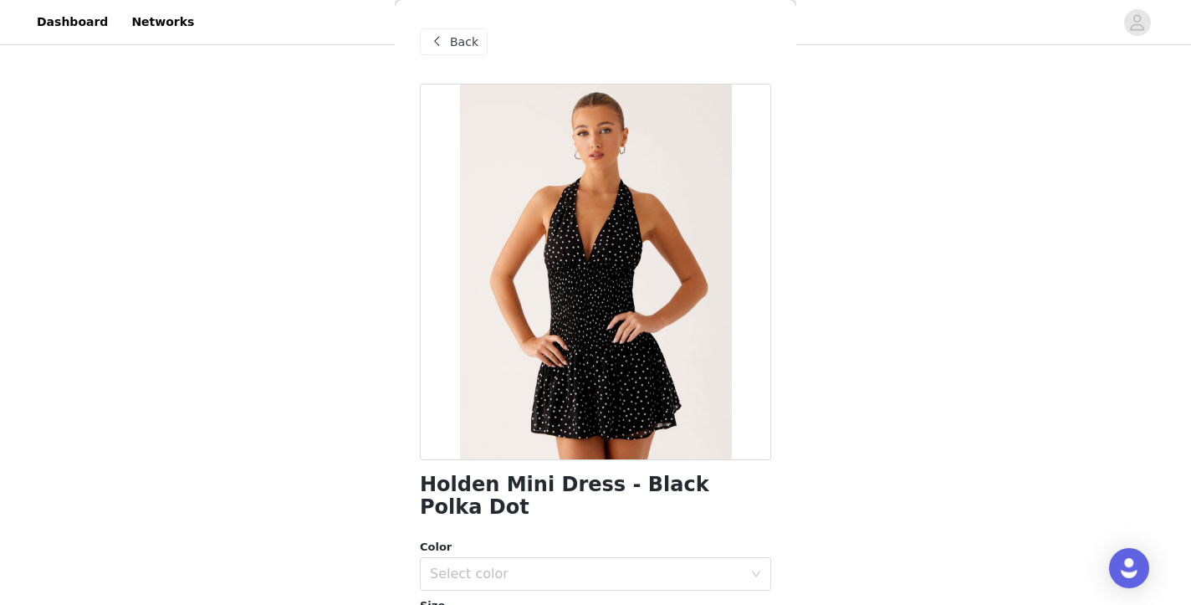
scroll to position [151, 0]
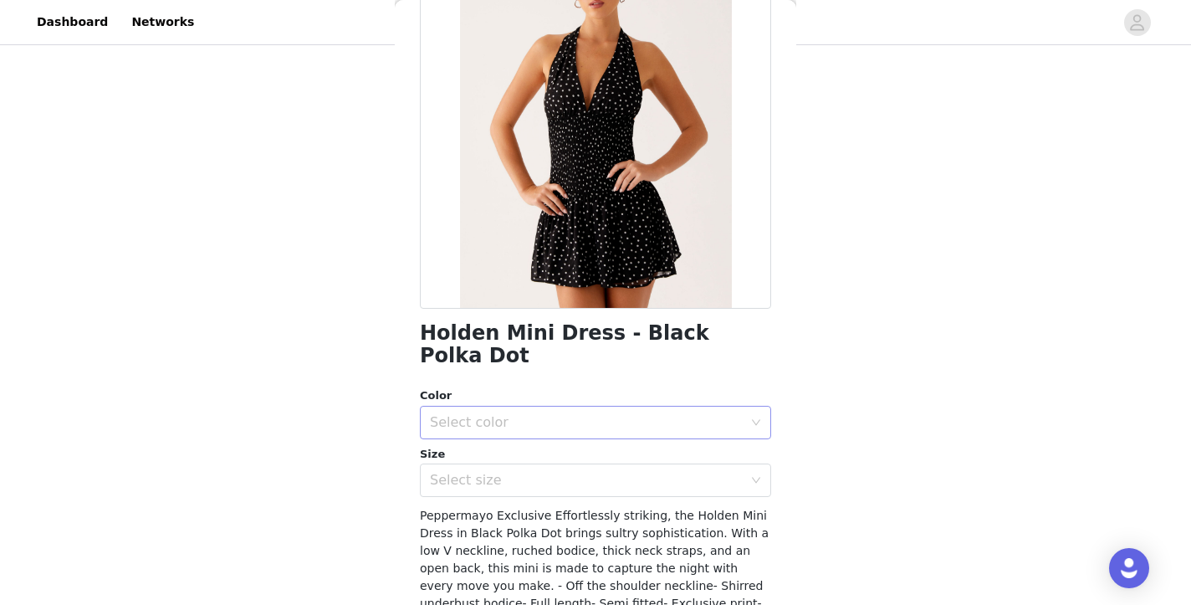
click at [527, 406] on div "Select color" at bounding box center [590, 422] width 320 height 32
click at [514, 435] on li "Black Polka Dot" at bounding box center [589, 435] width 339 height 27
click at [528, 472] on div "Select size" at bounding box center [586, 480] width 313 height 17
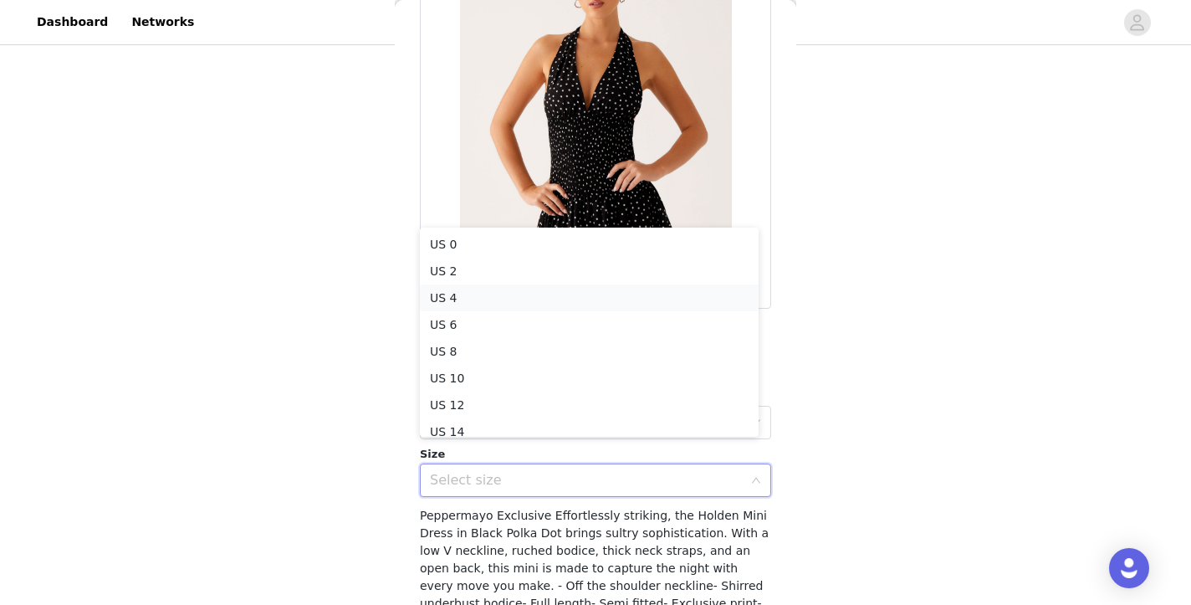
scroll to position [8, 0]
click at [498, 289] on li "US 4" at bounding box center [589, 289] width 339 height 27
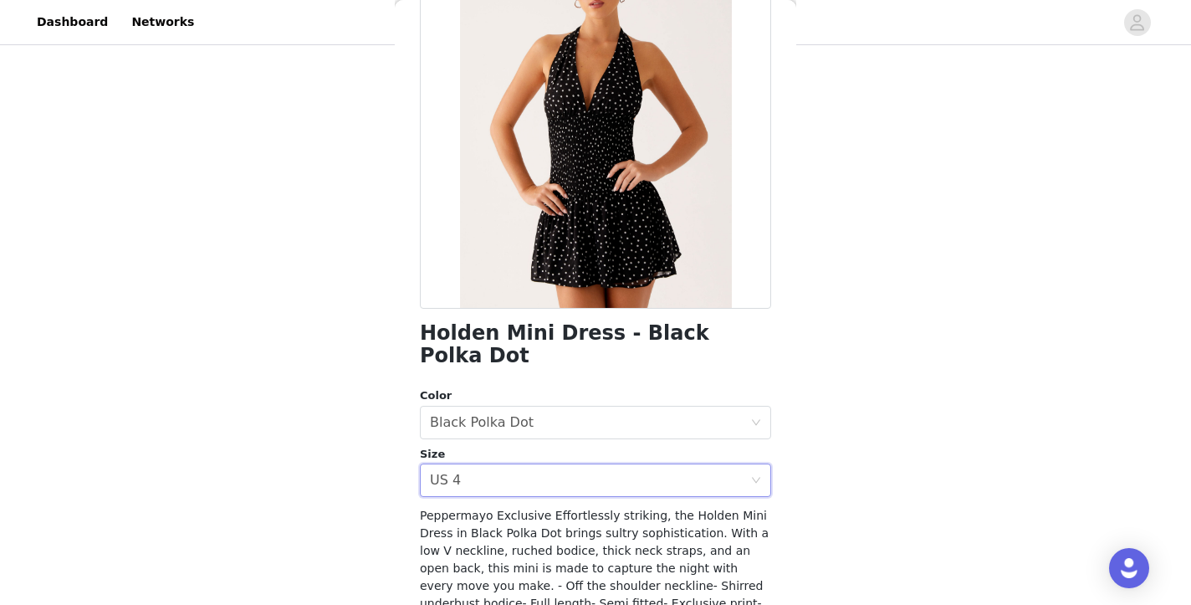
scroll to position [293, 0]
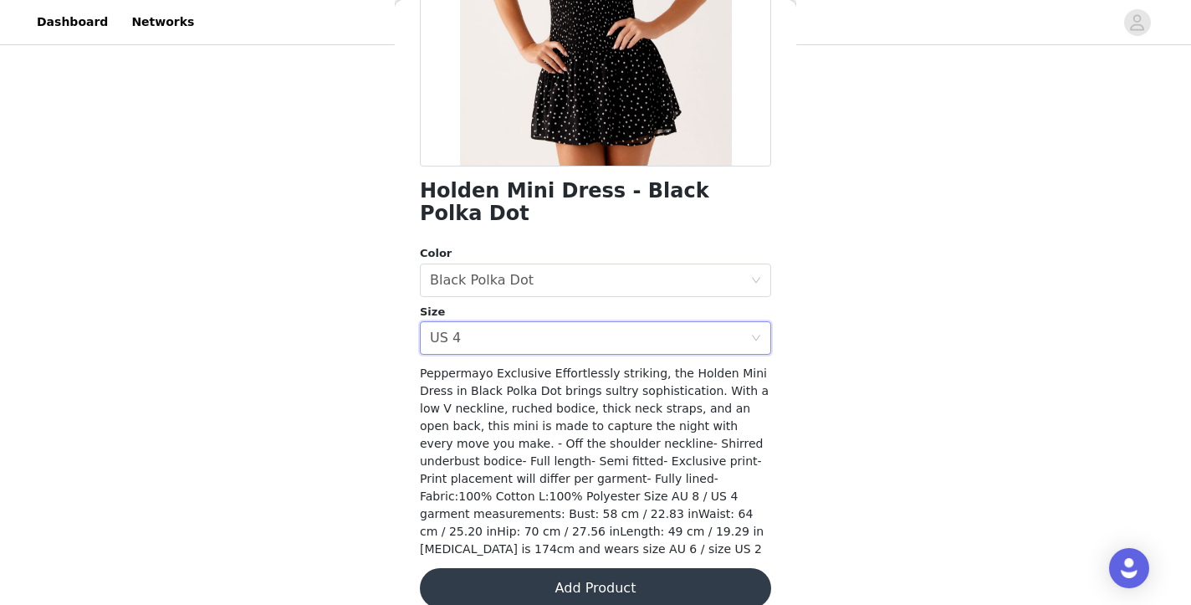
click at [591, 579] on button "Add Product" at bounding box center [595, 588] width 351 height 40
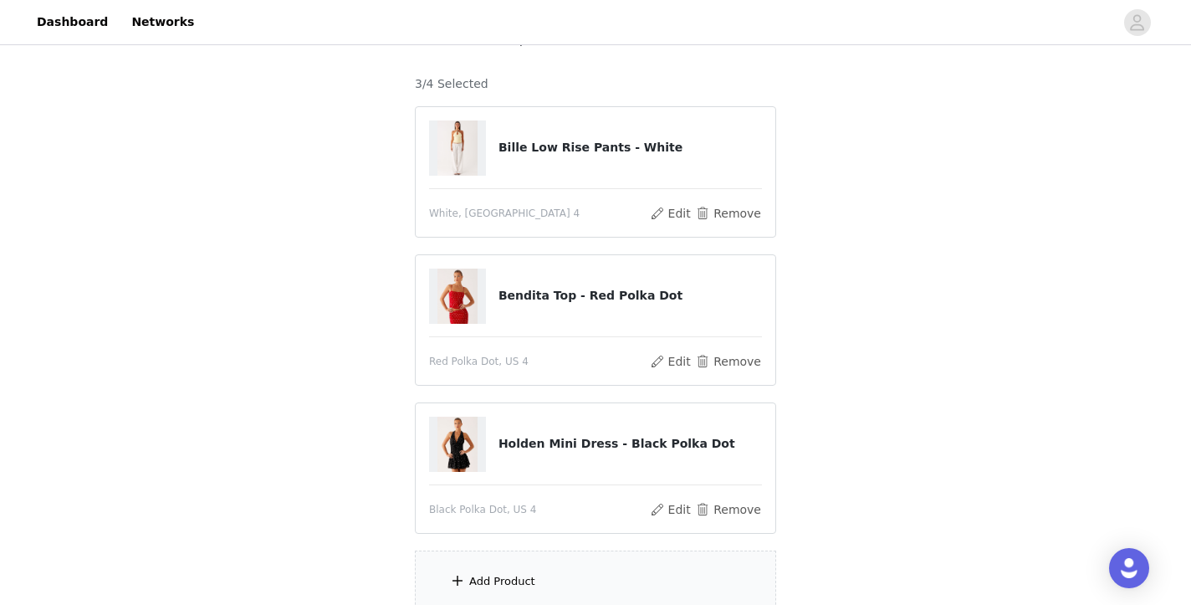
click at [518, 578] on div "Add Product" at bounding box center [502, 581] width 66 height 17
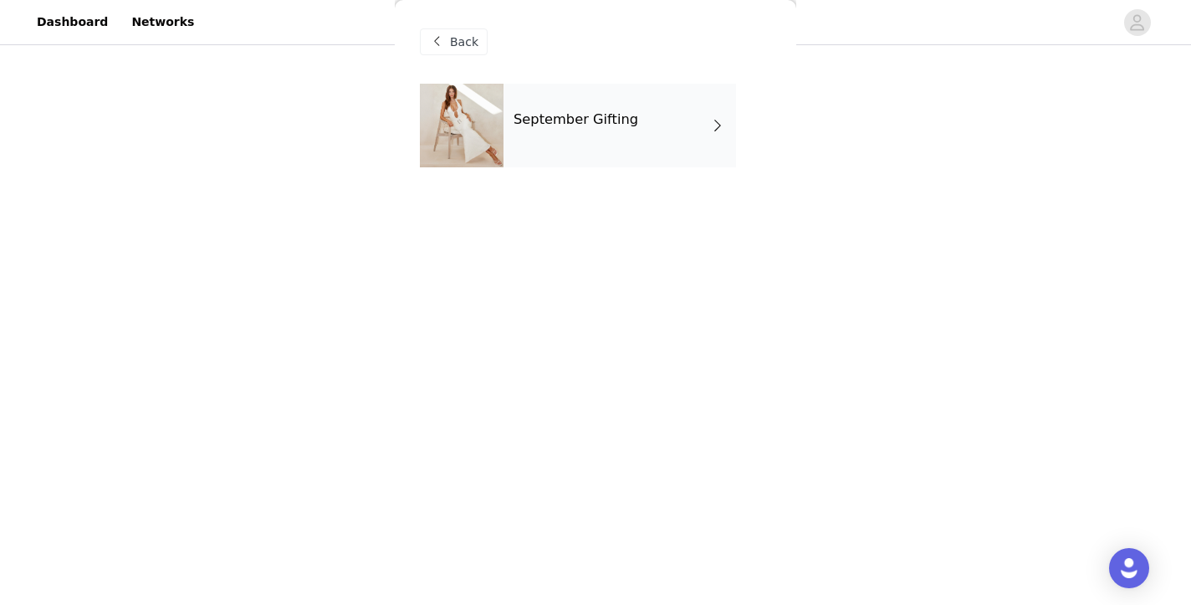
click at [634, 90] on div "September Gifting" at bounding box center [619, 126] width 232 height 84
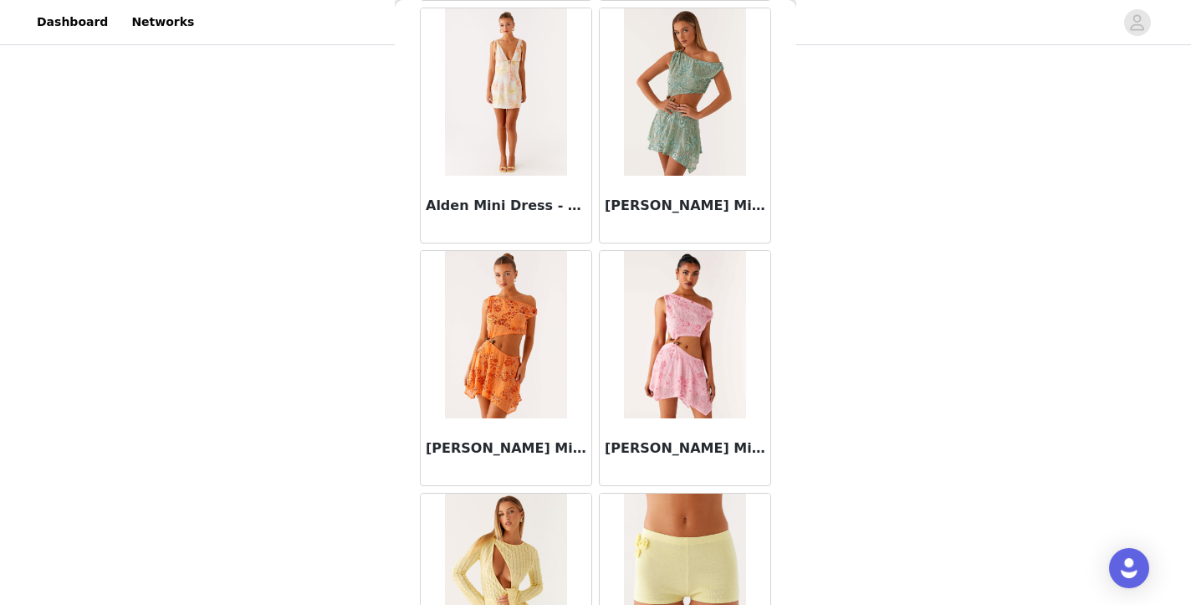
scroll to position [1954, 0]
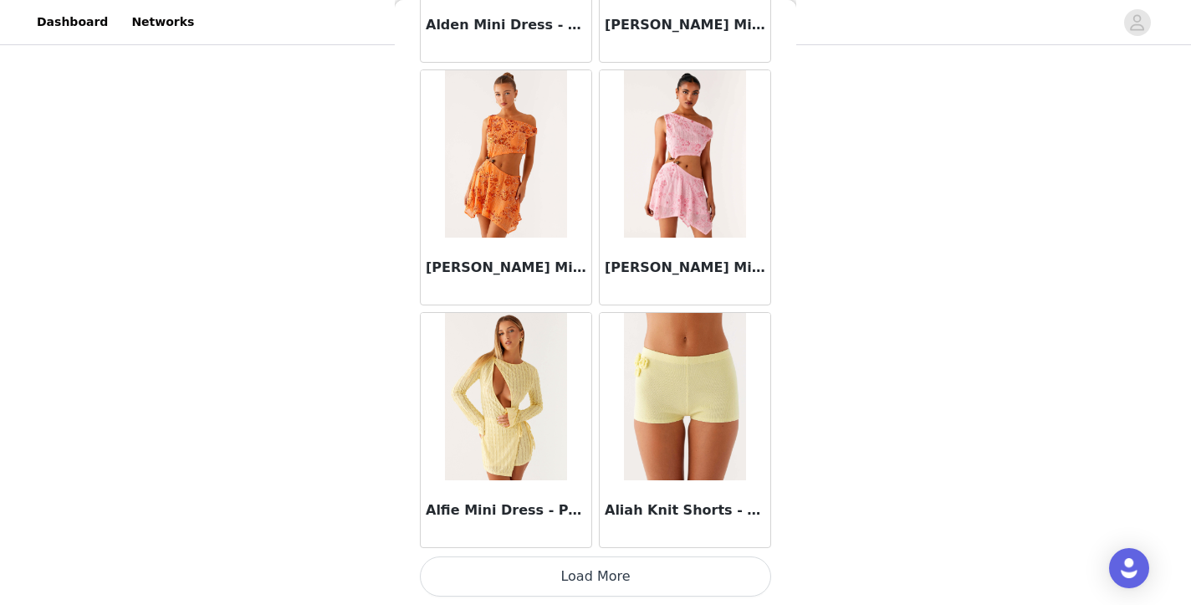
click at [607, 569] on button "Load More" at bounding box center [595, 576] width 351 height 40
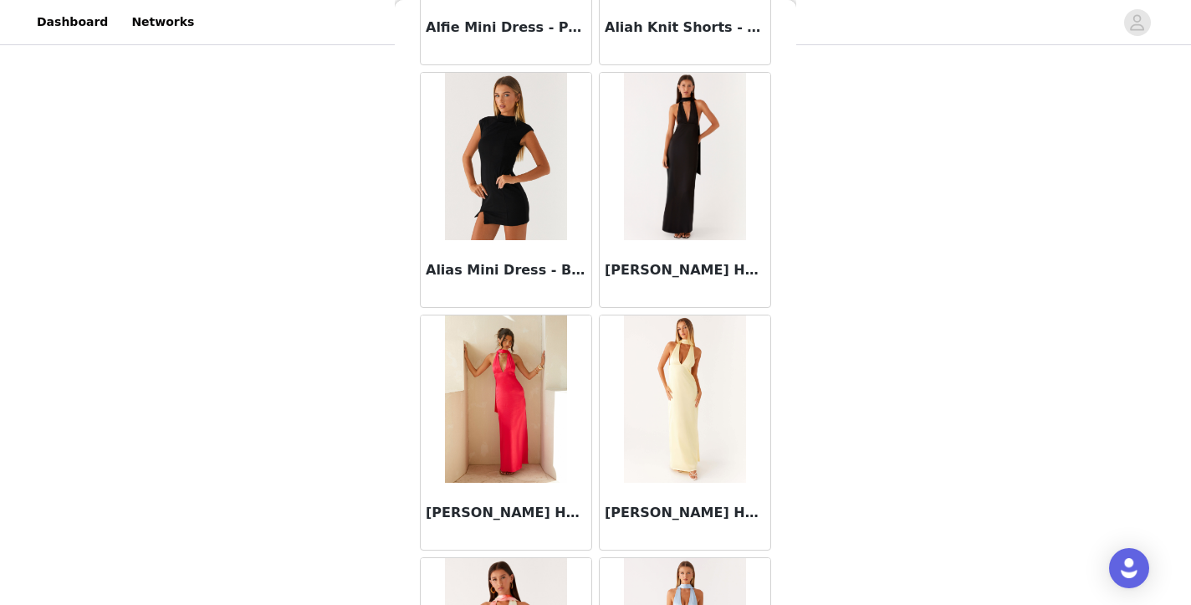
scroll to position [2424, 0]
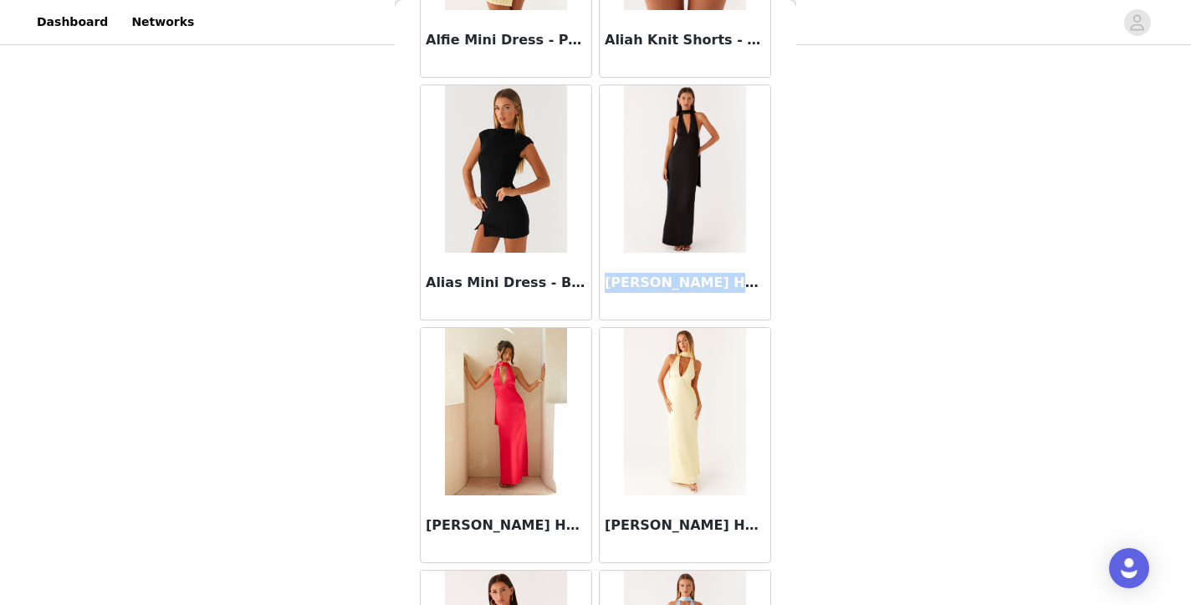
drag, startPoint x: 600, startPoint y: 279, endPoint x: 738, endPoint y: 288, distance: 137.4
click at [738, 288] on h3 "[PERSON_NAME] Halter Maxi Dress - Black" at bounding box center [685, 283] width 161 height 20
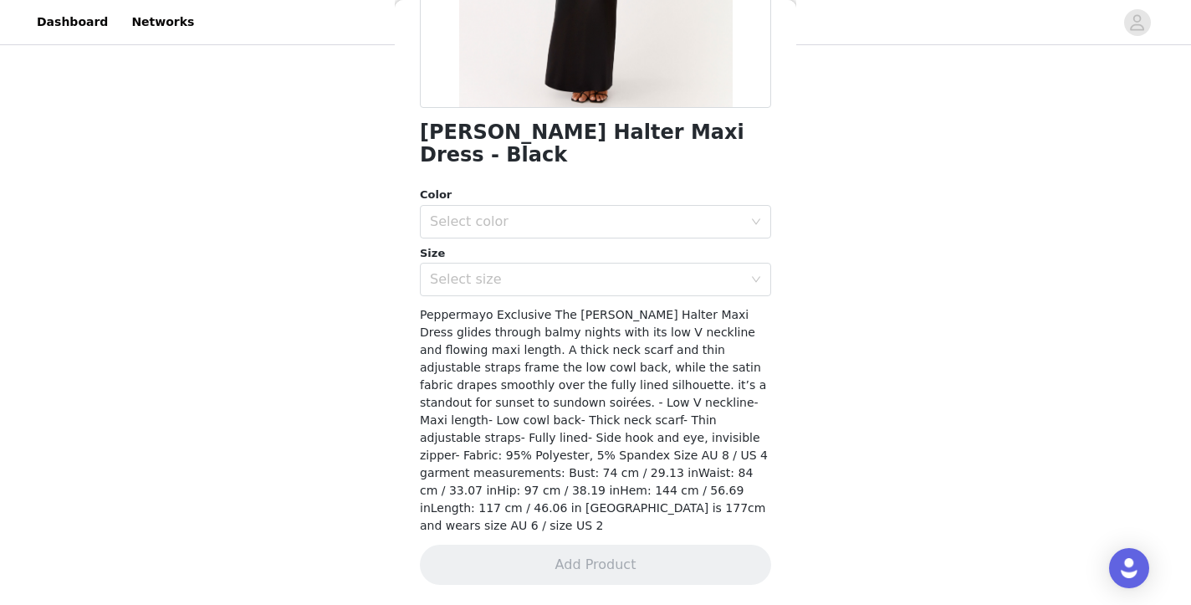
scroll to position [0, 0]
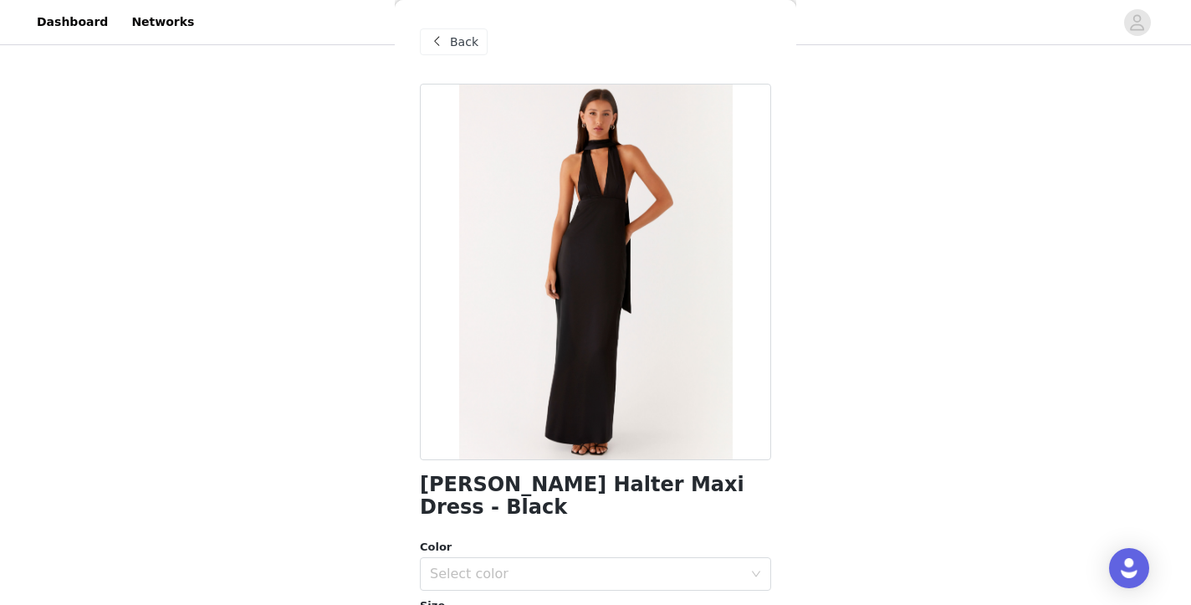
copy h3 "[PERSON_NAME] [PERSON_NAME]"
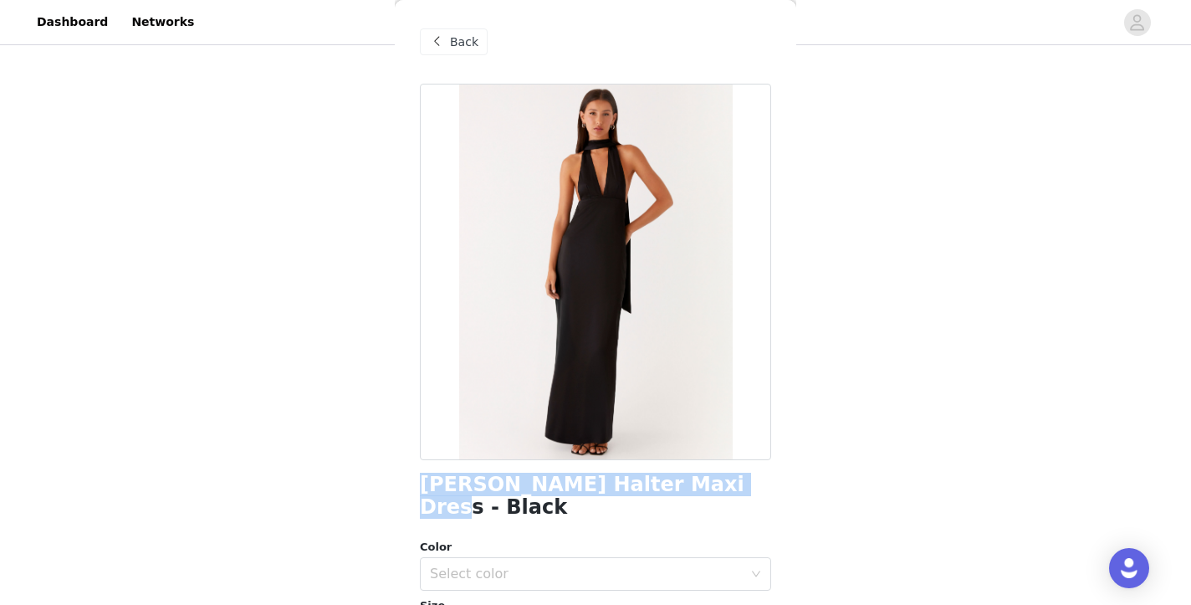
drag, startPoint x: 401, startPoint y: 487, endPoint x: 685, endPoint y: 494, distance: 283.6
click at [685, 494] on div "Back [PERSON_NAME] Halter Maxi Dress - Black Color Select color Size Select siz…" at bounding box center [595, 302] width 401 height 605
copy h1 "[PERSON_NAME] Halter Maxi Dress"
click at [445, 47] on span at bounding box center [436, 42] width 20 height 20
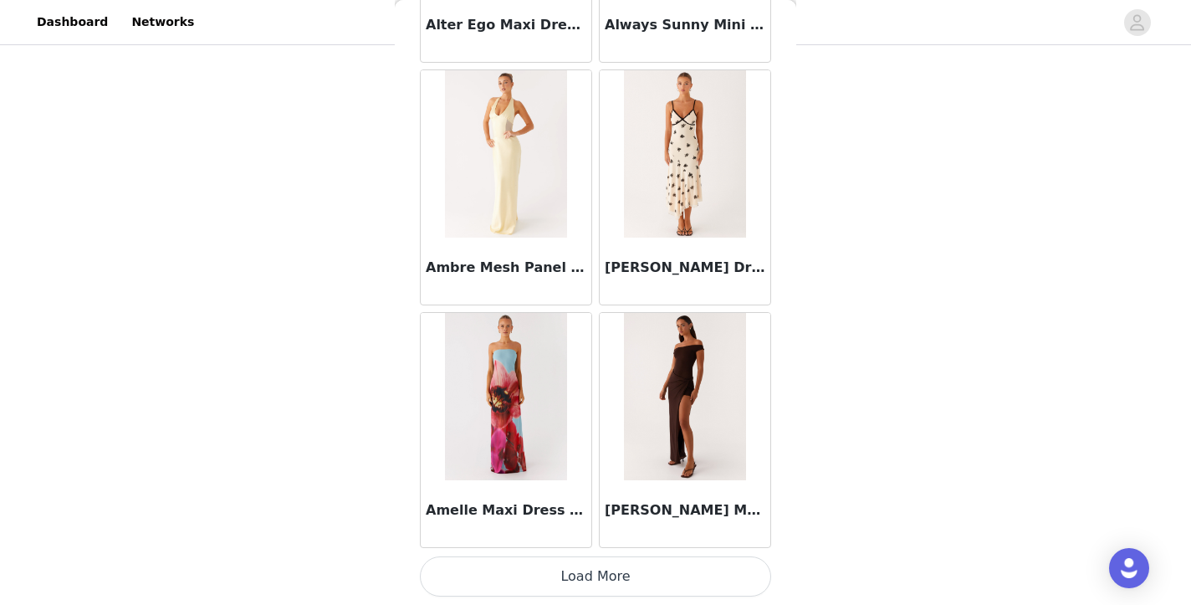
scroll to position [273, 0]
click at [577, 585] on button "Load More" at bounding box center [595, 576] width 351 height 40
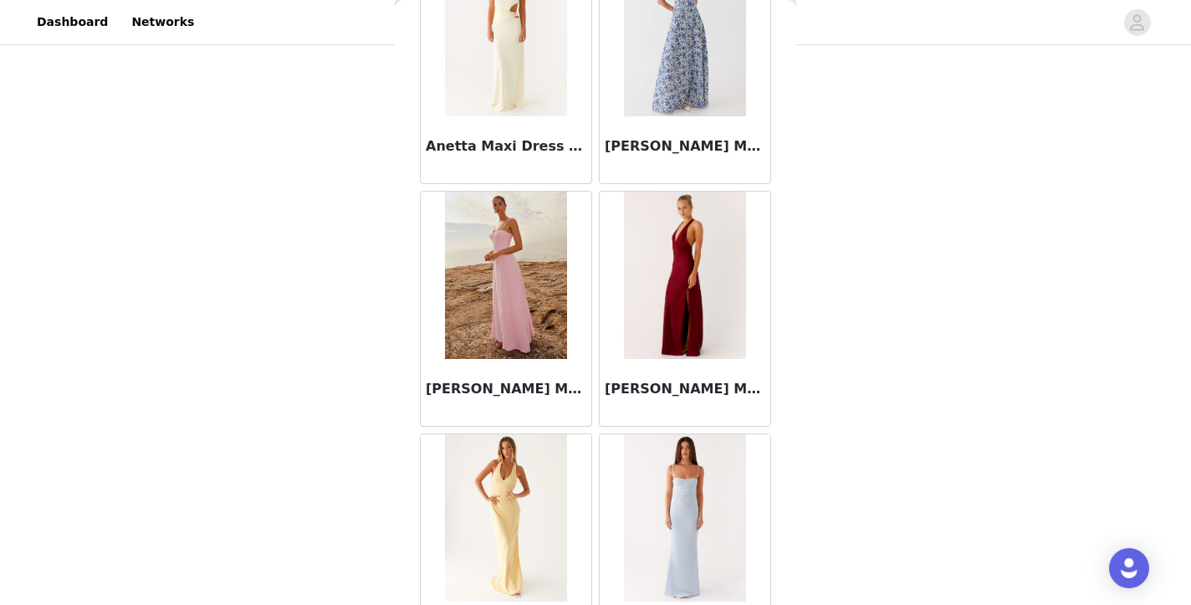
scroll to position [6804, 0]
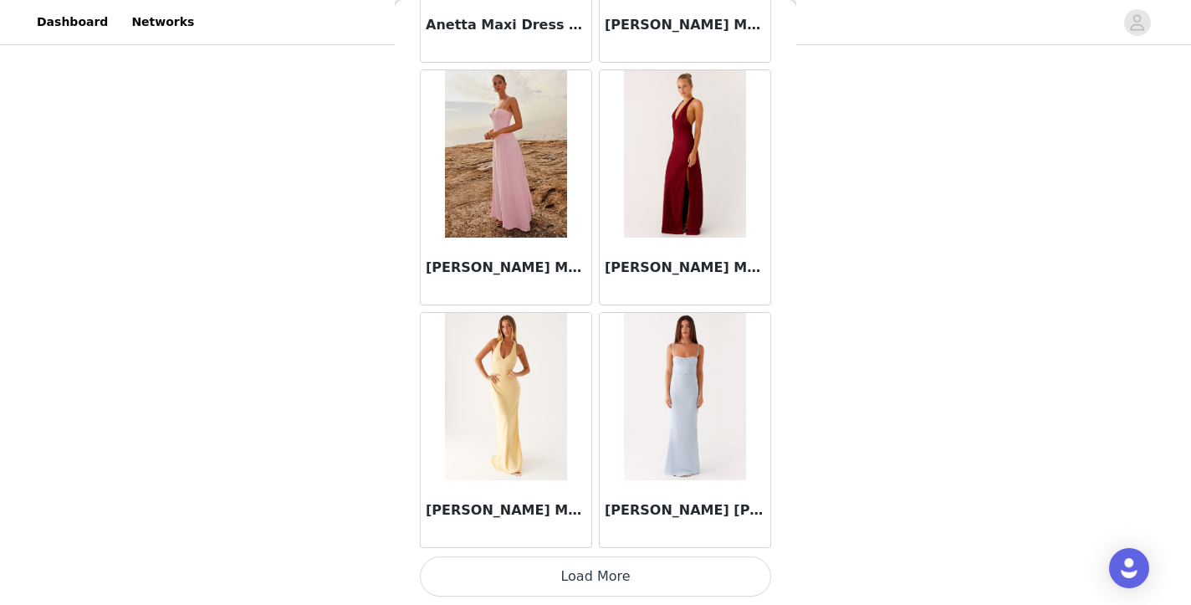
click at [595, 581] on button "Load More" at bounding box center [595, 576] width 351 height 40
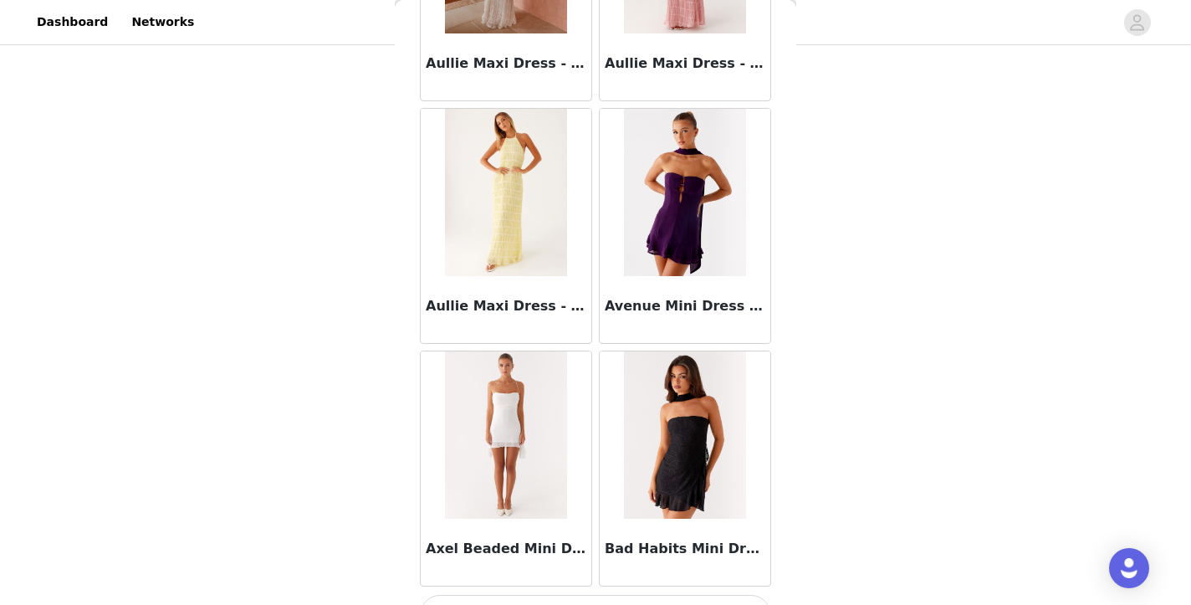
scroll to position [9229, 0]
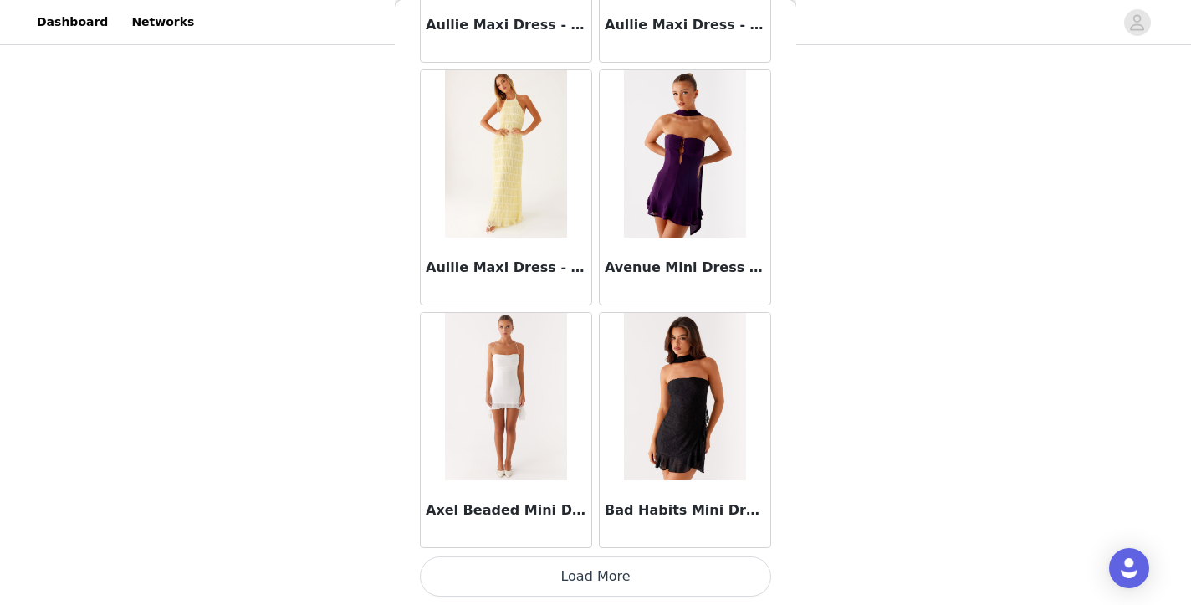
click at [614, 582] on button "Load More" at bounding box center [595, 576] width 351 height 40
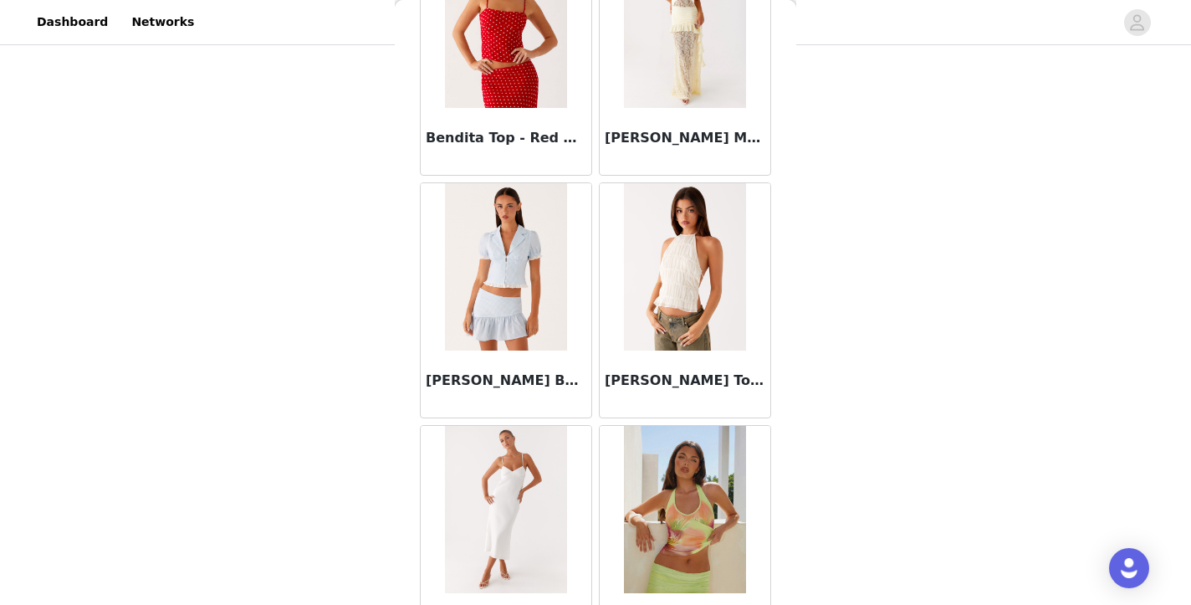
scroll to position [11654, 0]
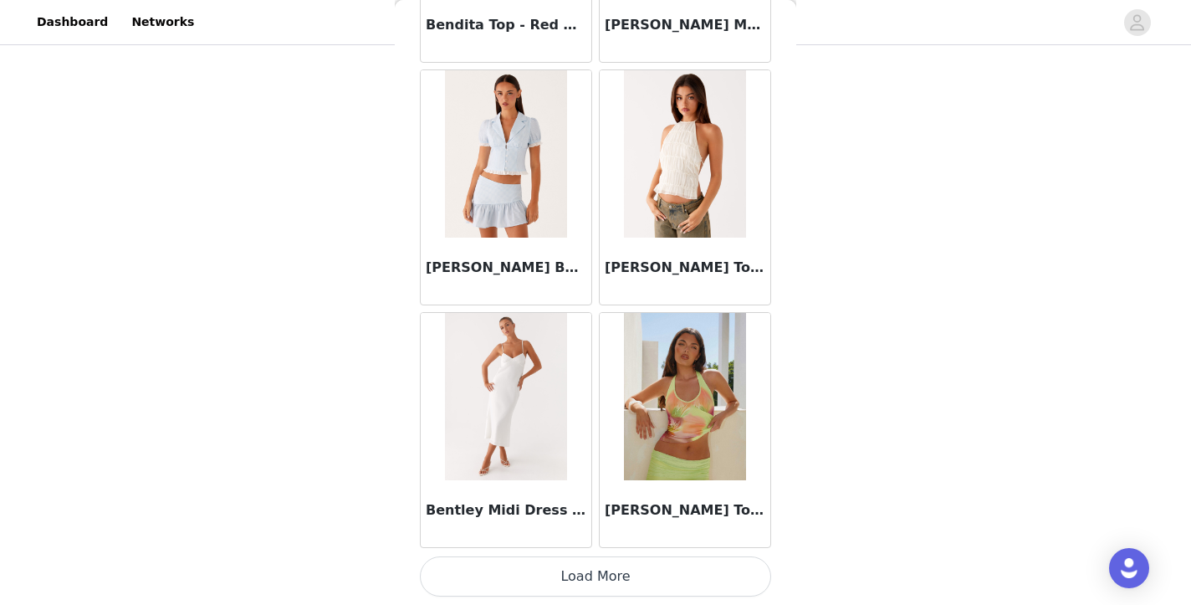
click at [590, 578] on button "Load More" at bounding box center [595, 576] width 351 height 40
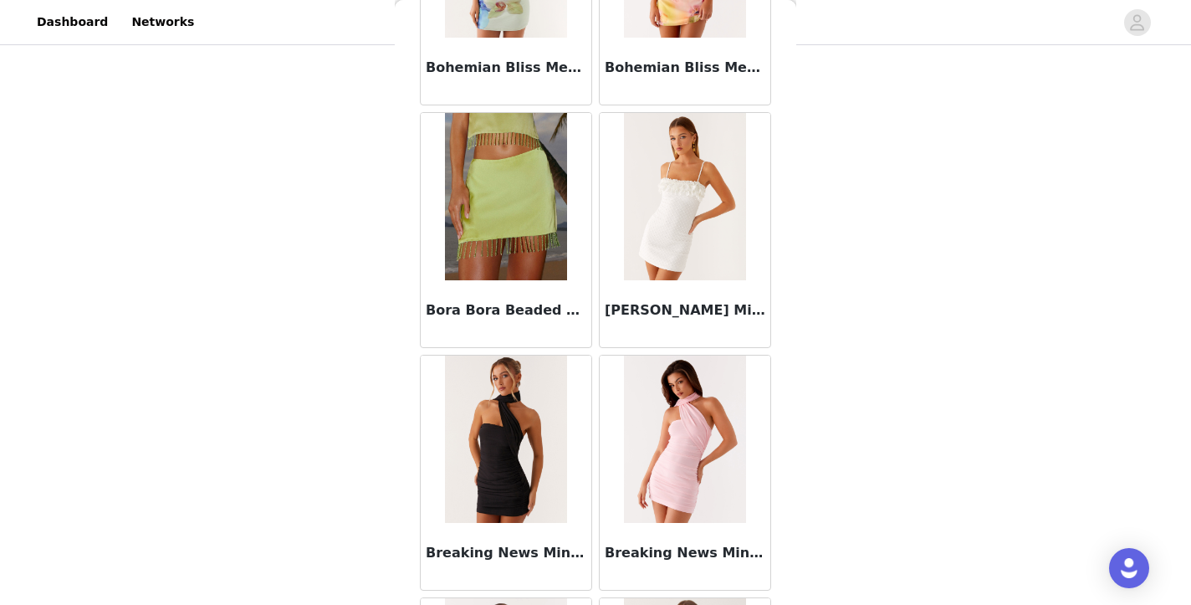
scroll to position [14079, 0]
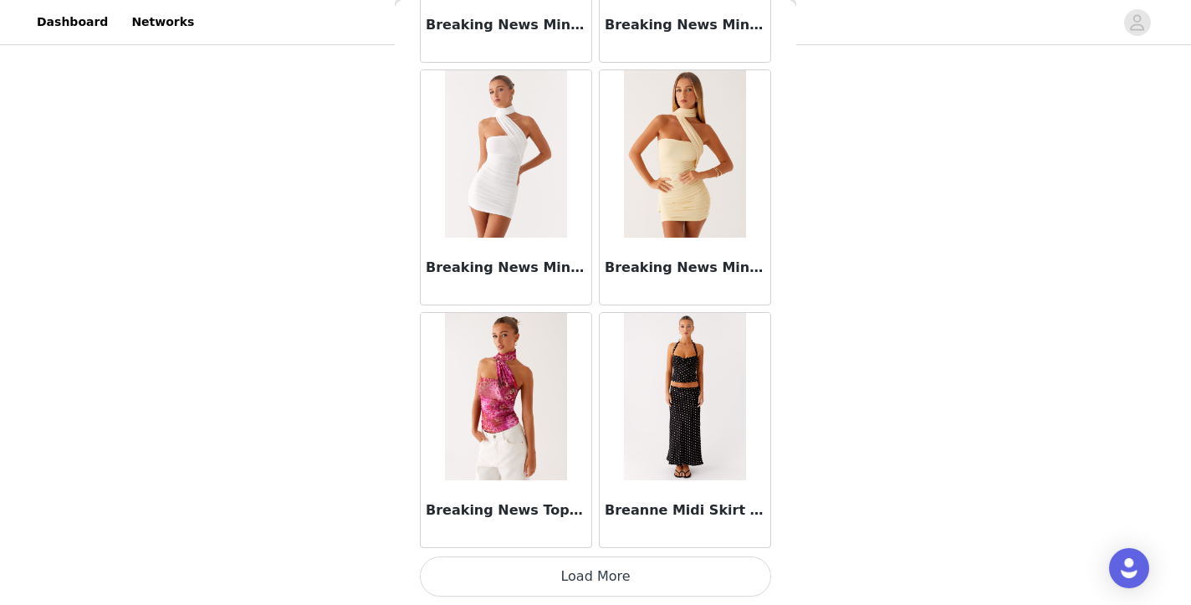
click at [593, 578] on button "Load More" at bounding box center [595, 576] width 351 height 40
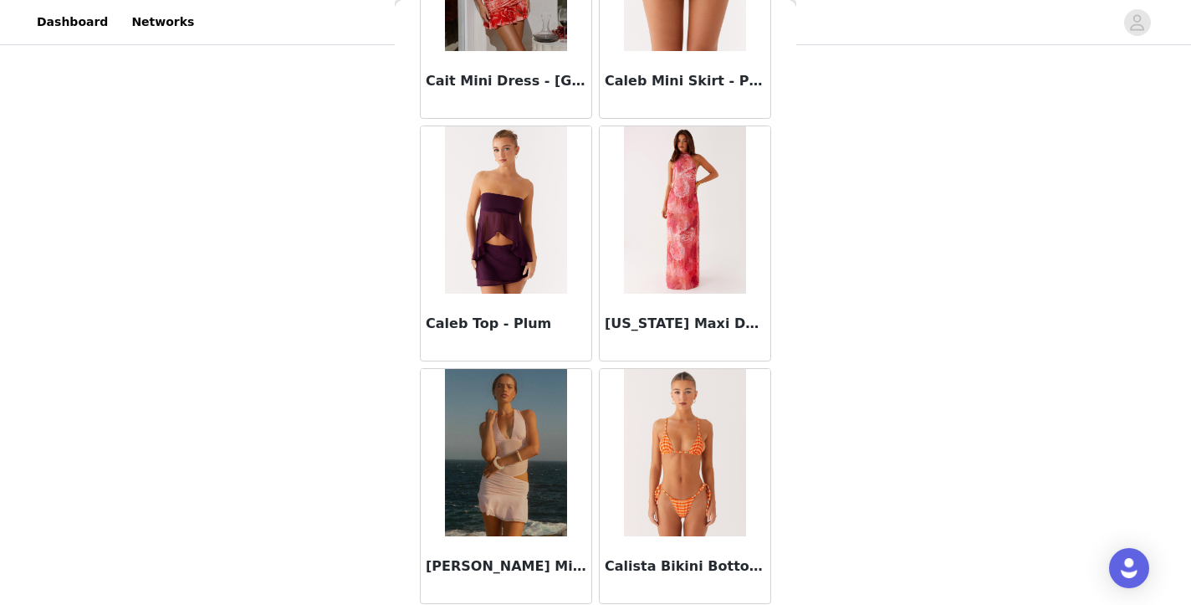
scroll to position [16504, 0]
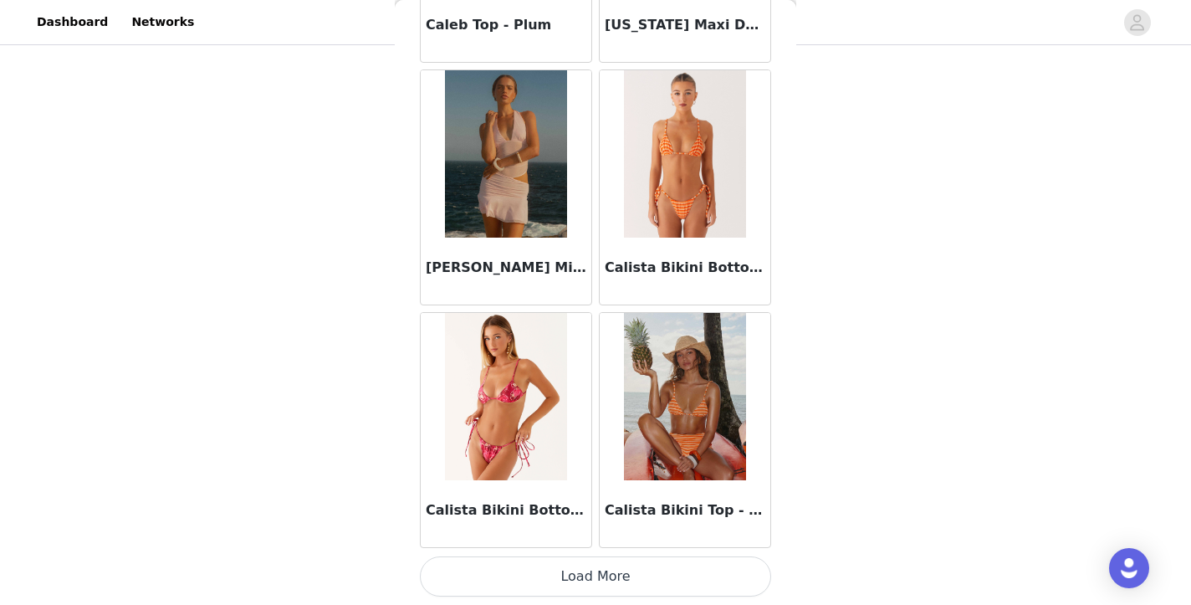
click at [634, 559] on button "Load More" at bounding box center [595, 576] width 351 height 40
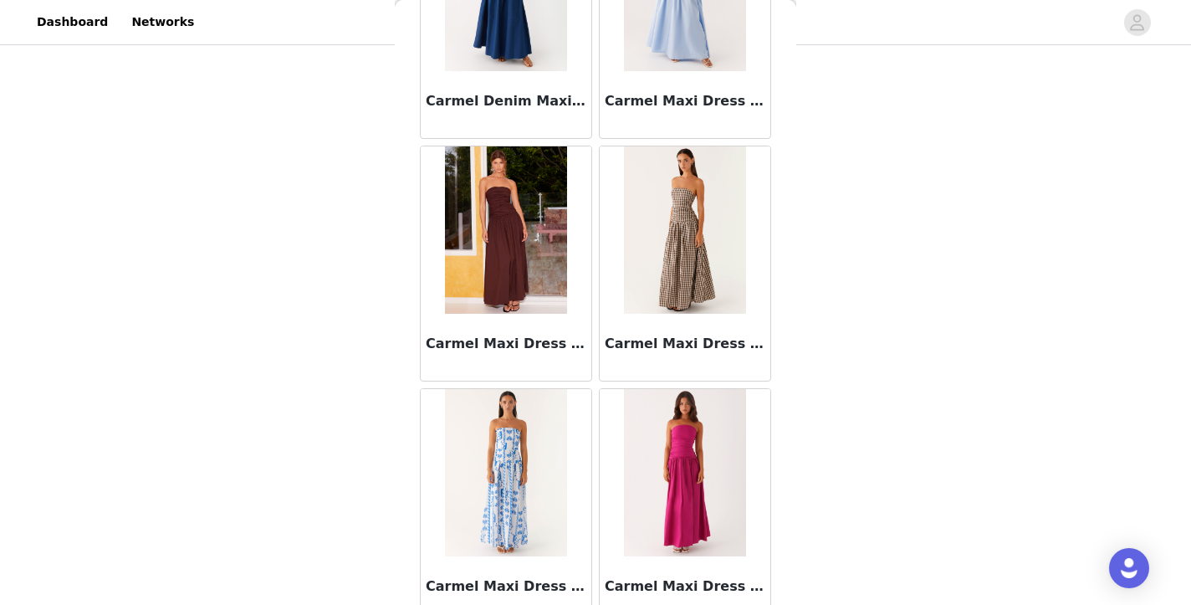
scroll to position [18700, 0]
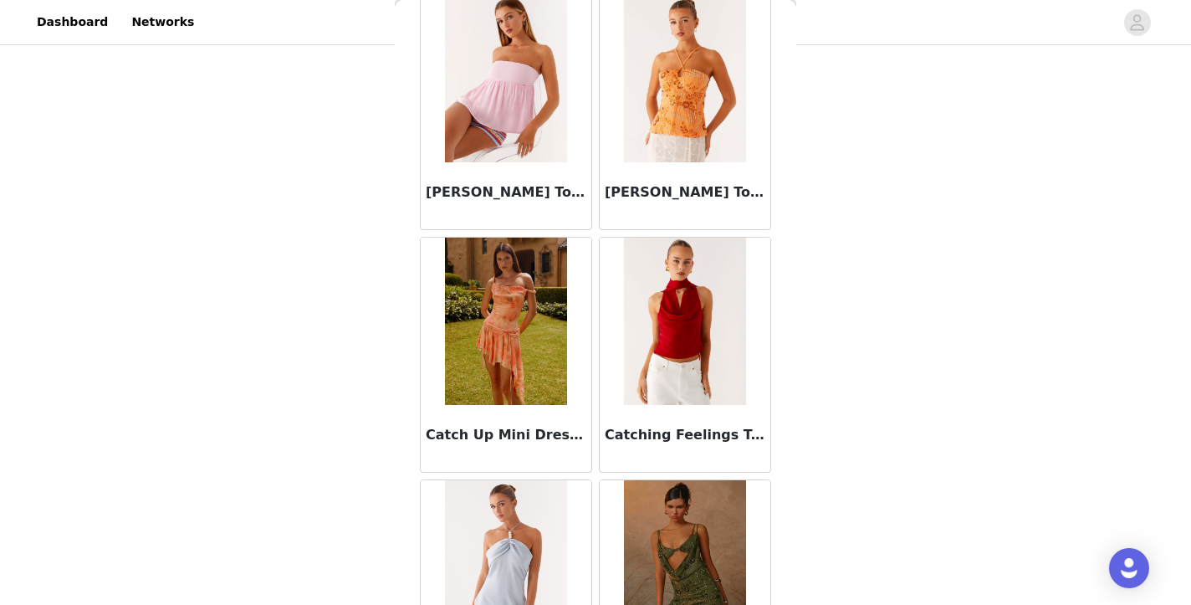
scroll to position [21353, 0]
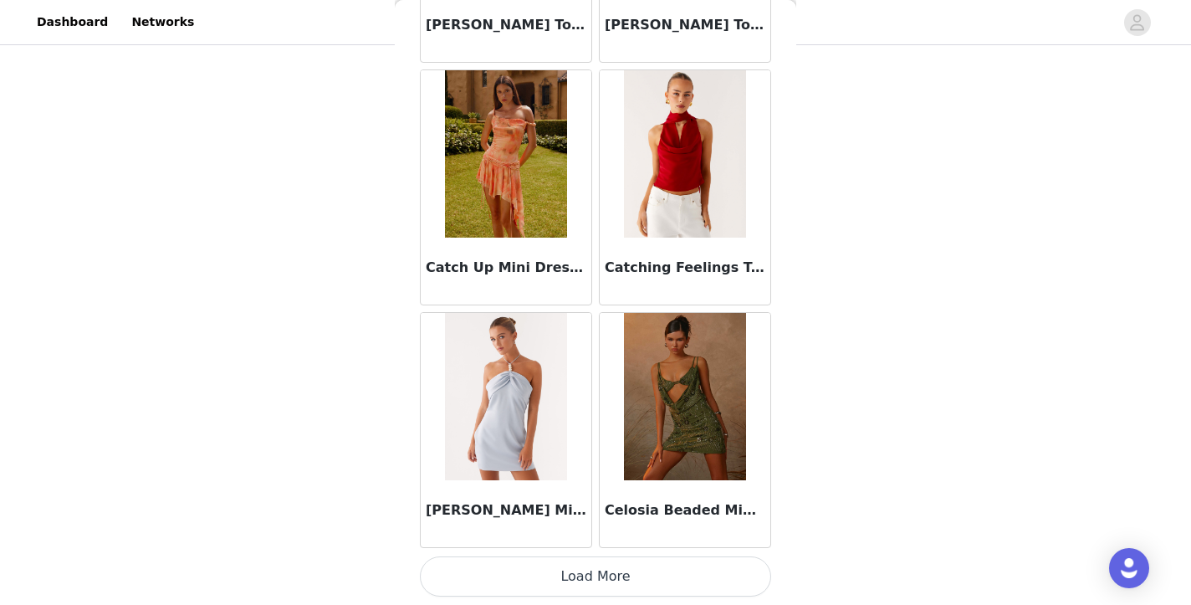
click at [600, 571] on button "Load More" at bounding box center [595, 576] width 351 height 40
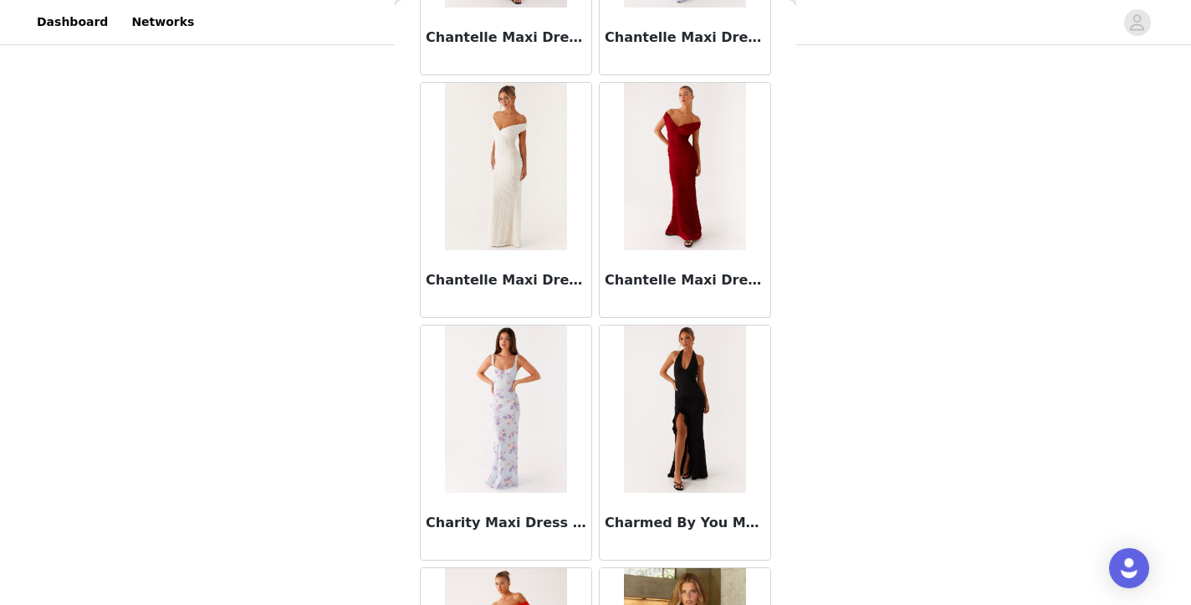
scroll to position [22460, 0]
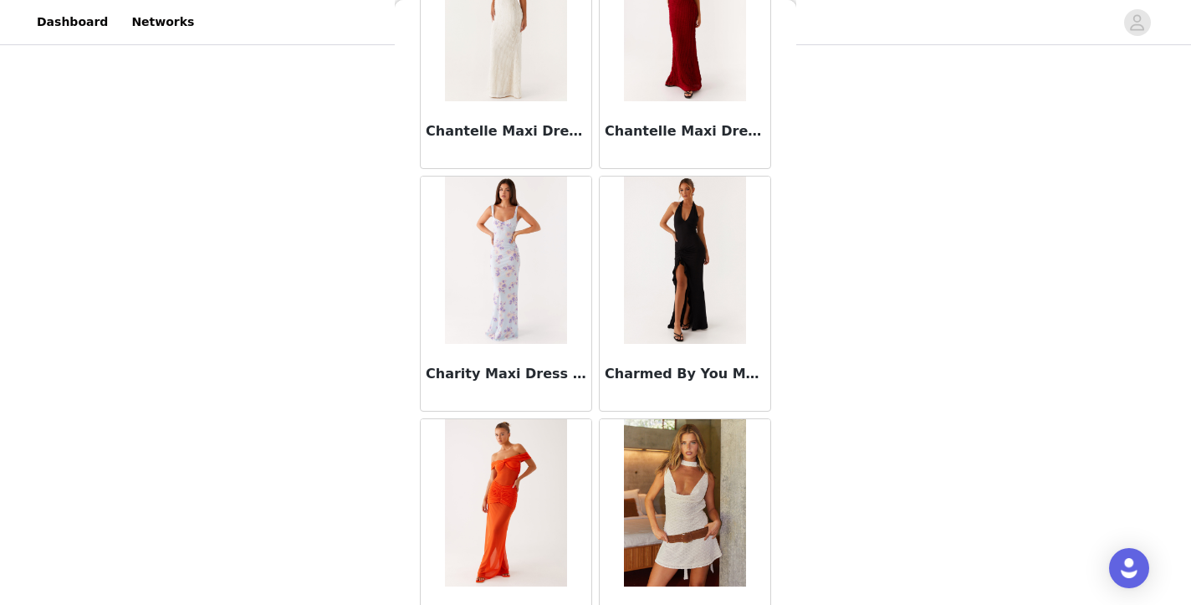
click at [681, 263] on img at bounding box center [684, 259] width 121 height 167
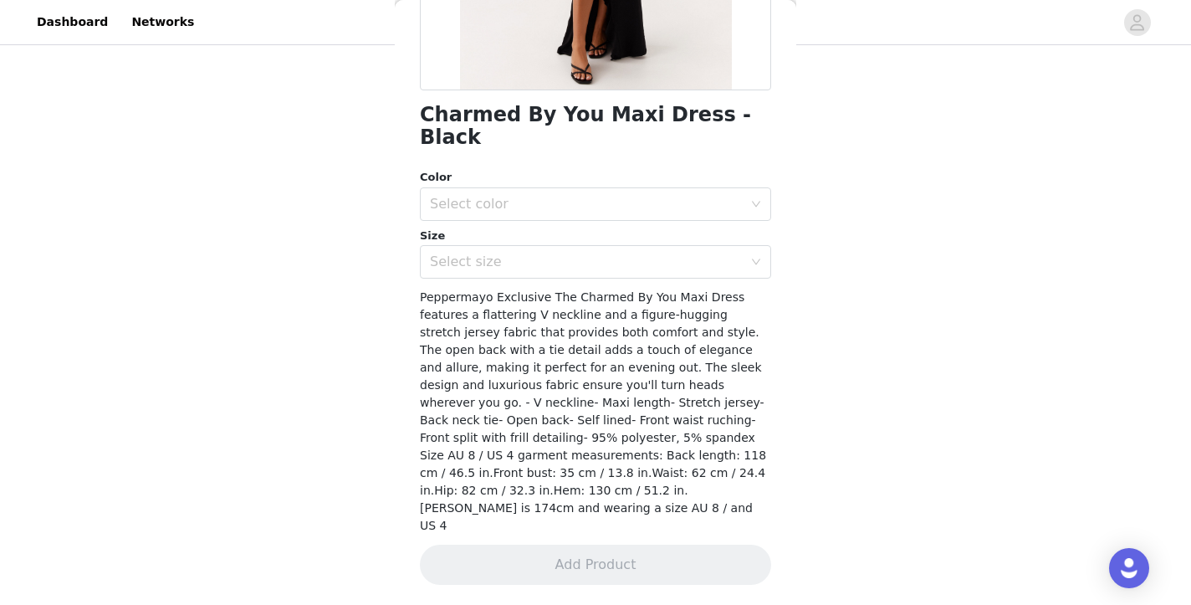
scroll to position [329, 0]
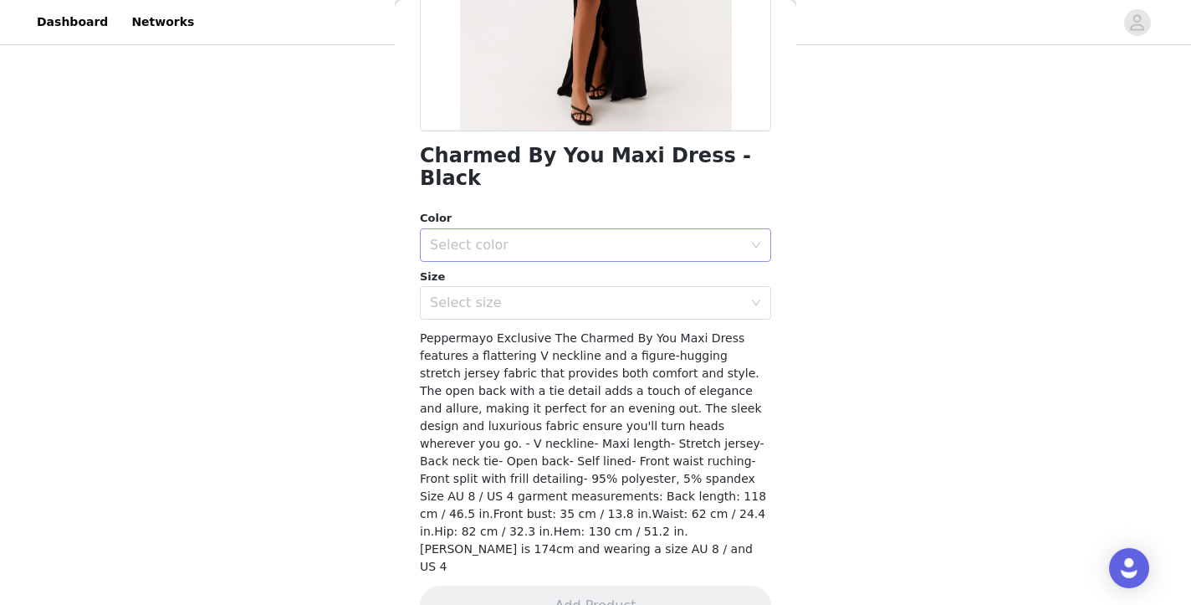
click at [500, 237] on div "Select color" at bounding box center [586, 245] width 313 height 17
click at [495, 259] on li "Black" at bounding box center [589, 258] width 339 height 27
click at [488, 294] on div "Select size" at bounding box center [586, 302] width 313 height 17
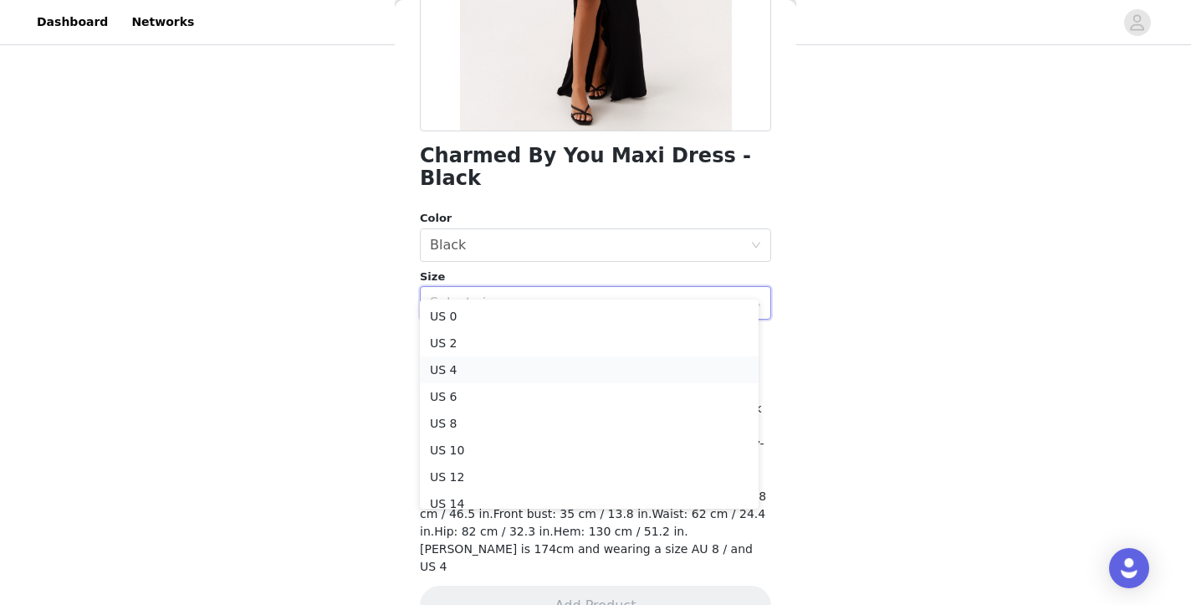
click at [465, 367] on li "US 4" at bounding box center [589, 369] width 339 height 27
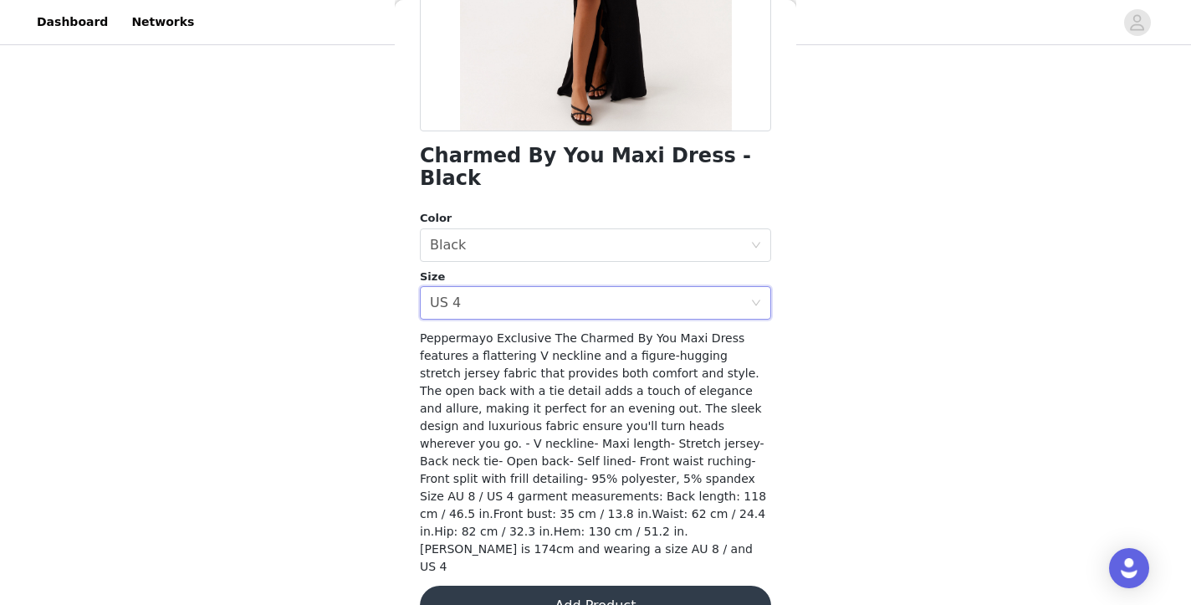
click at [576, 585] on button "Add Product" at bounding box center [595, 605] width 351 height 40
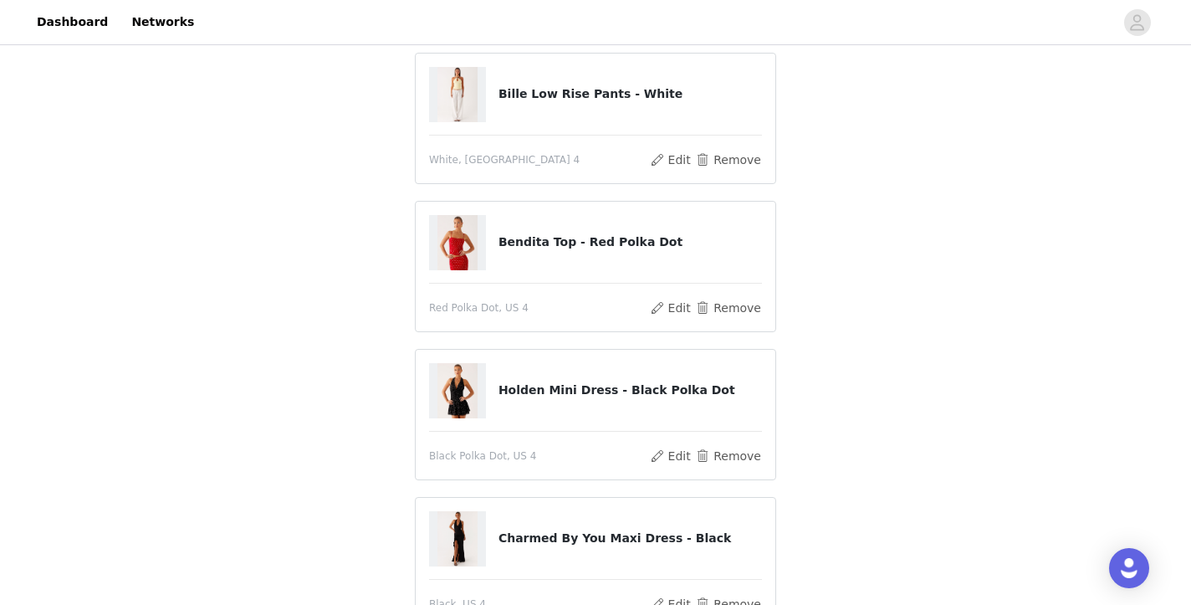
scroll to position [313, 0]
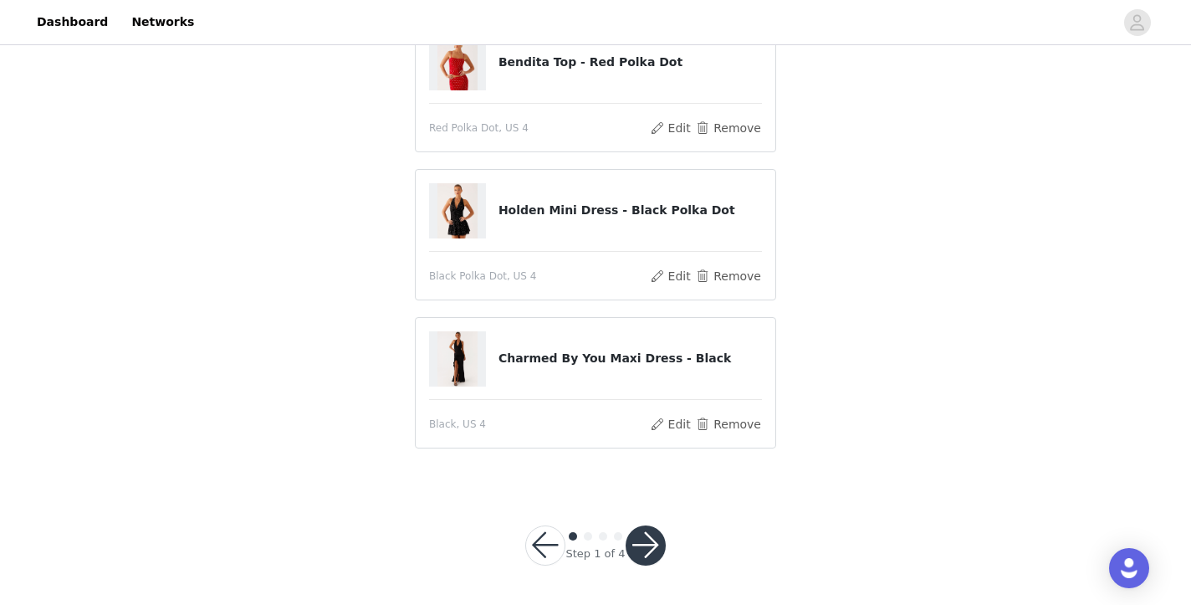
click at [641, 543] on button "button" at bounding box center [645, 545] width 40 height 40
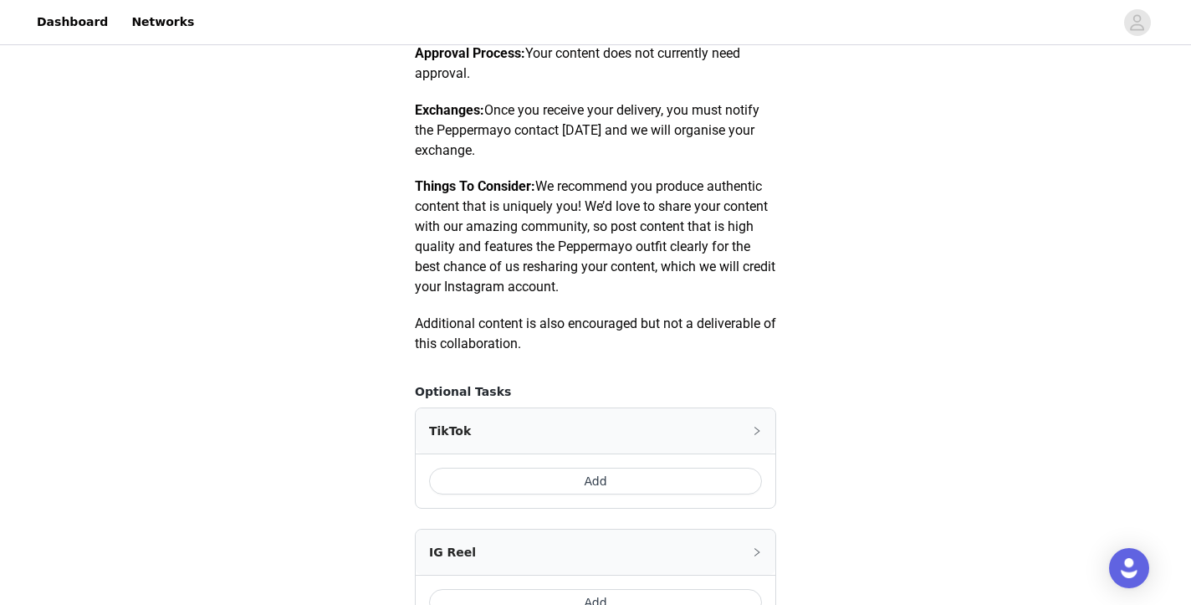
scroll to position [1021, 0]
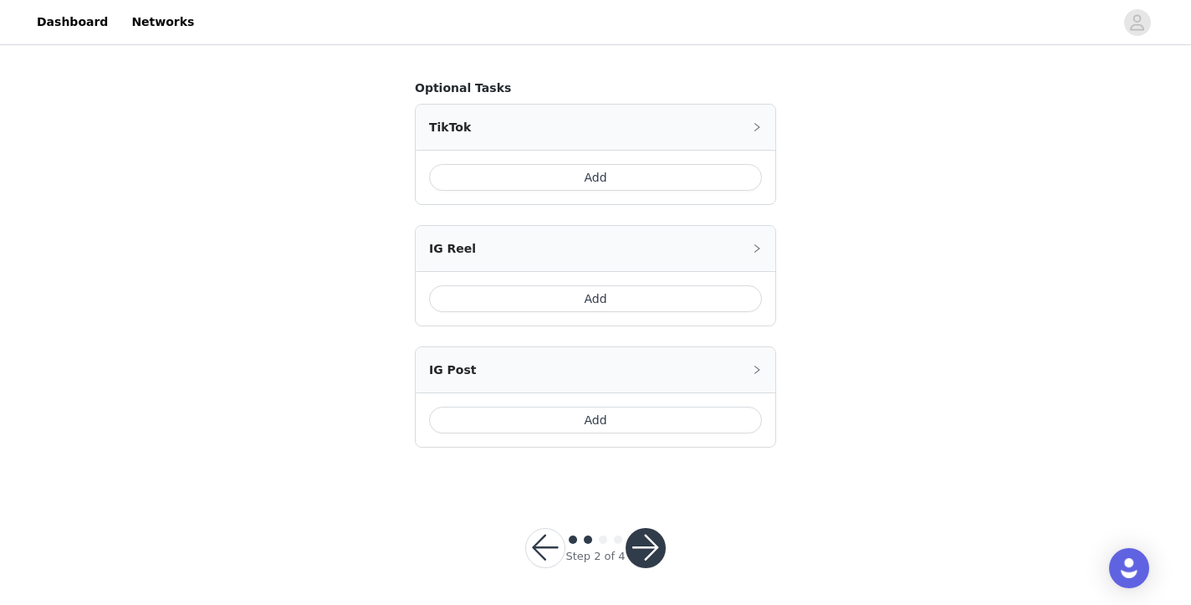
click at [646, 541] on button "button" at bounding box center [645, 548] width 40 height 40
click at [651, 544] on button "button" at bounding box center [645, 548] width 40 height 40
click at [595, 293] on button "Add" at bounding box center [595, 298] width 333 height 27
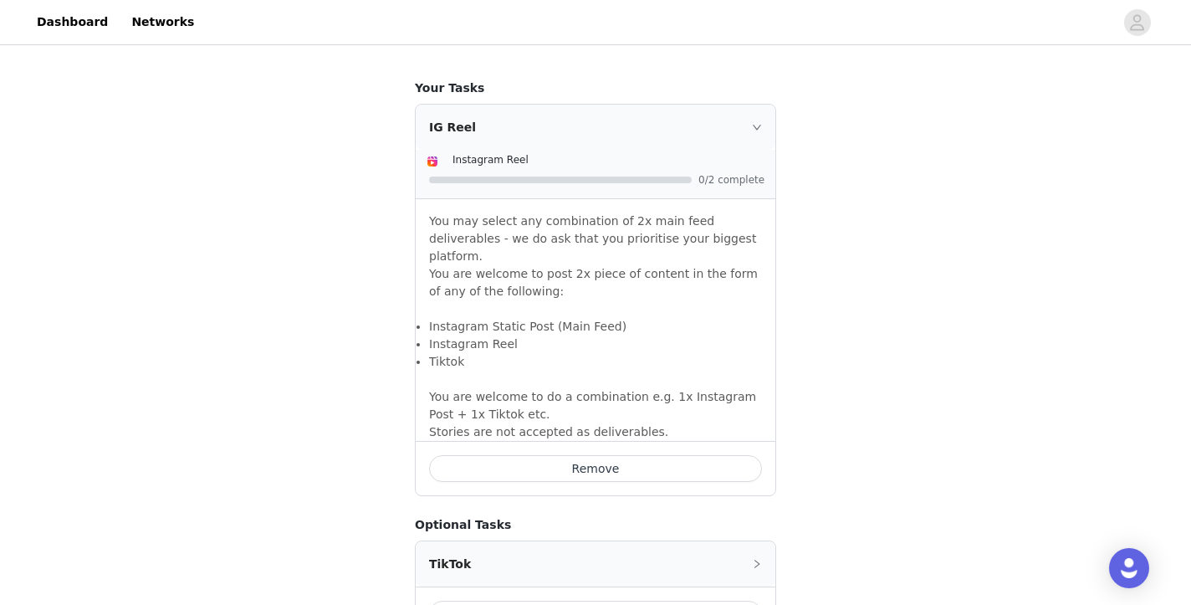
scroll to position [1319, 0]
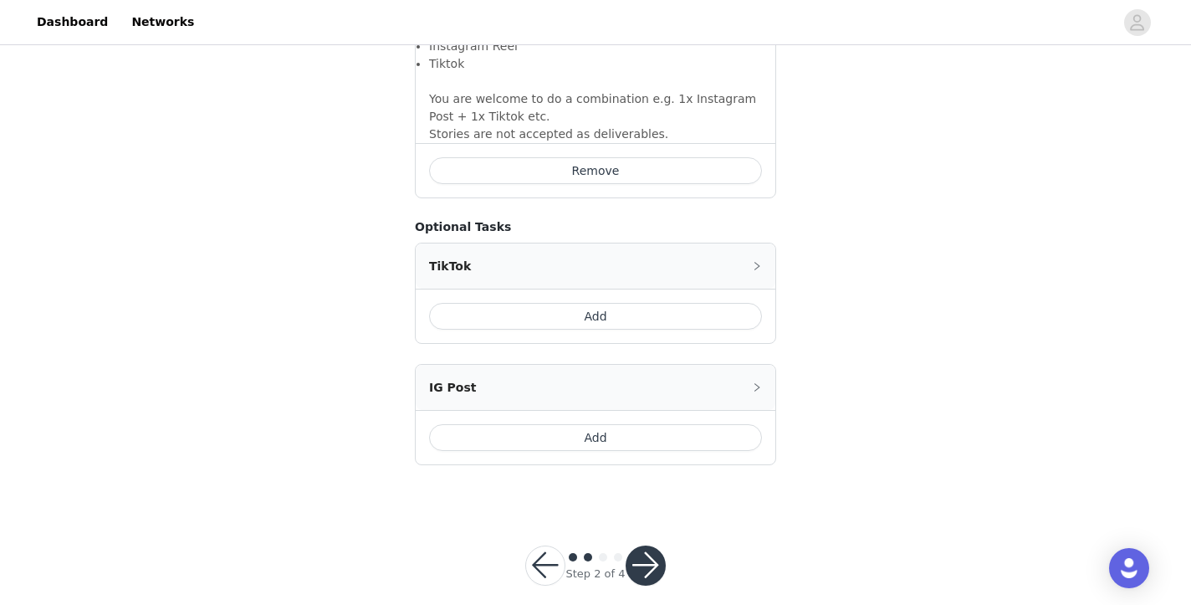
click at [641, 545] on button "button" at bounding box center [645, 565] width 40 height 40
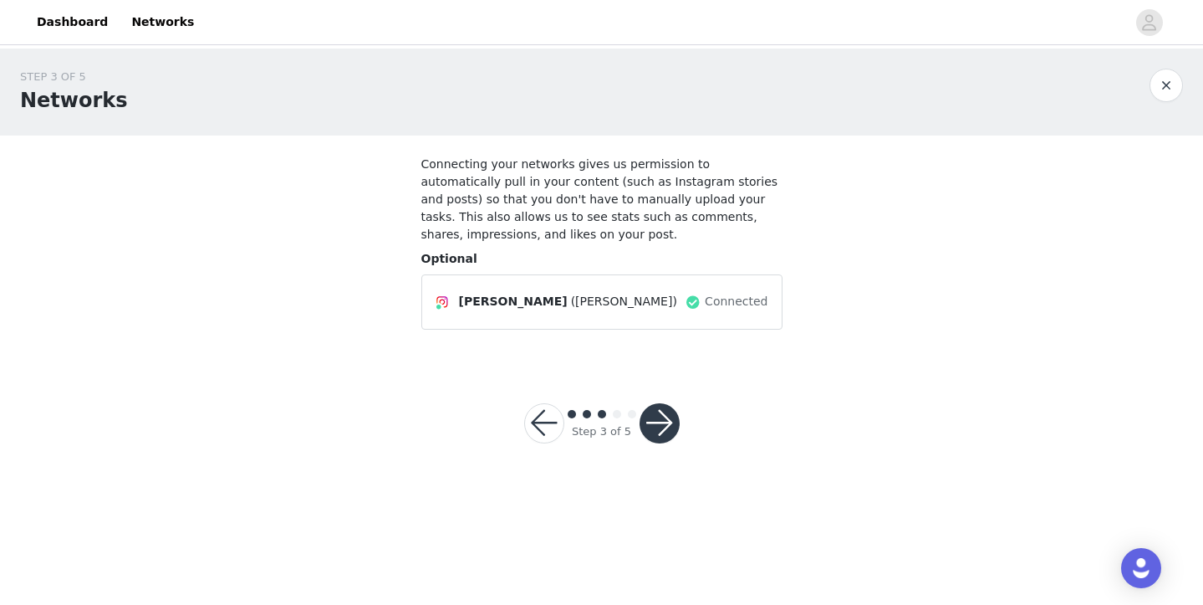
click at [665, 421] on button "button" at bounding box center [660, 423] width 40 height 40
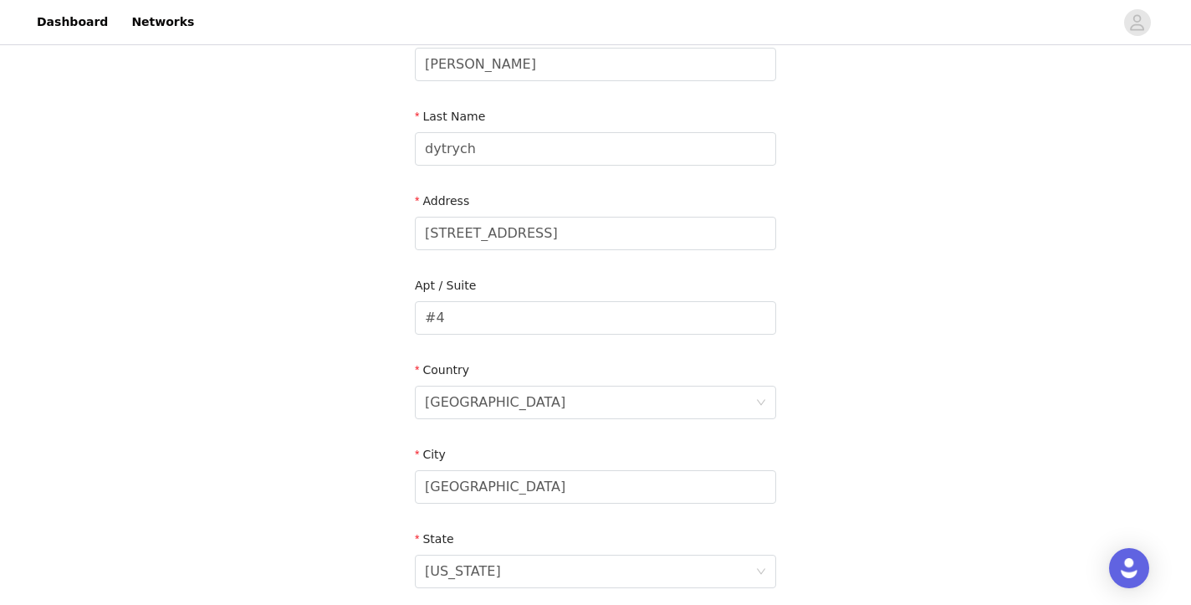
scroll to position [535, 0]
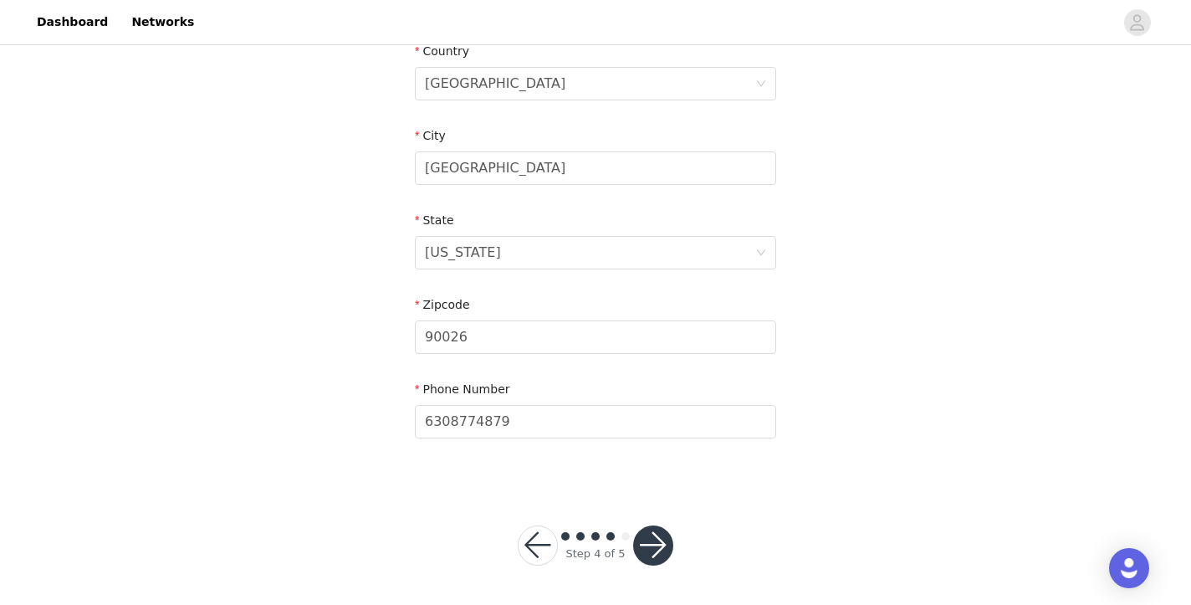
click at [658, 546] on button "button" at bounding box center [653, 545] width 40 height 40
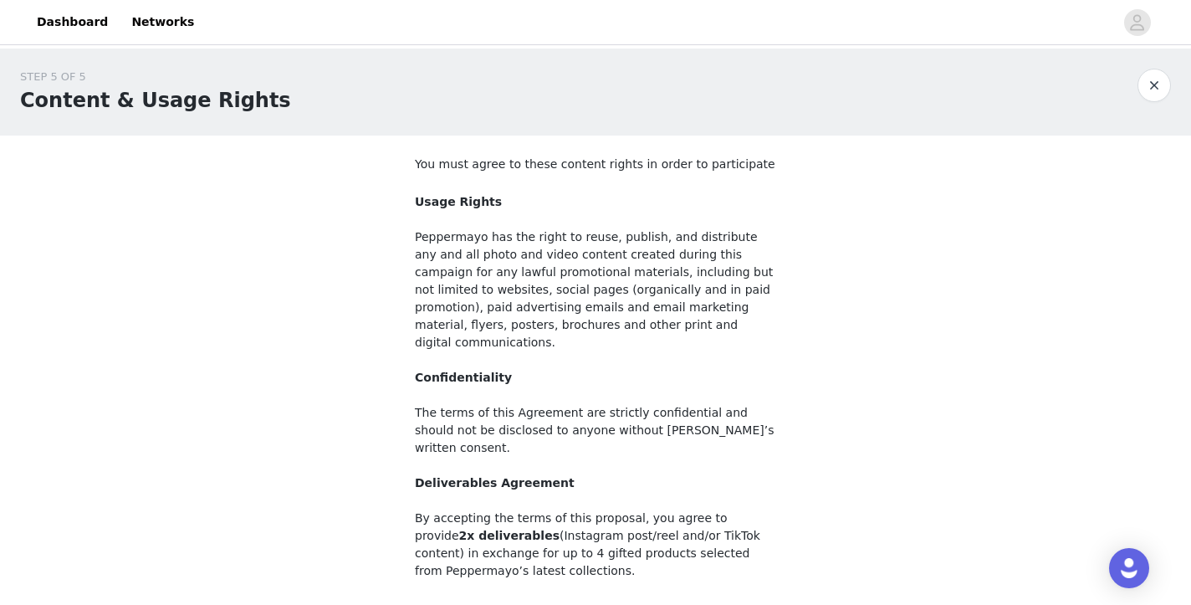
scroll to position [168, 0]
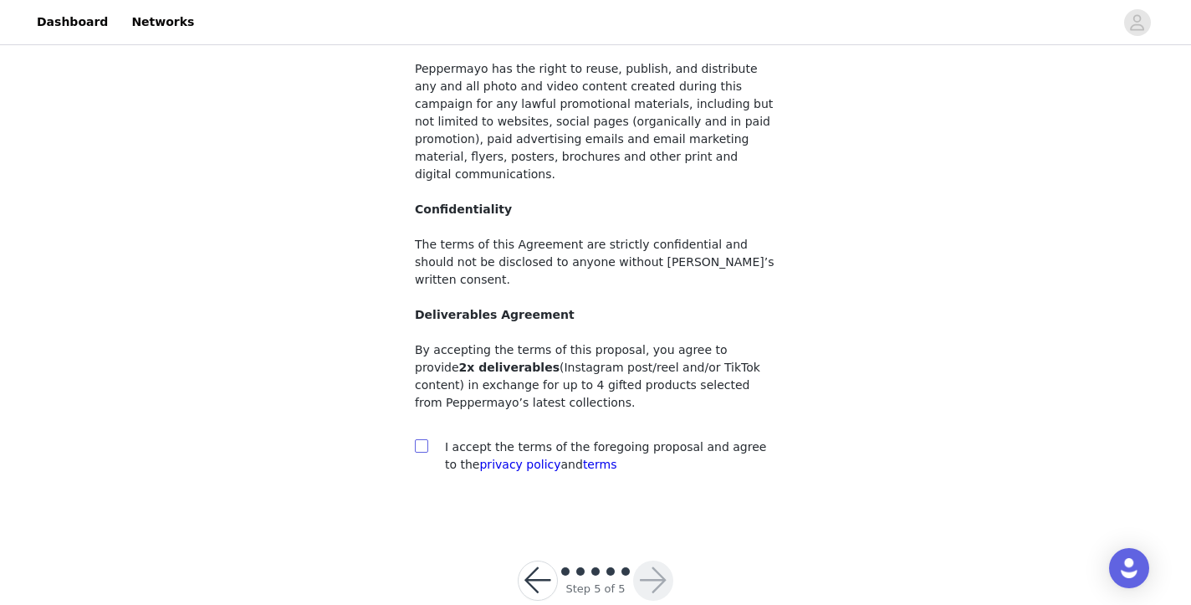
click at [423, 439] on input "checkbox" at bounding box center [421, 445] width 12 height 12
checkbox input "true"
click at [661, 560] on button "button" at bounding box center [653, 580] width 40 height 40
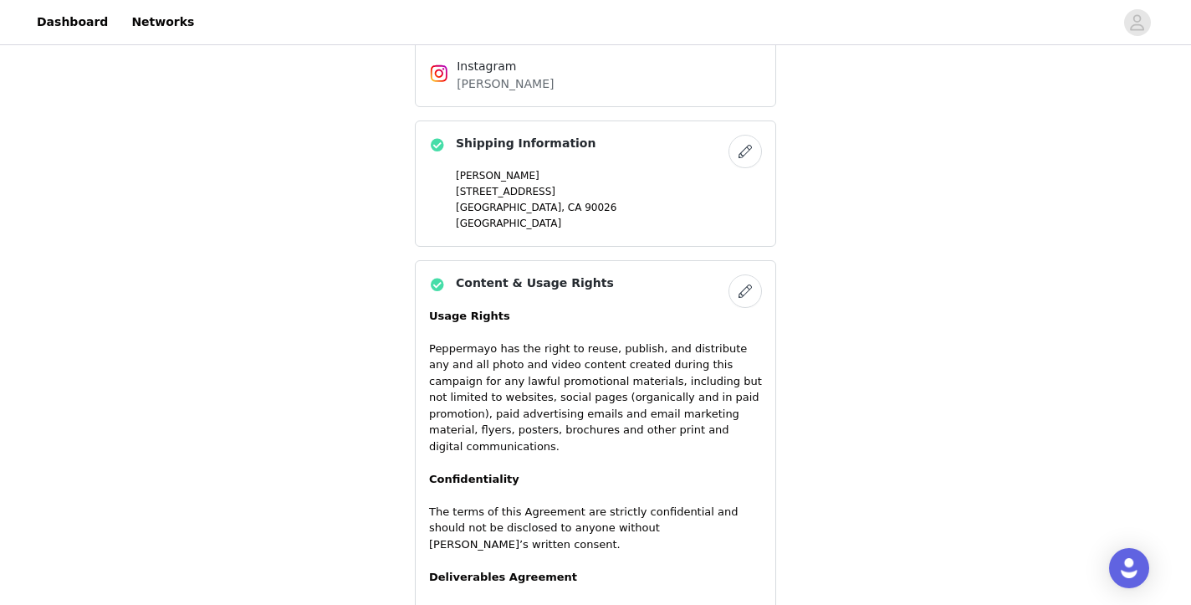
scroll to position [1426, 0]
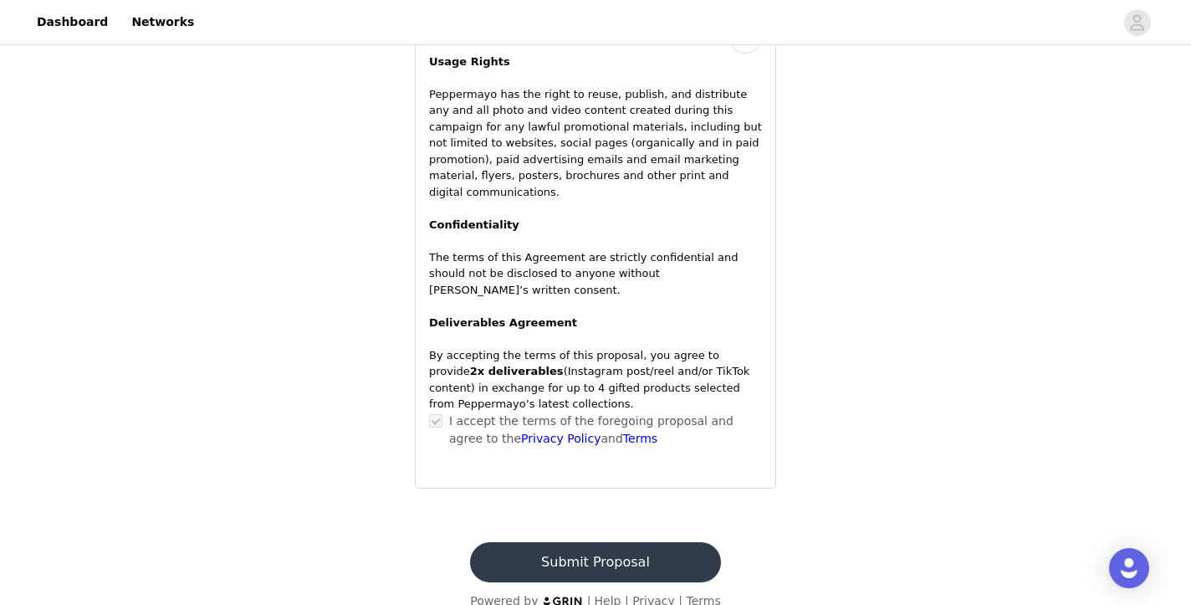
click at [554, 542] on button "Submit Proposal" at bounding box center [595, 562] width 250 height 40
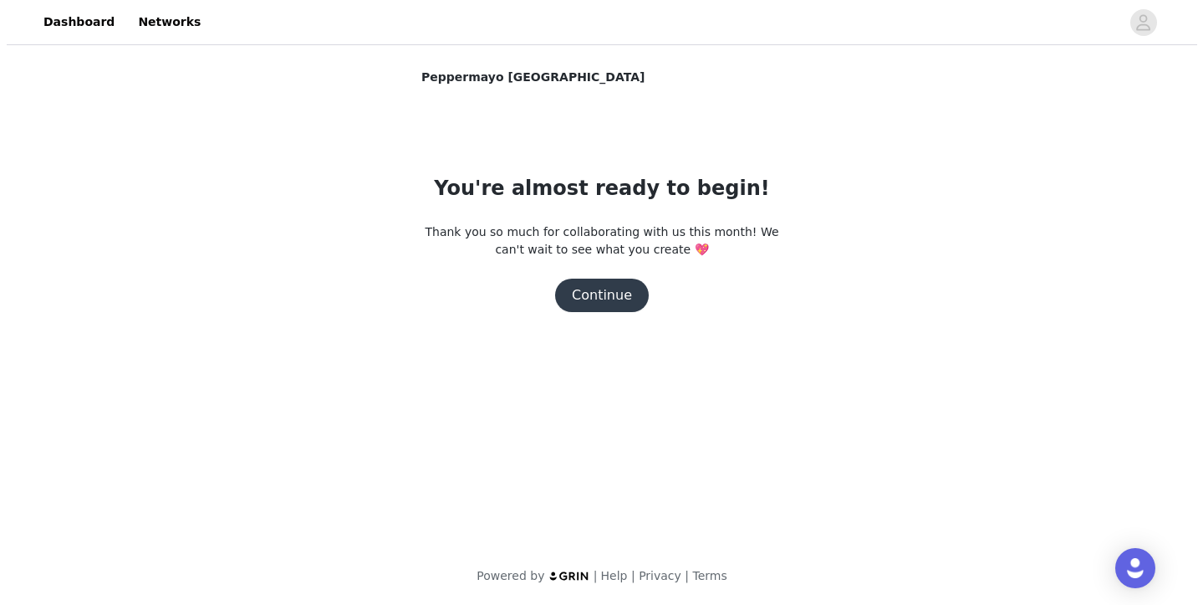
scroll to position [0, 0]
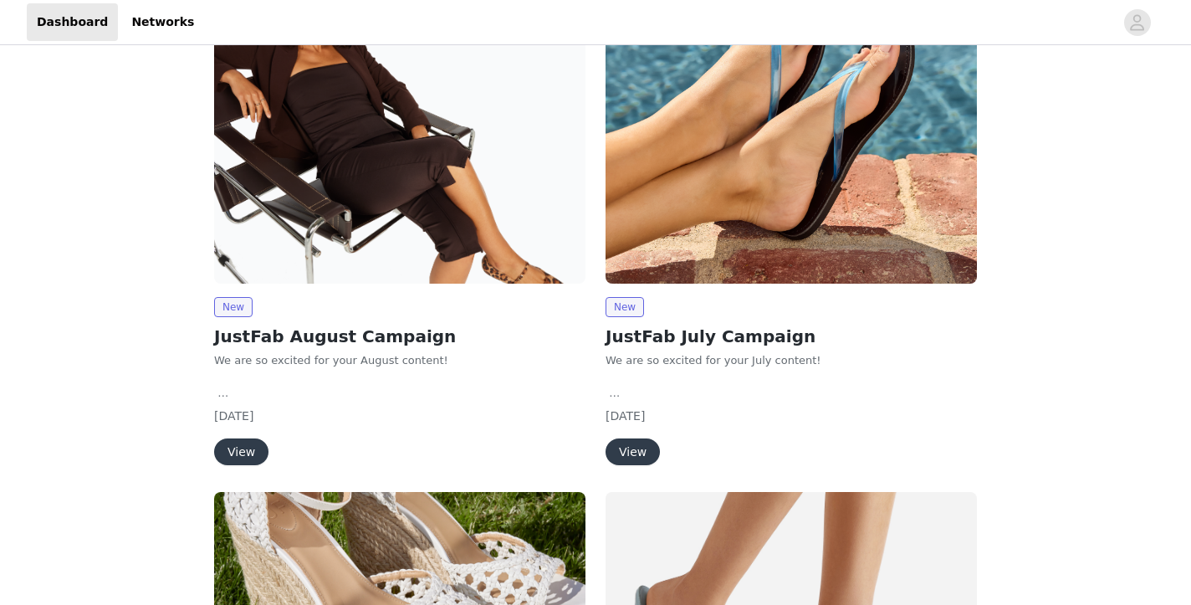
scroll to position [174, 0]
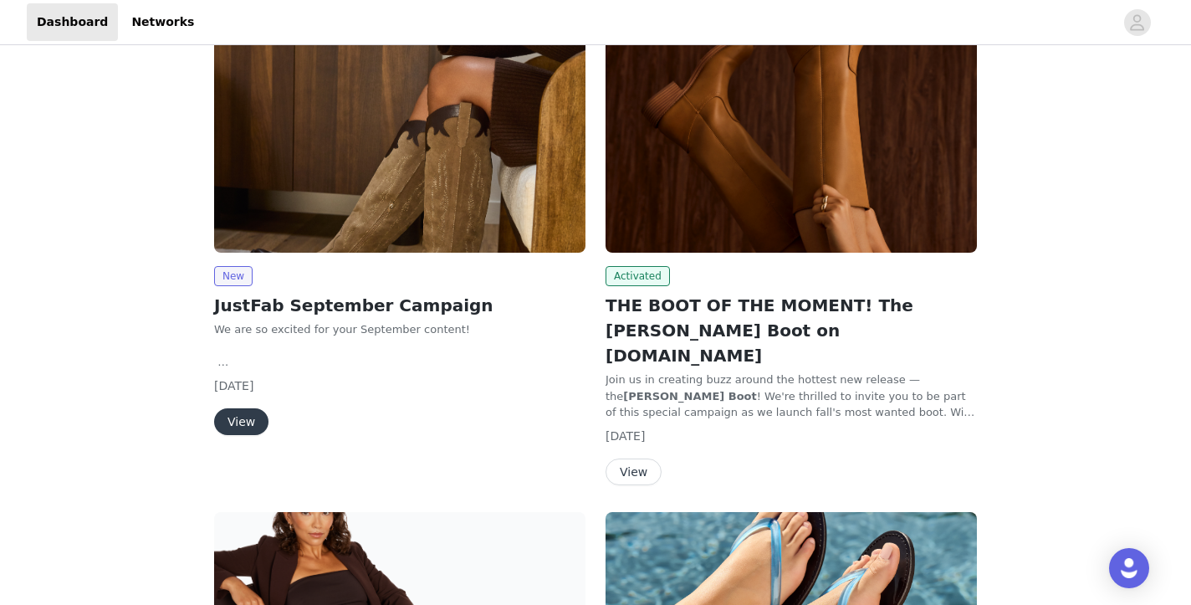
click at [232, 419] on button "View" at bounding box center [241, 421] width 54 height 27
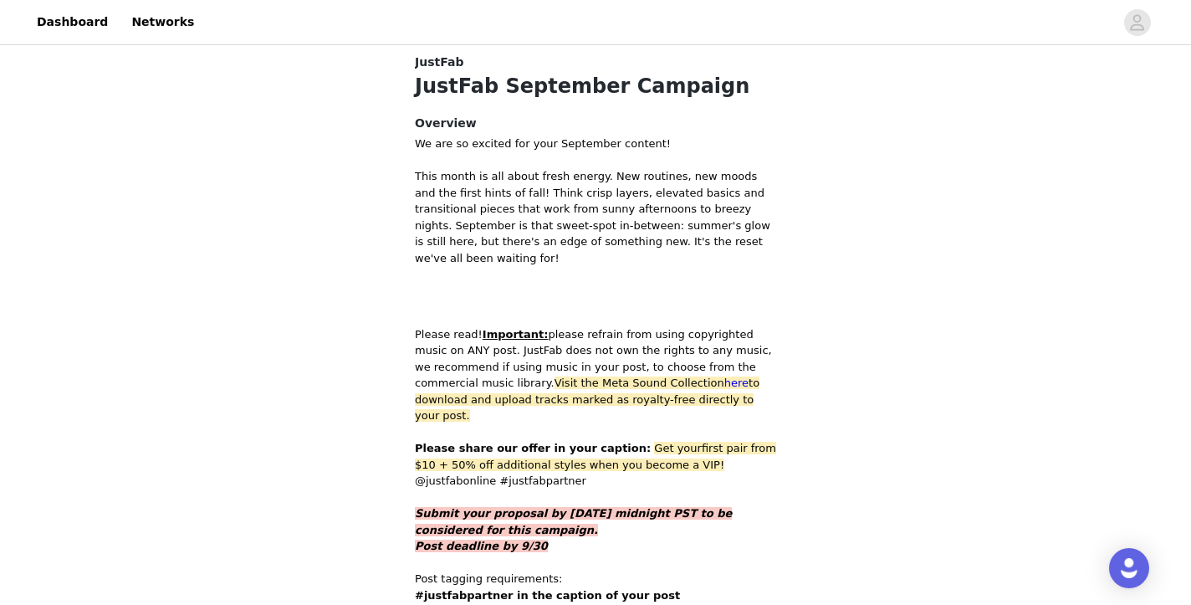
scroll to position [1143, 0]
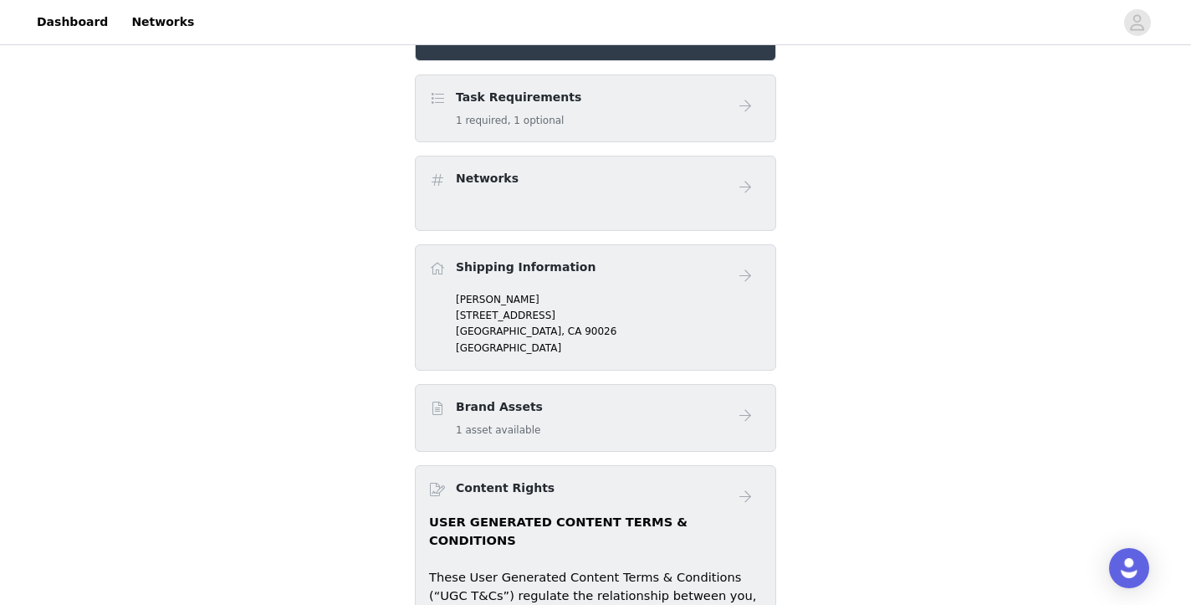
scroll to position [509, 0]
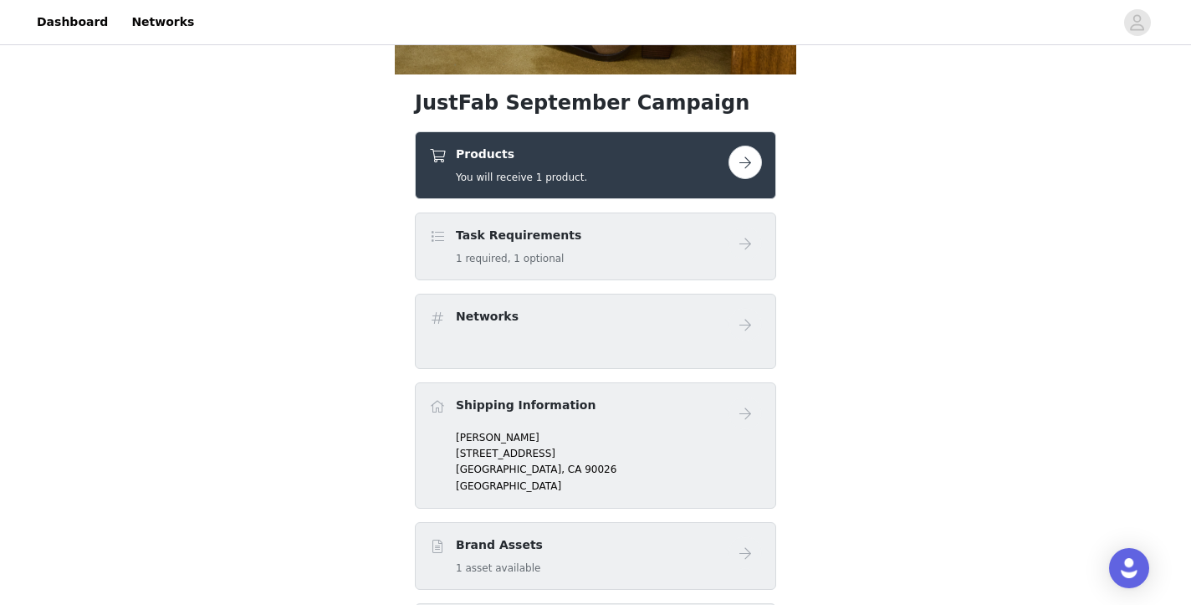
click at [758, 158] on button "button" at bounding box center [744, 161] width 33 height 33
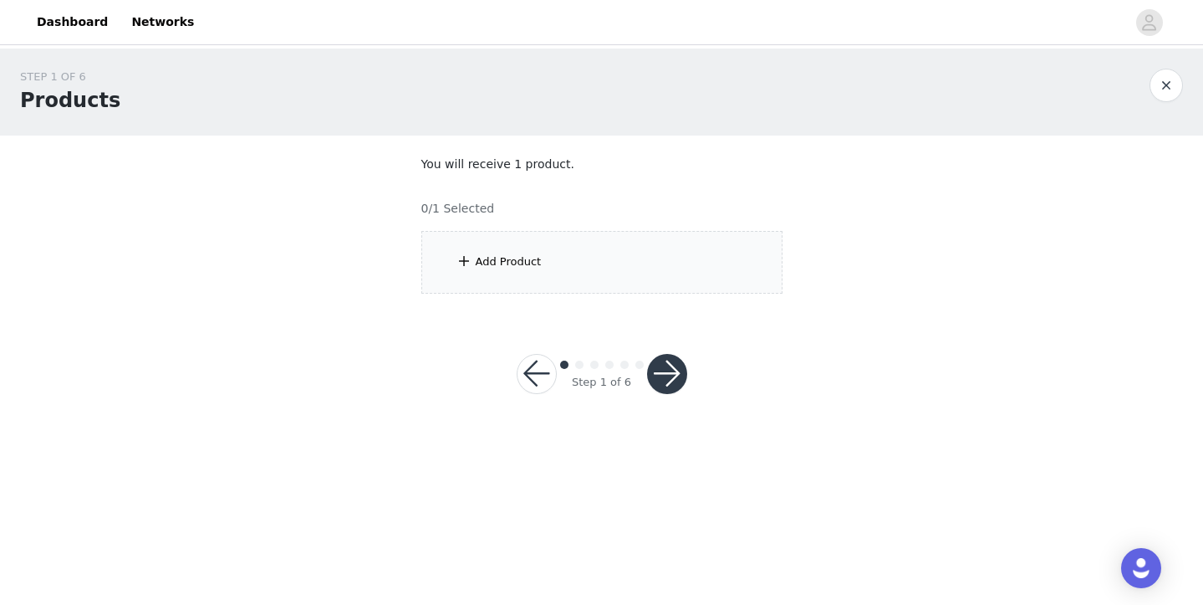
click at [586, 265] on div "Add Product" at bounding box center [601, 262] width 361 height 63
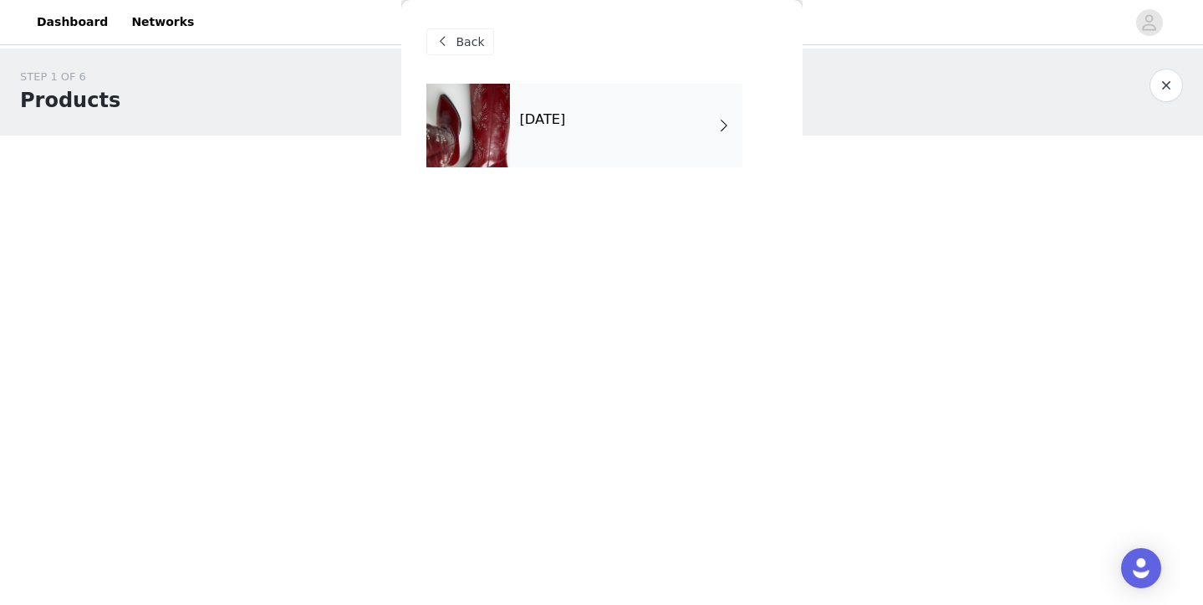
click at [638, 135] on div "September 2025" at bounding box center [626, 126] width 232 height 84
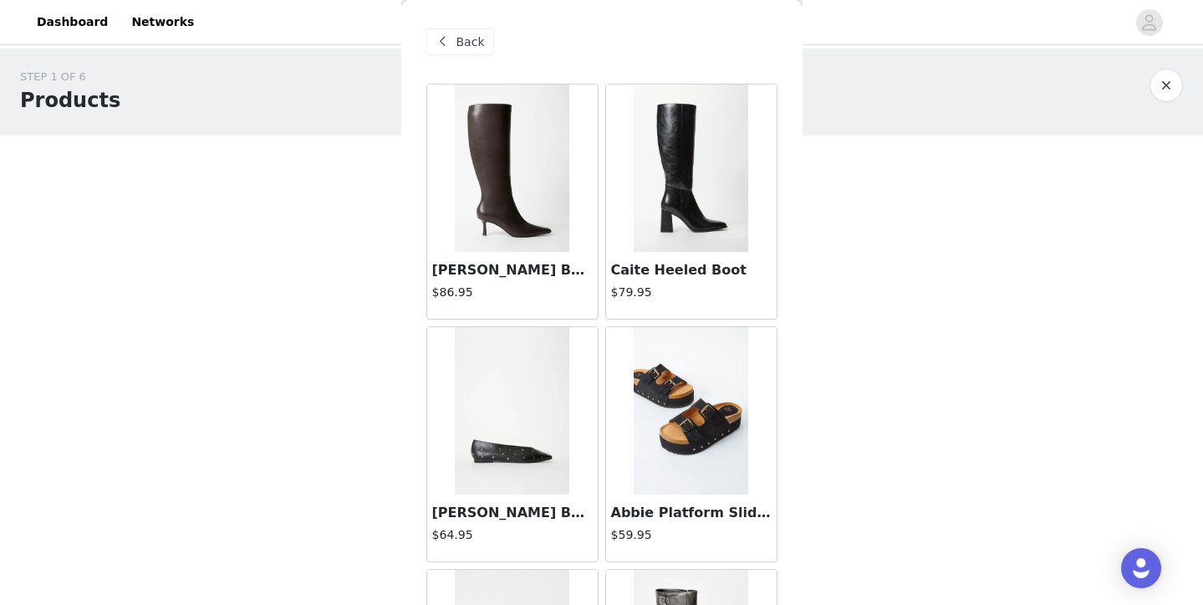
click at [667, 280] on div "Caite Heeled Boot $79.95" at bounding box center [691, 285] width 171 height 67
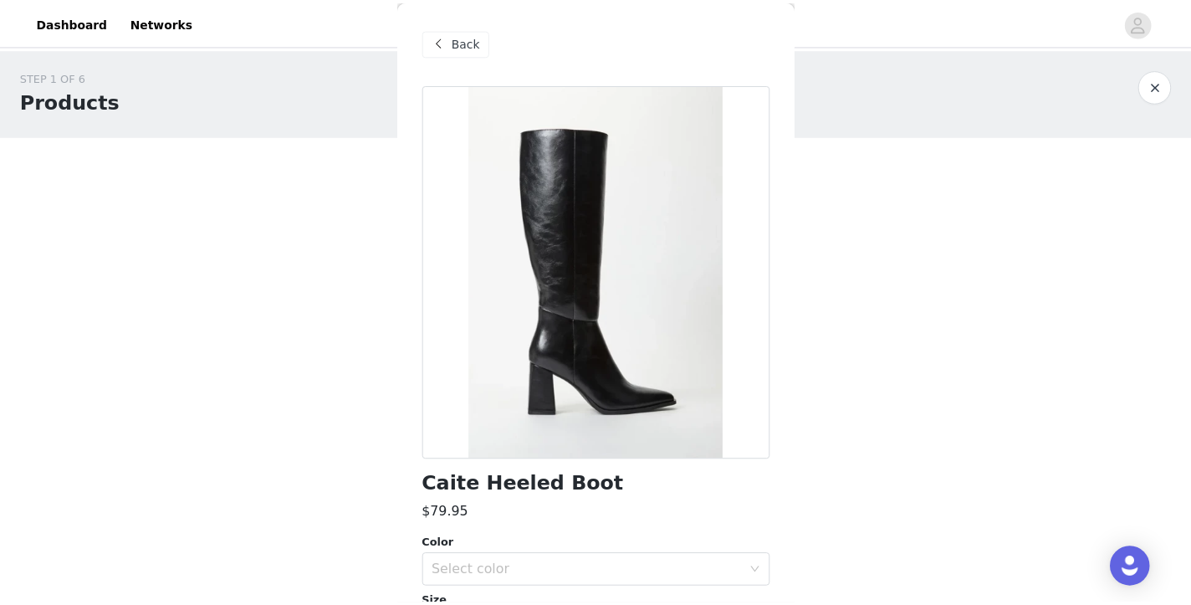
scroll to position [156, 0]
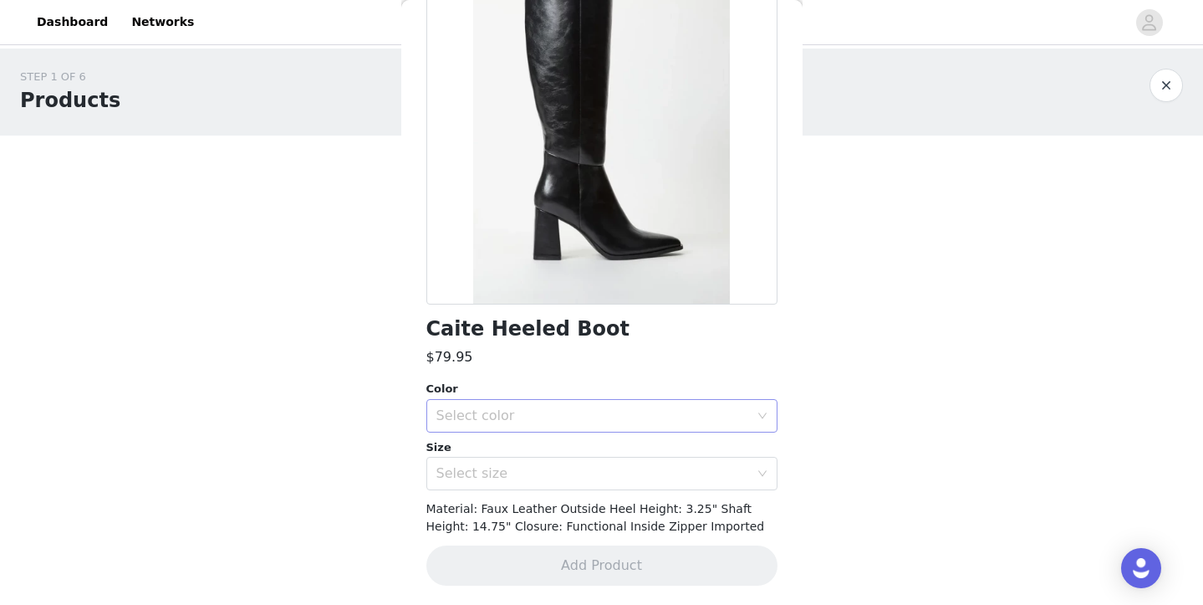
click at [588, 419] on div "Select color" at bounding box center [592, 415] width 313 height 17
click at [580, 444] on li "Black" at bounding box center [595, 451] width 339 height 27
click at [554, 481] on div "Select size" at bounding box center [596, 473] width 320 height 32
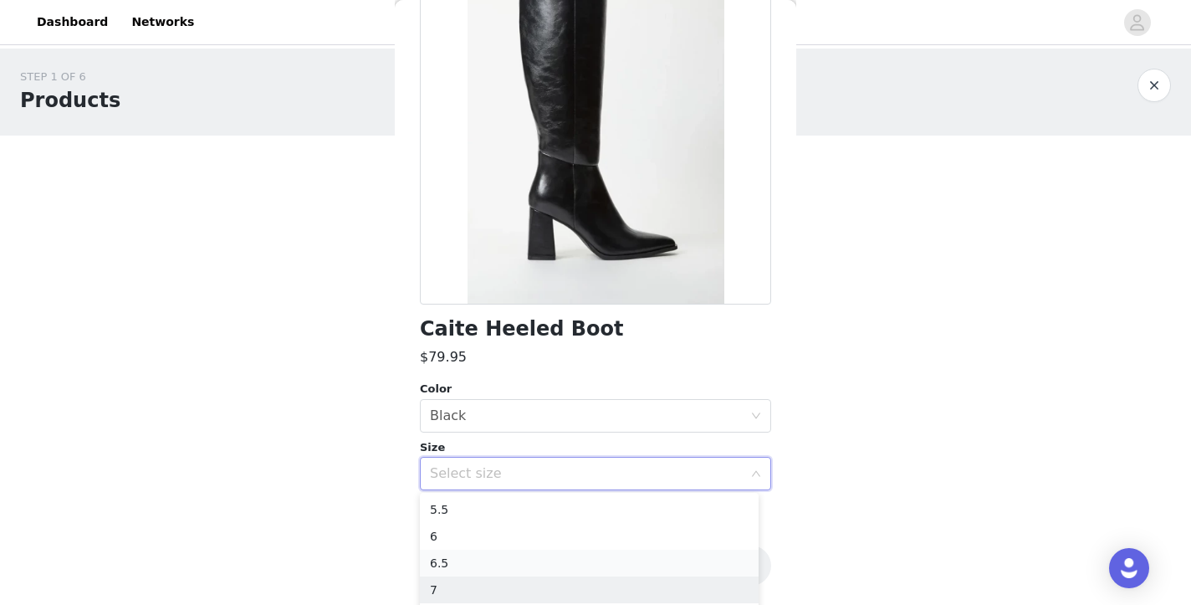
scroll to position [119, 0]
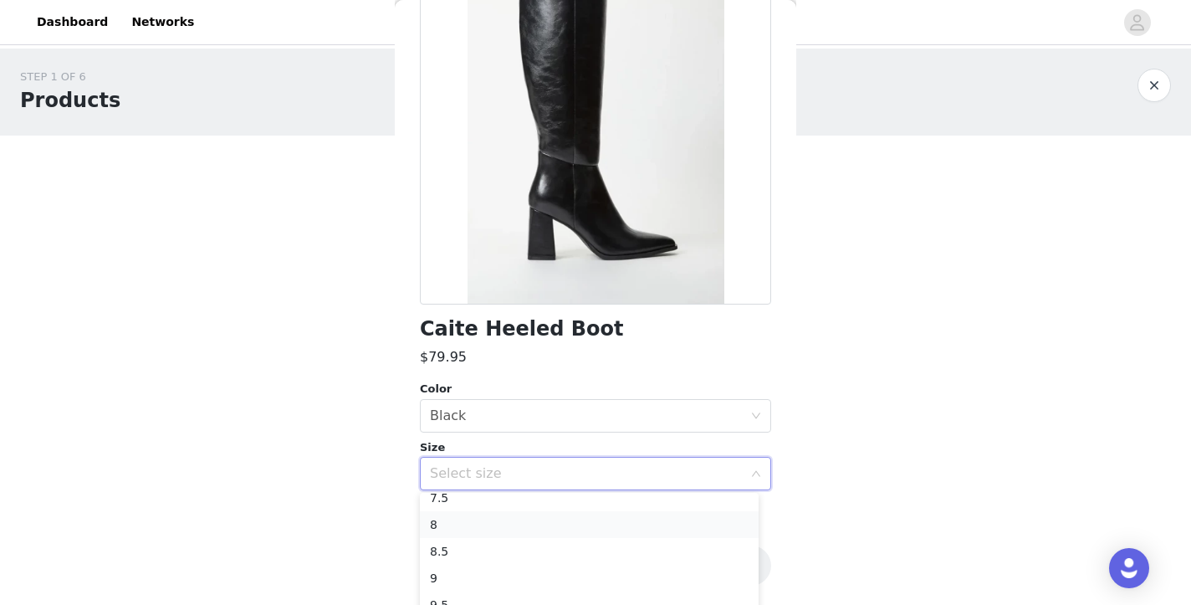
click at [487, 523] on li "8" at bounding box center [589, 524] width 339 height 27
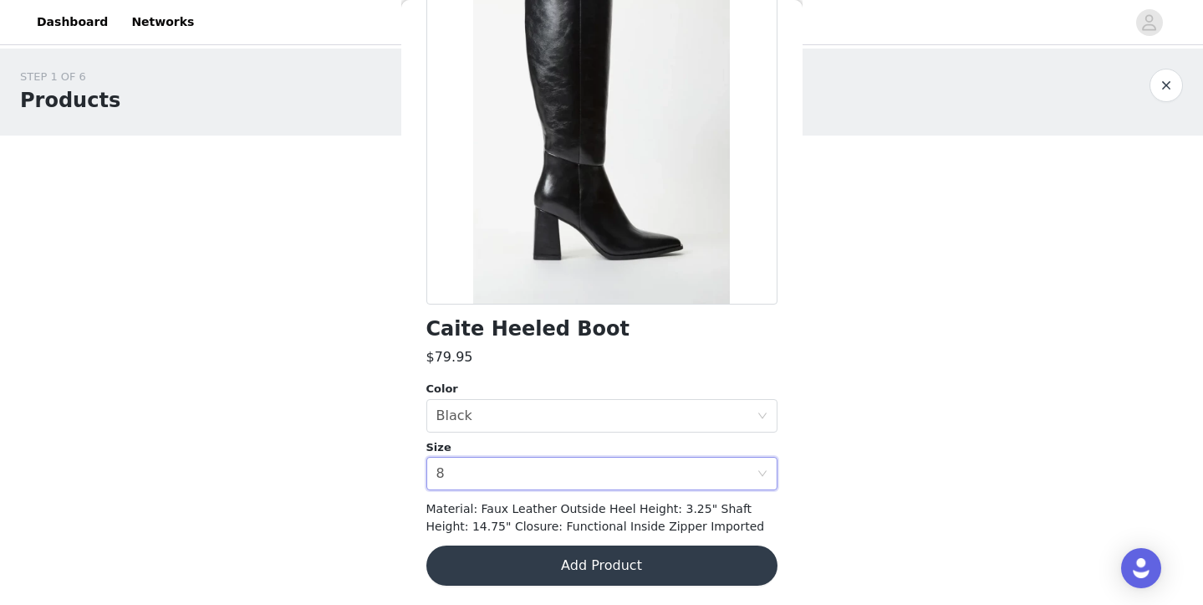
click at [572, 576] on button "Add Product" at bounding box center [601, 565] width 351 height 40
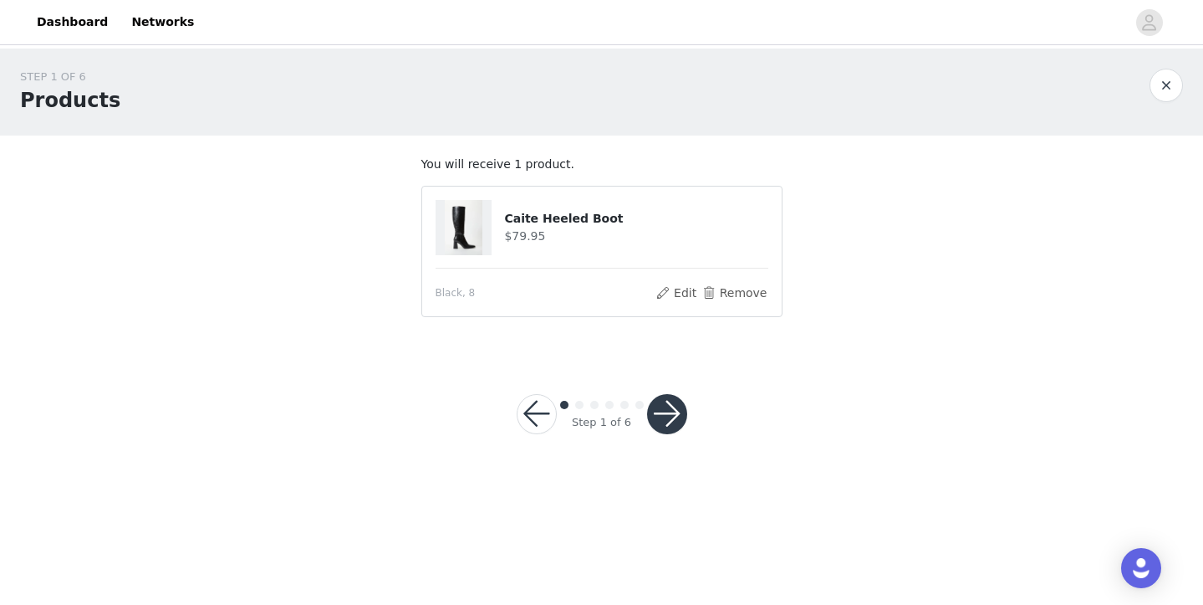
click at [656, 411] on button "button" at bounding box center [667, 414] width 40 height 40
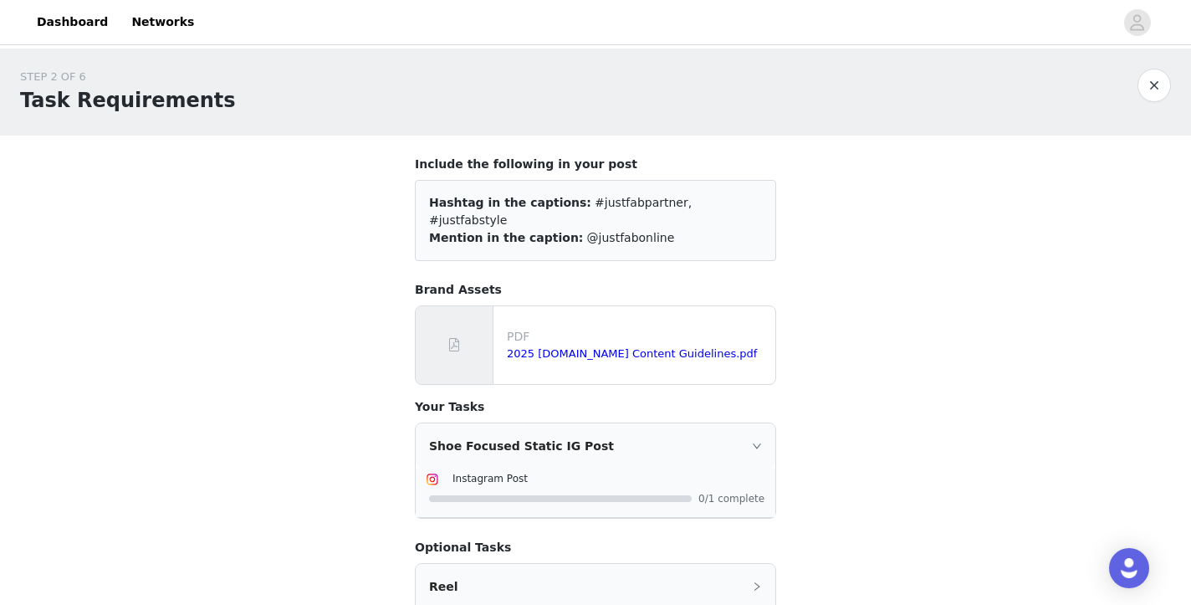
scroll to position [202, 0]
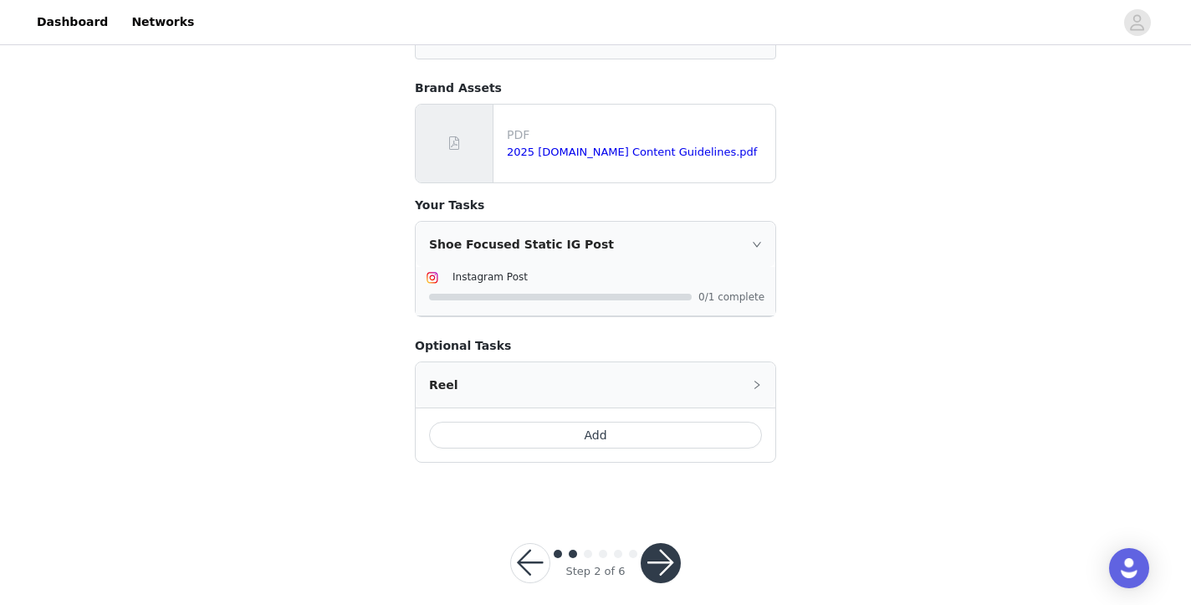
click at [655, 544] on button "button" at bounding box center [661, 563] width 40 height 40
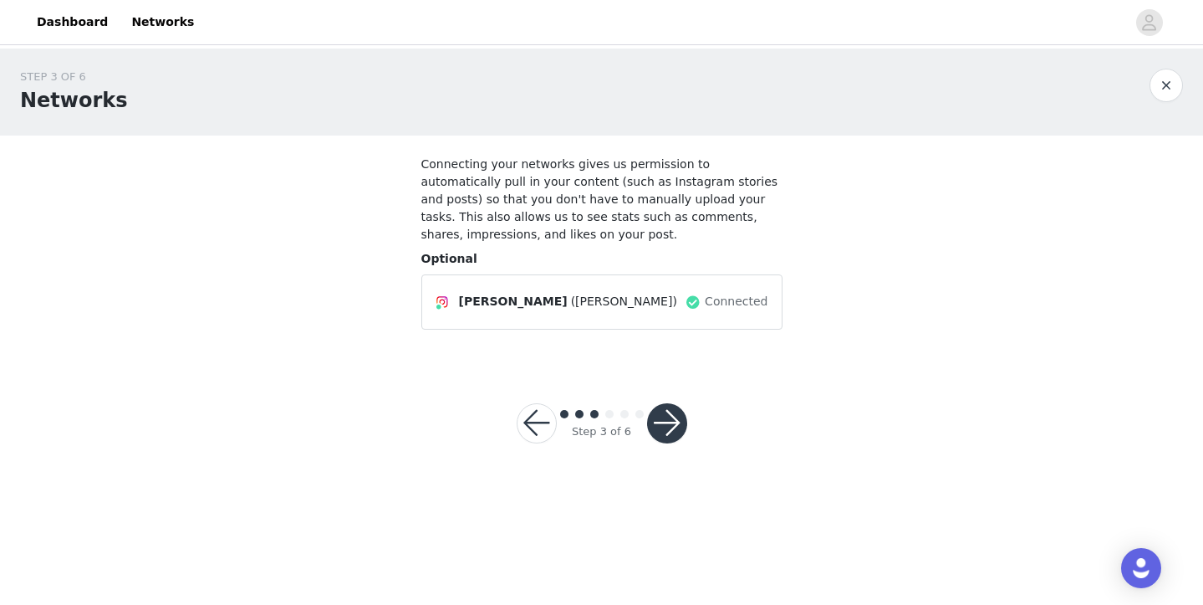
click at [665, 430] on button "button" at bounding box center [667, 423] width 40 height 40
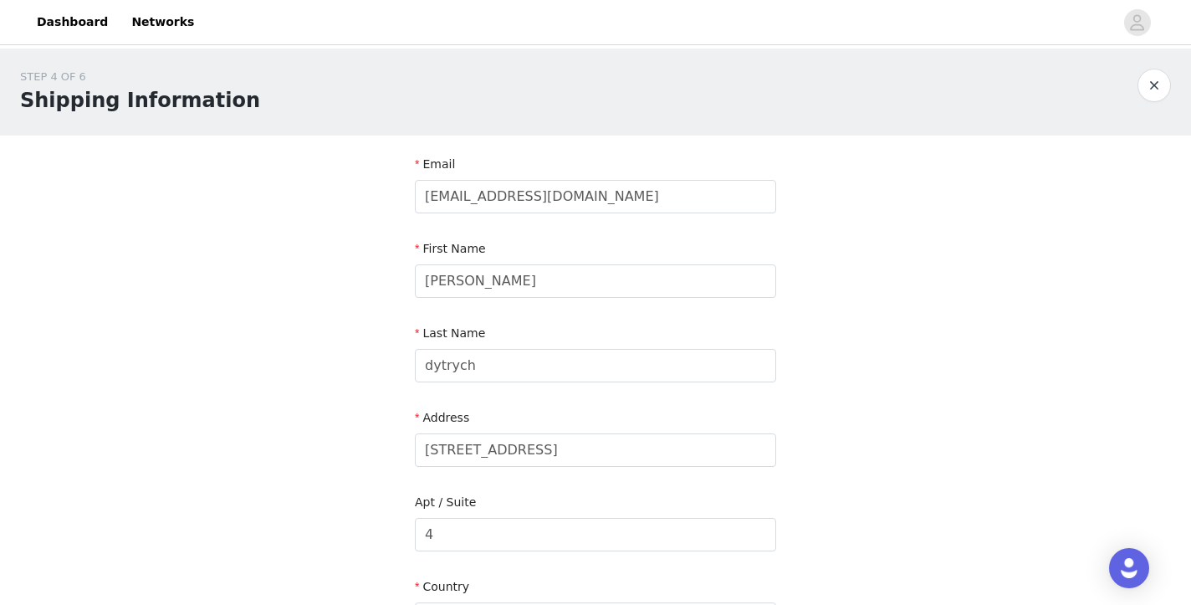
scroll to position [535, 0]
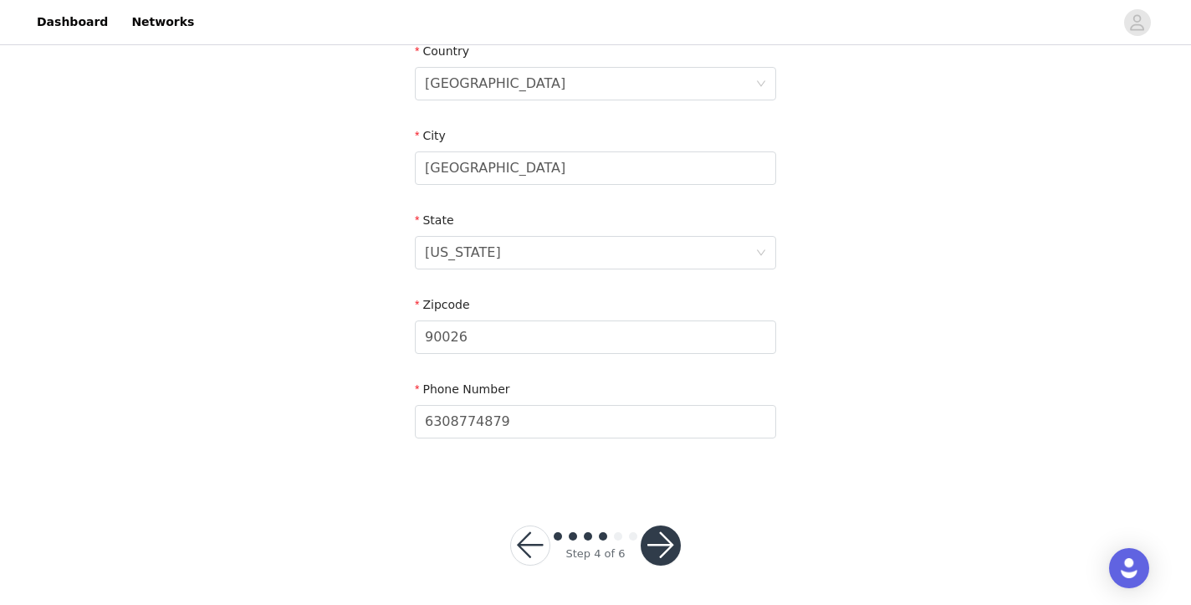
click at [658, 553] on button "button" at bounding box center [661, 545] width 40 height 40
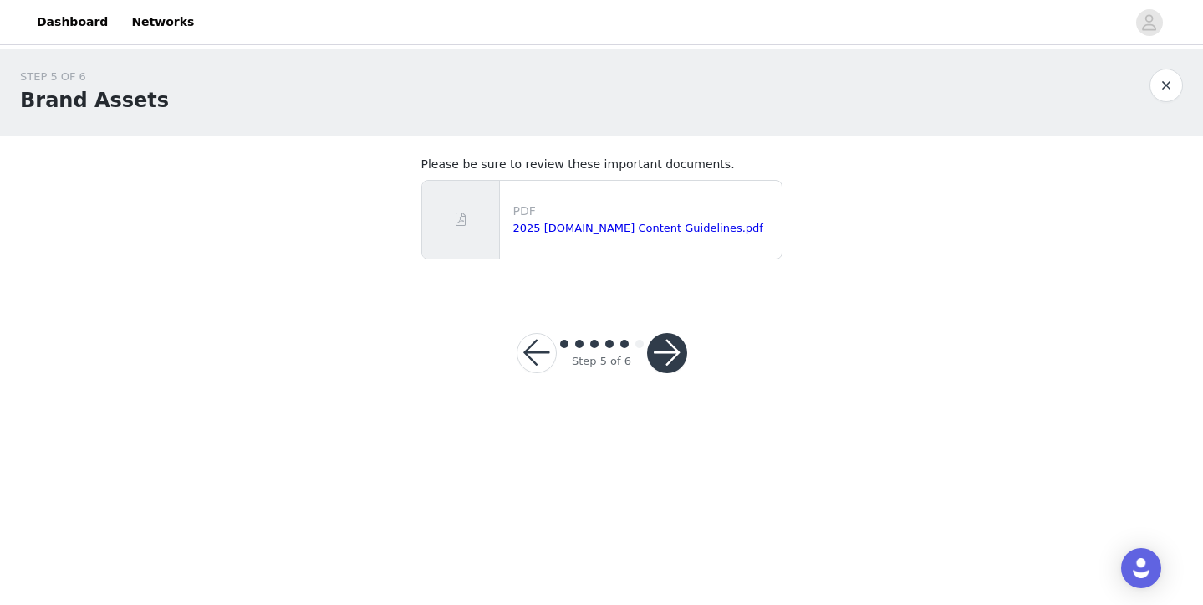
click at [666, 350] on button "button" at bounding box center [667, 353] width 40 height 40
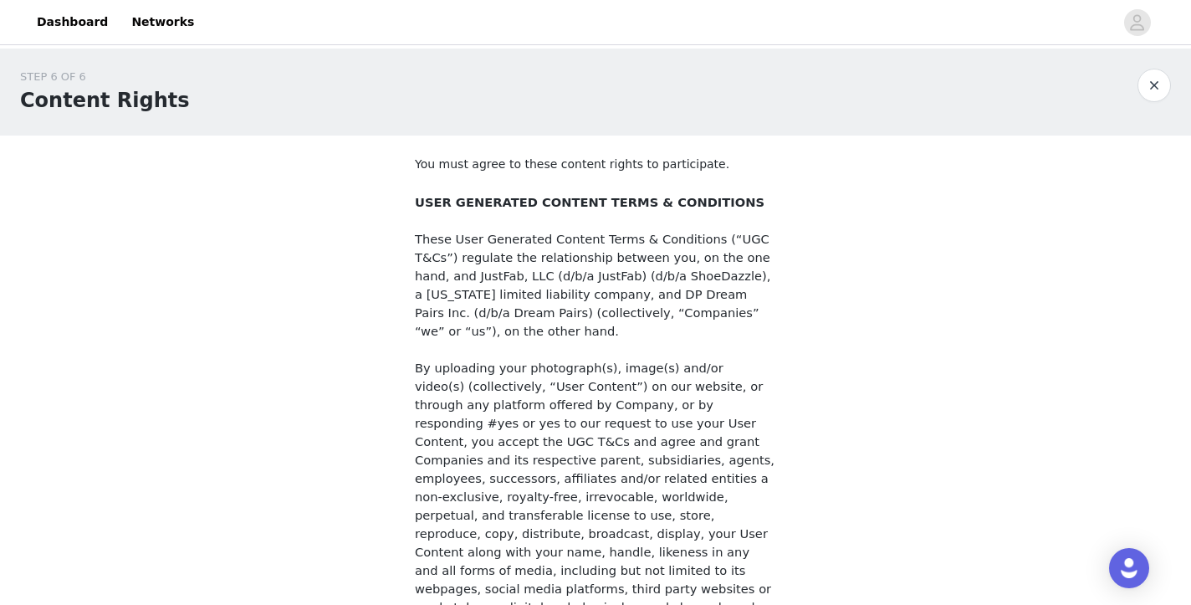
scroll to position [1425, 0]
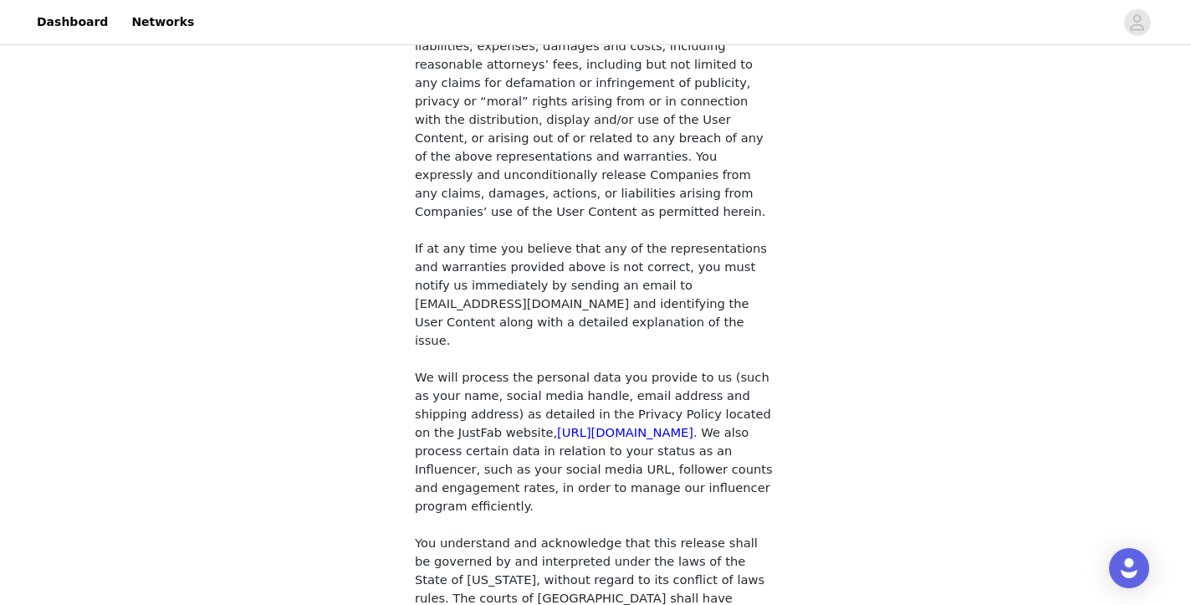
checkbox input "true"
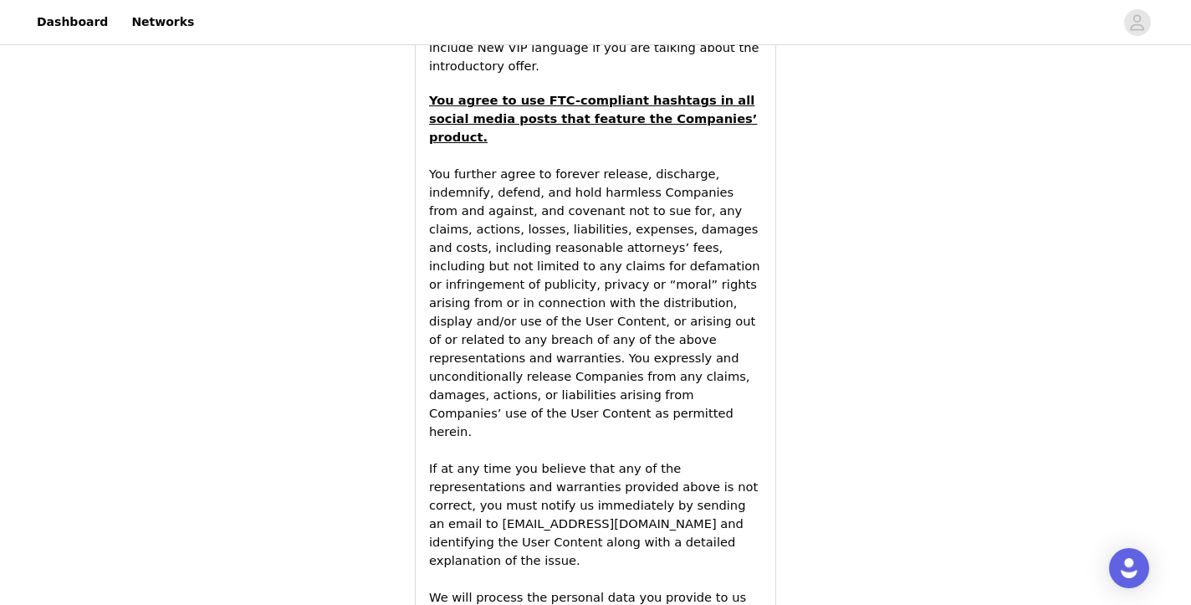
scroll to position [2662, 0]
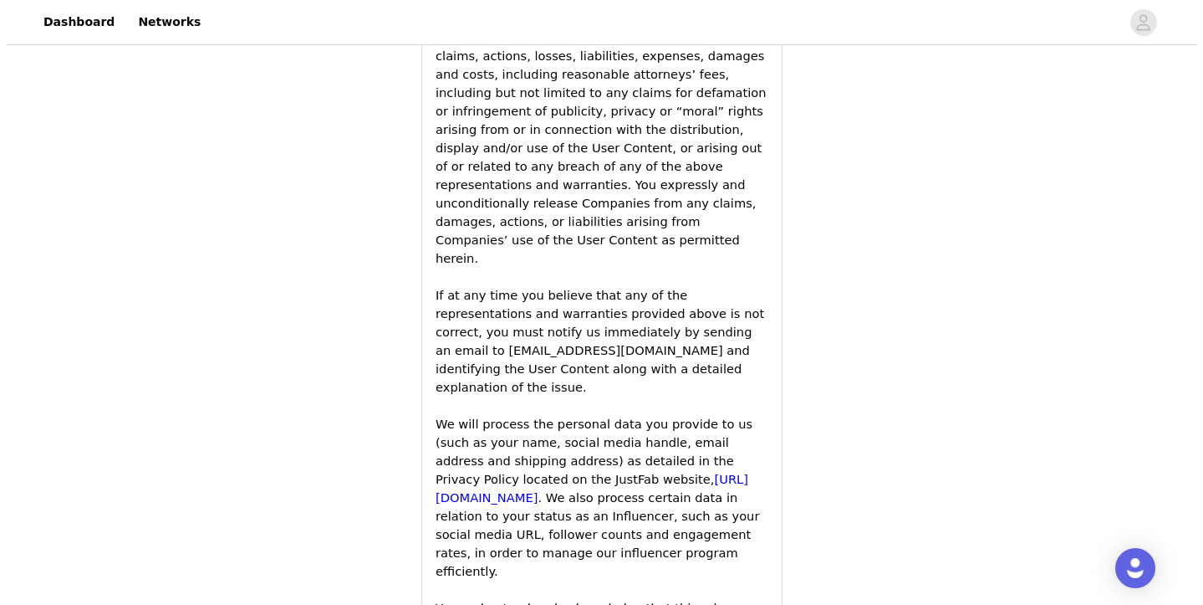
scroll to position [0, 0]
